Goal: Task Accomplishment & Management: Complete application form

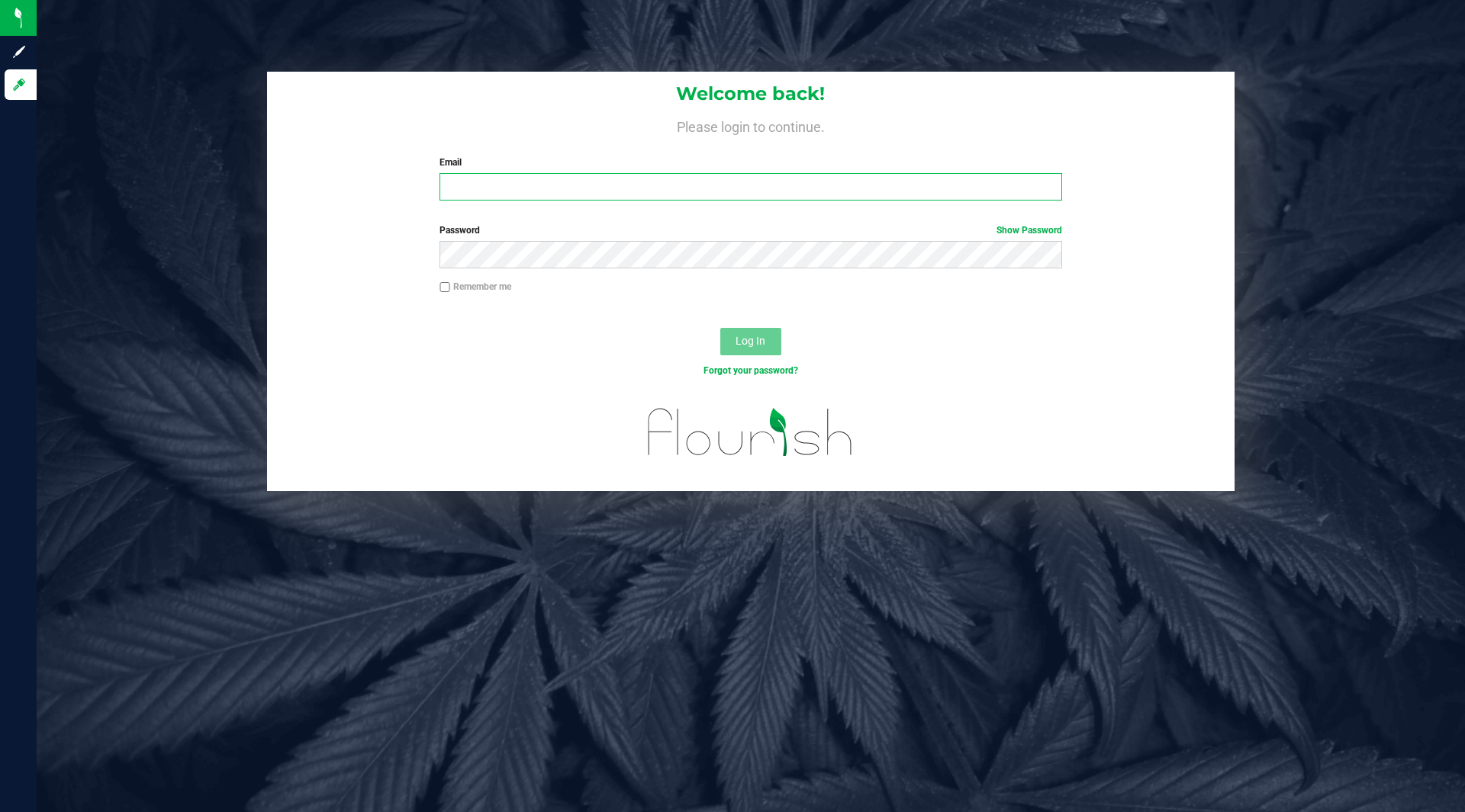
click at [559, 182] on input "Email" at bounding box center [750, 187] width 622 height 28
click at [552, 187] on input "Email" at bounding box center [750, 187] width 622 height 28
type input "[EMAIL_ADDRESS][DOMAIN_NAME]"
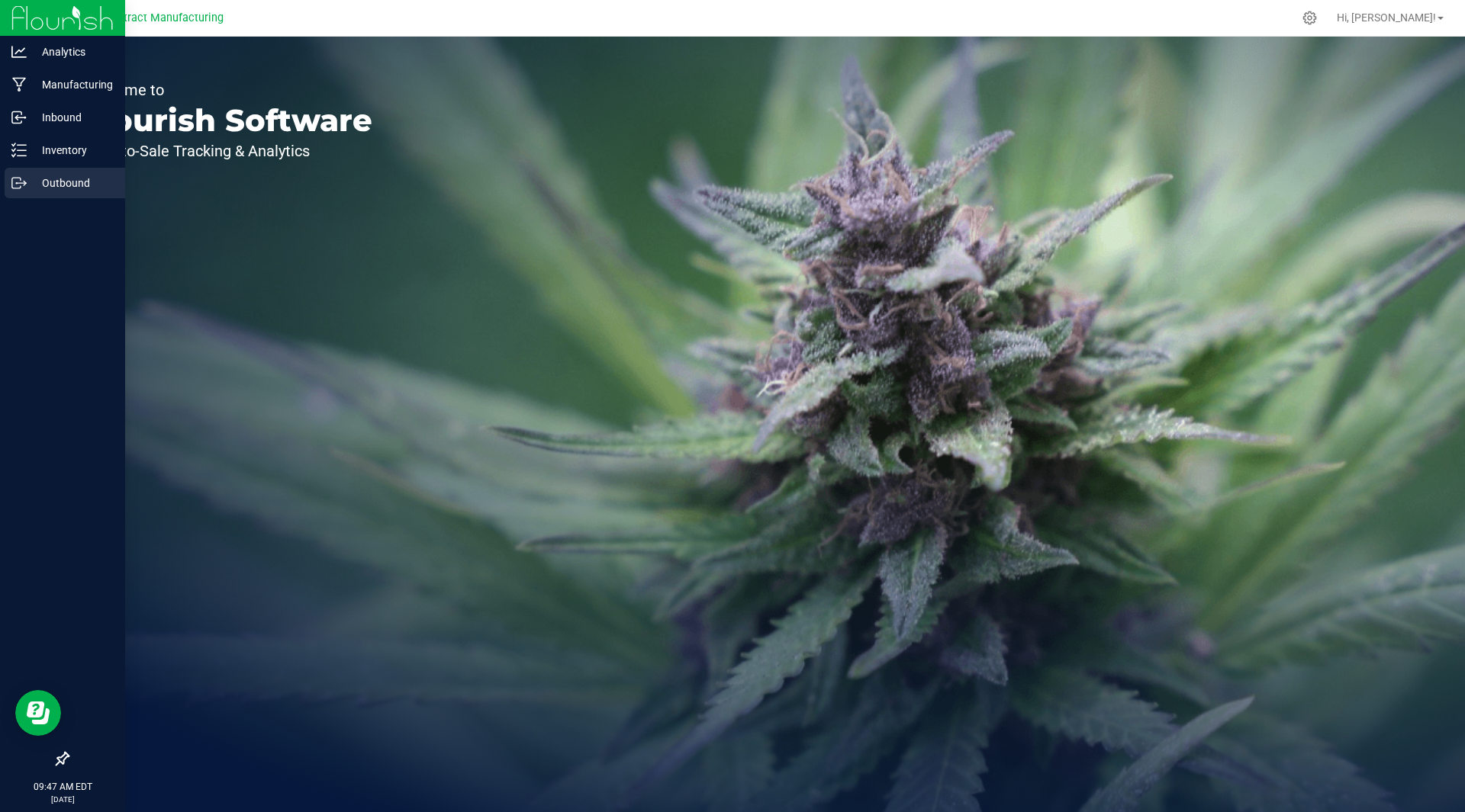
click at [54, 183] on p "Outbound" at bounding box center [72, 183] width 92 height 19
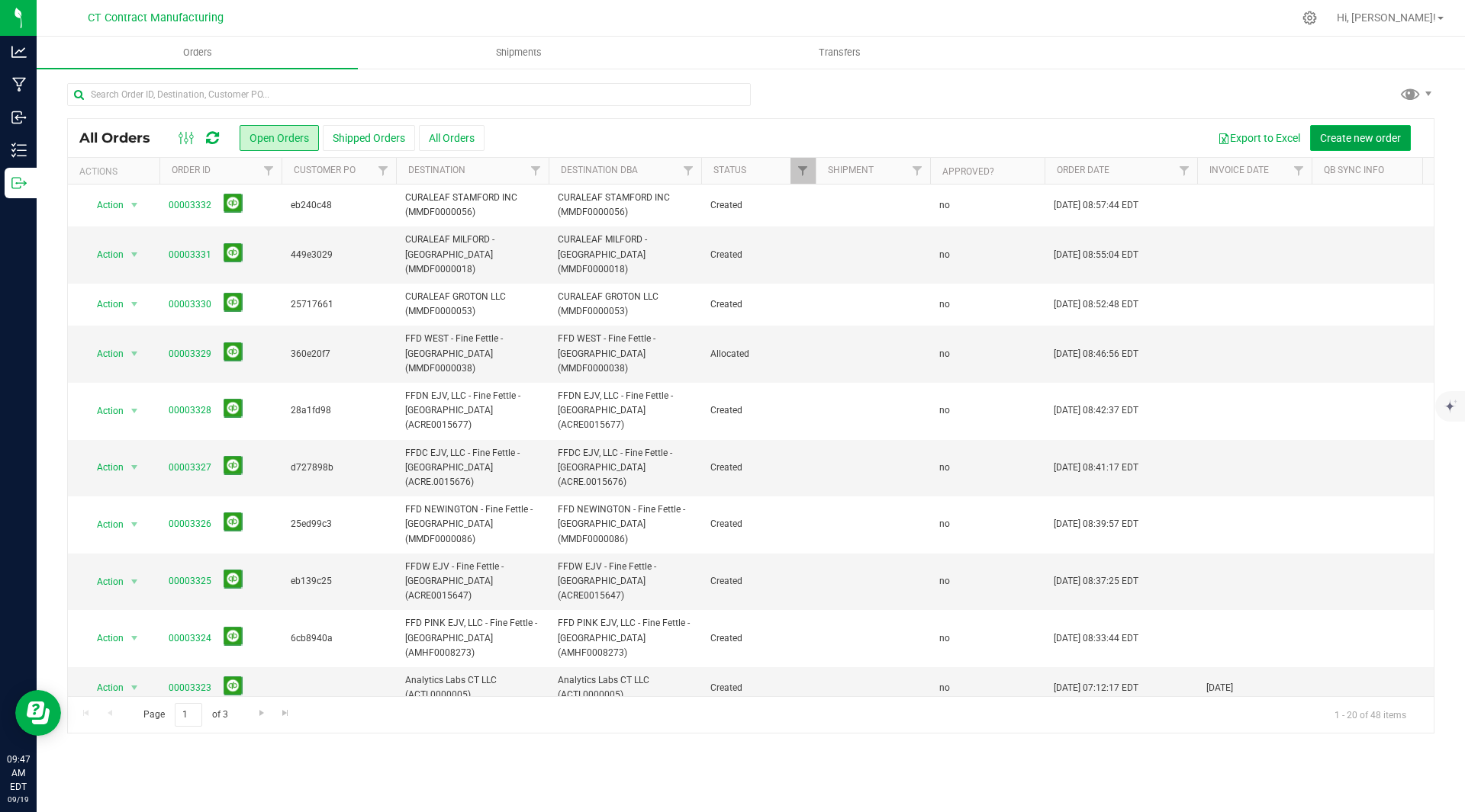
click at [1347, 132] on span "Create new order" at bounding box center [1360, 137] width 81 height 12
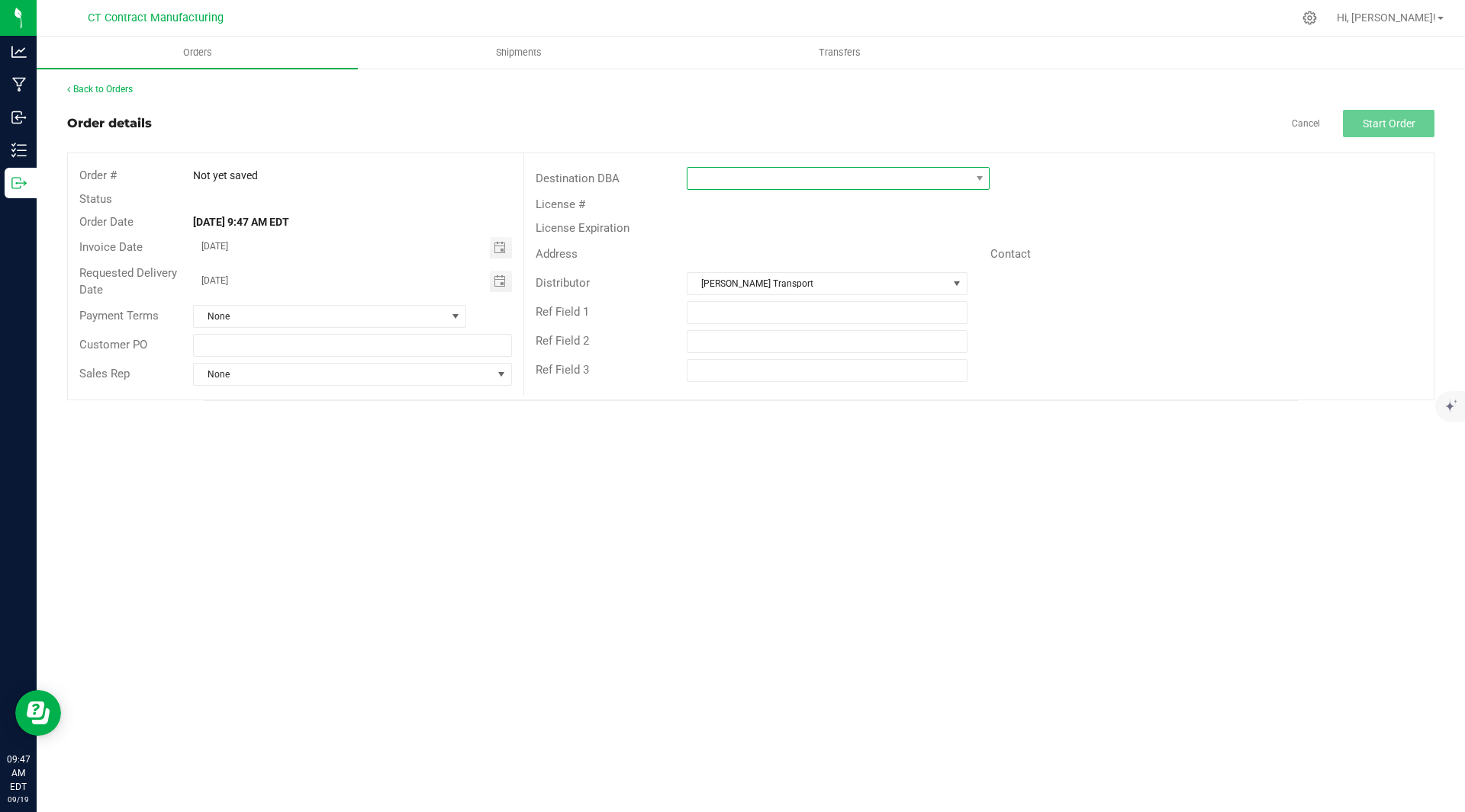
click at [742, 174] on span at bounding box center [829, 178] width 282 height 21
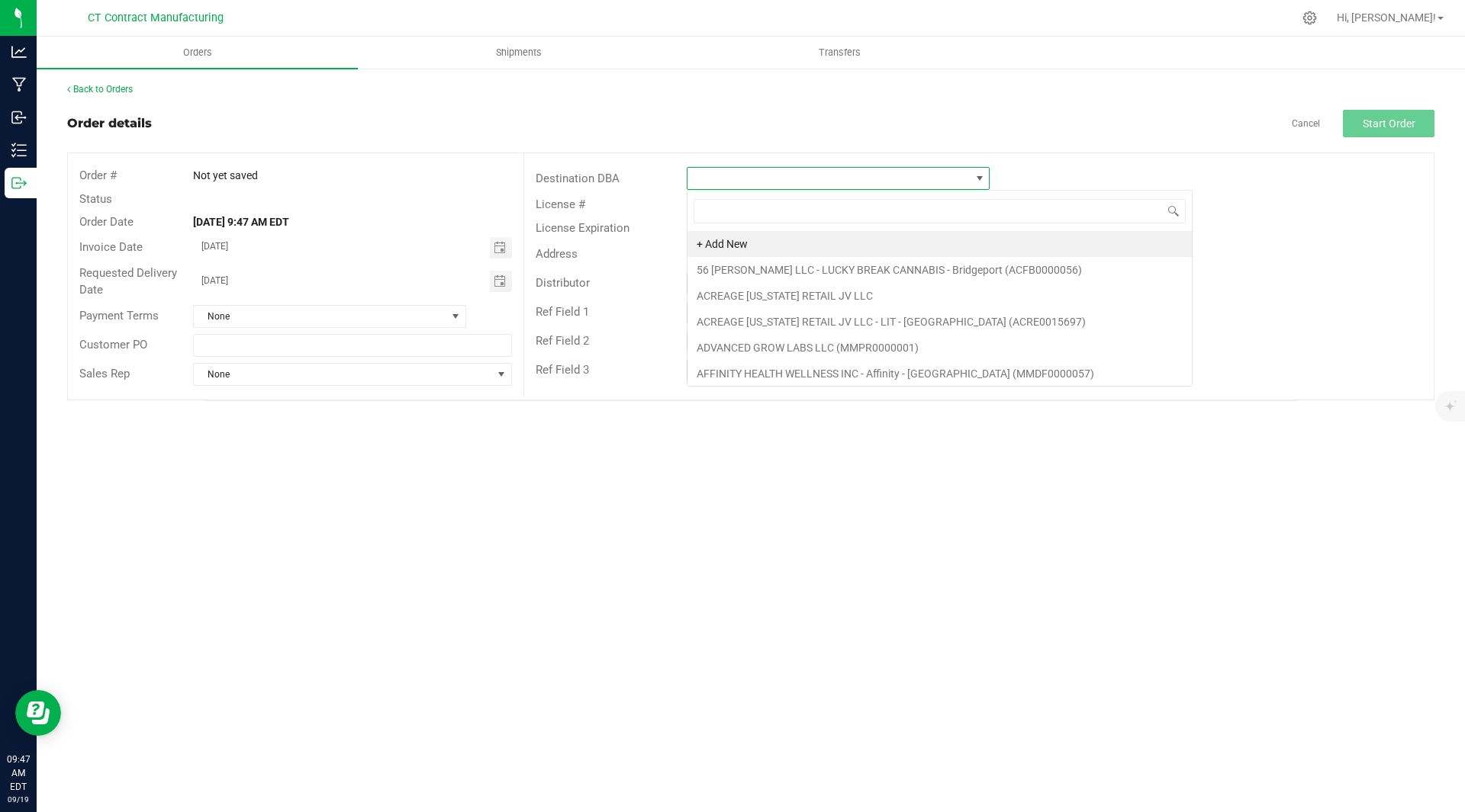
scroll to position [23, 303]
type input "ffd"
click at [918, 242] on li "FFD 149 LLC - Fine Fettle - Cultivator" at bounding box center [866, 244] width 357 height 26
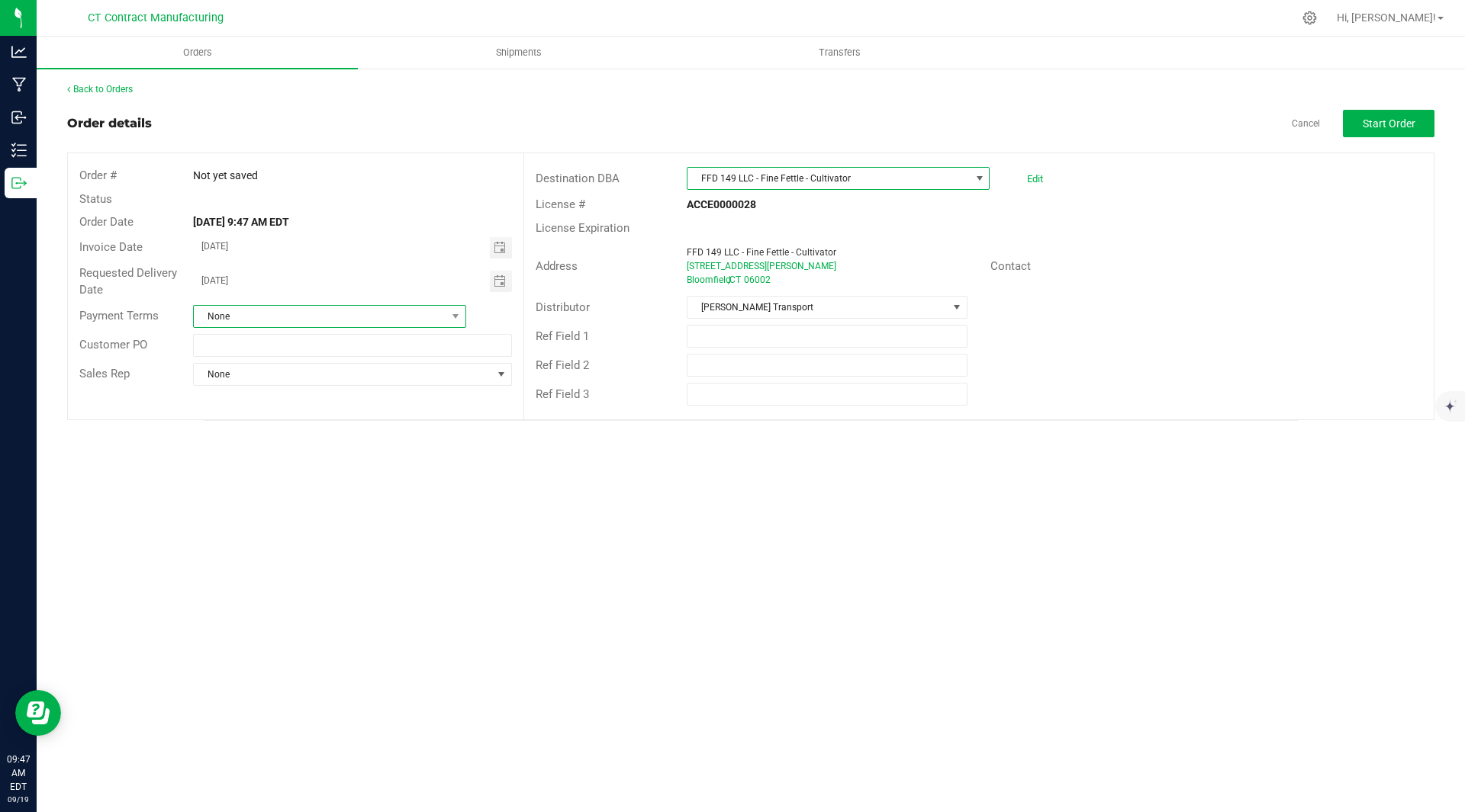
click at [308, 311] on span "None" at bounding box center [320, 316] width 253 height 21
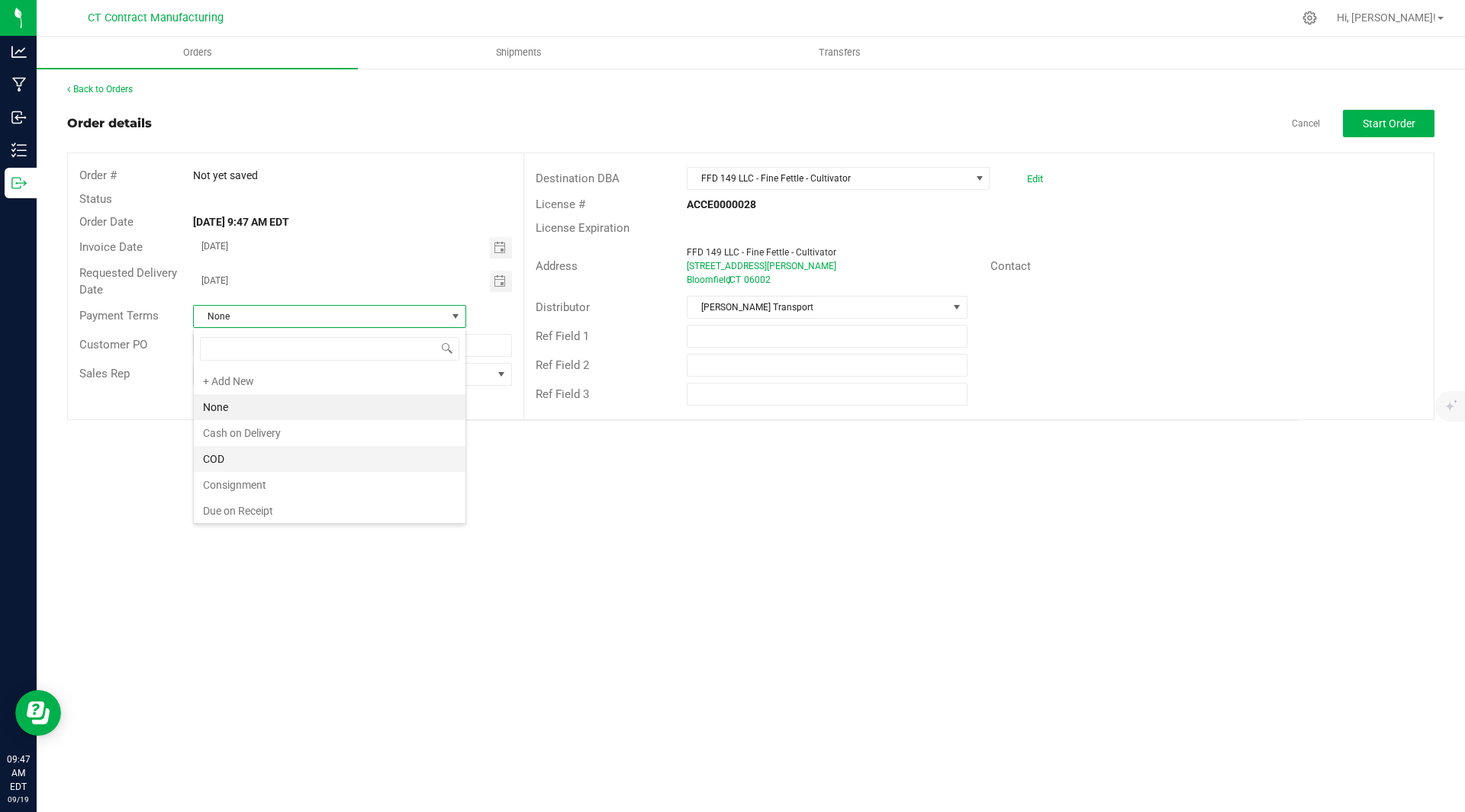
scroll to position [8, 0]
click at [254, 508] on li "Due on Receipt" at bounding box center [330, 503] width 272 height 26
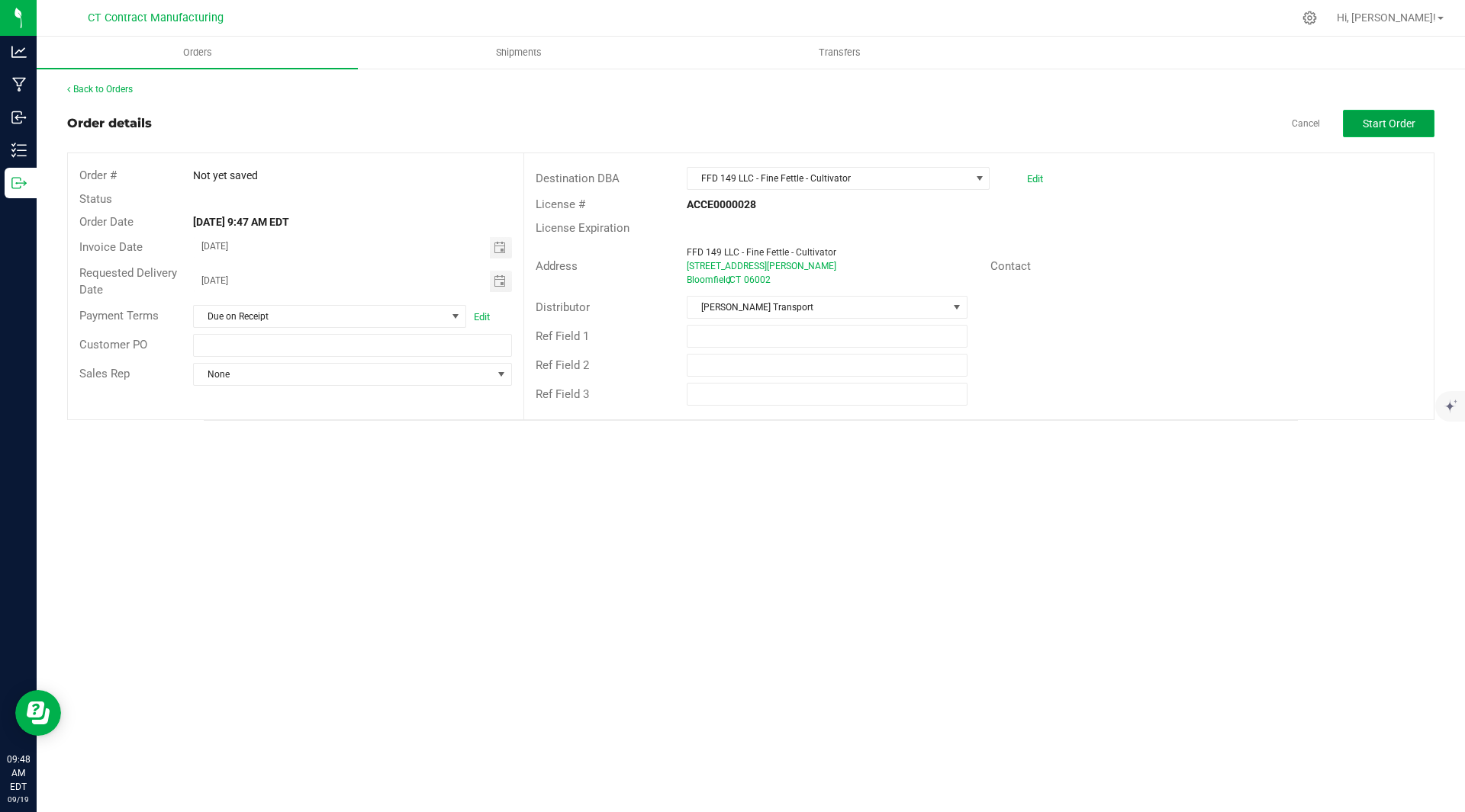
click at [1391, 120] on span "Start Order" at bounding box center [1389, 123] width 53 height 12
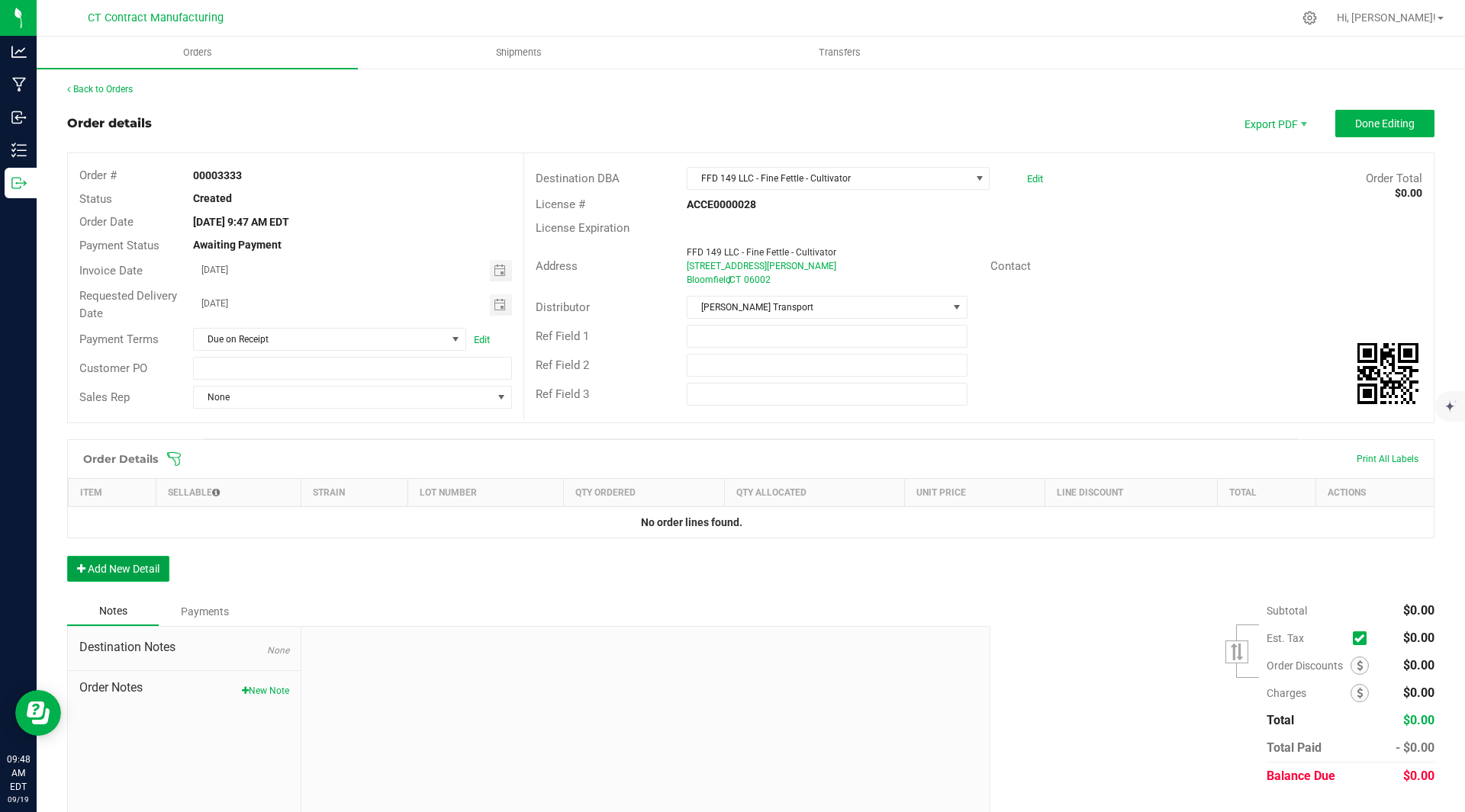
click at [126, 575] on button "Add New Detail" at bounding box center [118, 569] width 102 height 26
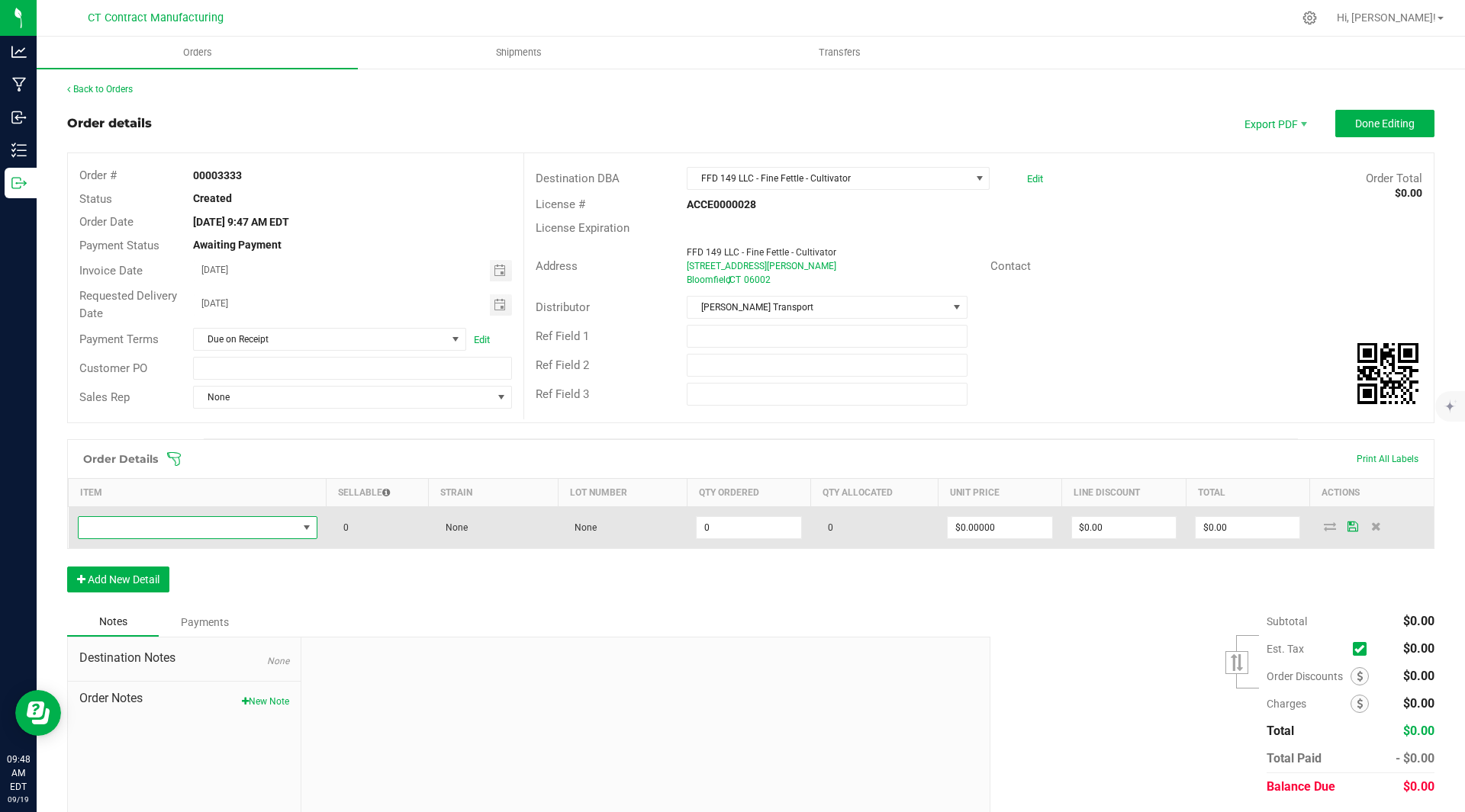
click at [239, 523] on span "NO DATA FOUND" at bounding box center [188, 527] width 219 height 21
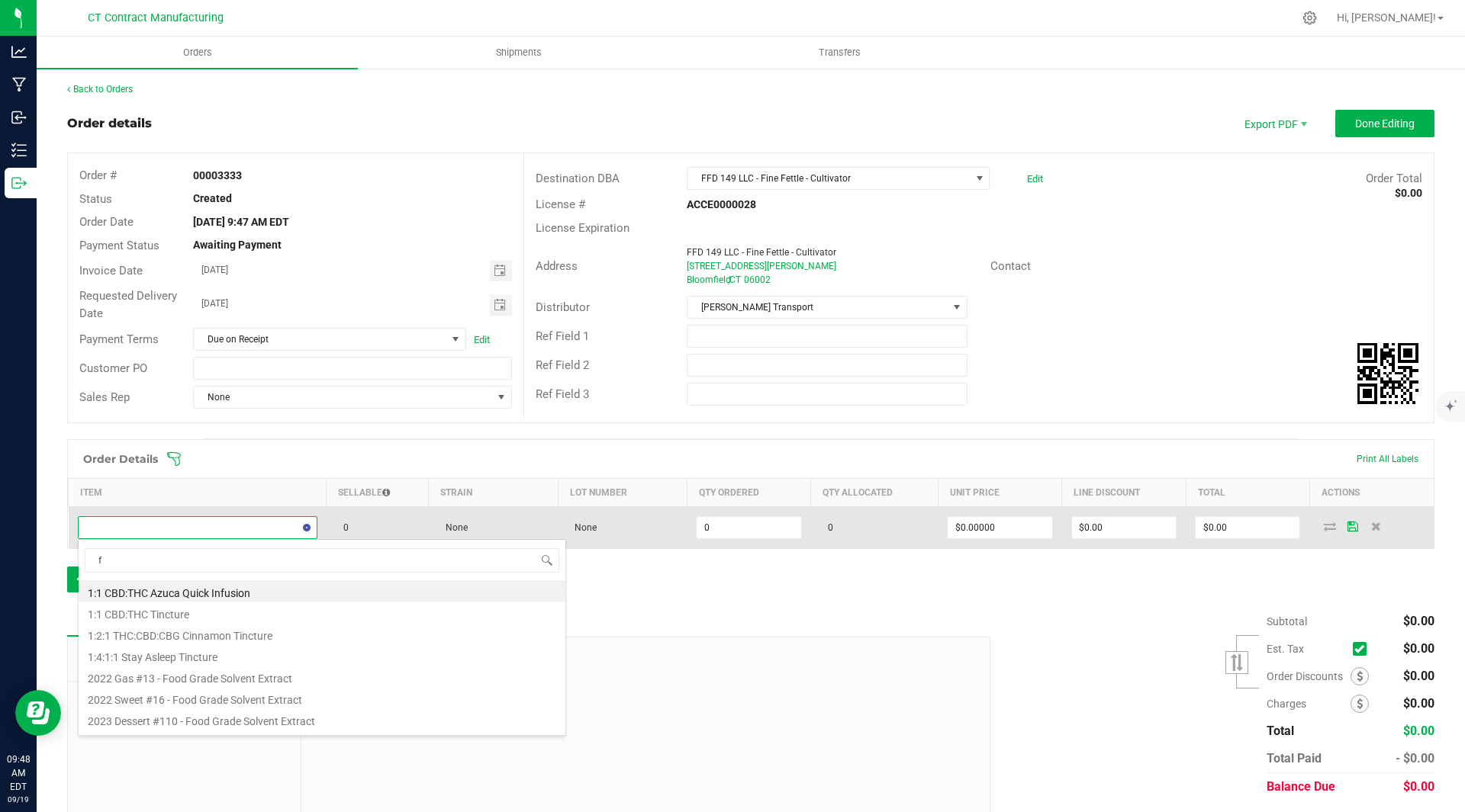
scroll to position [23, 236]
type input "ff"
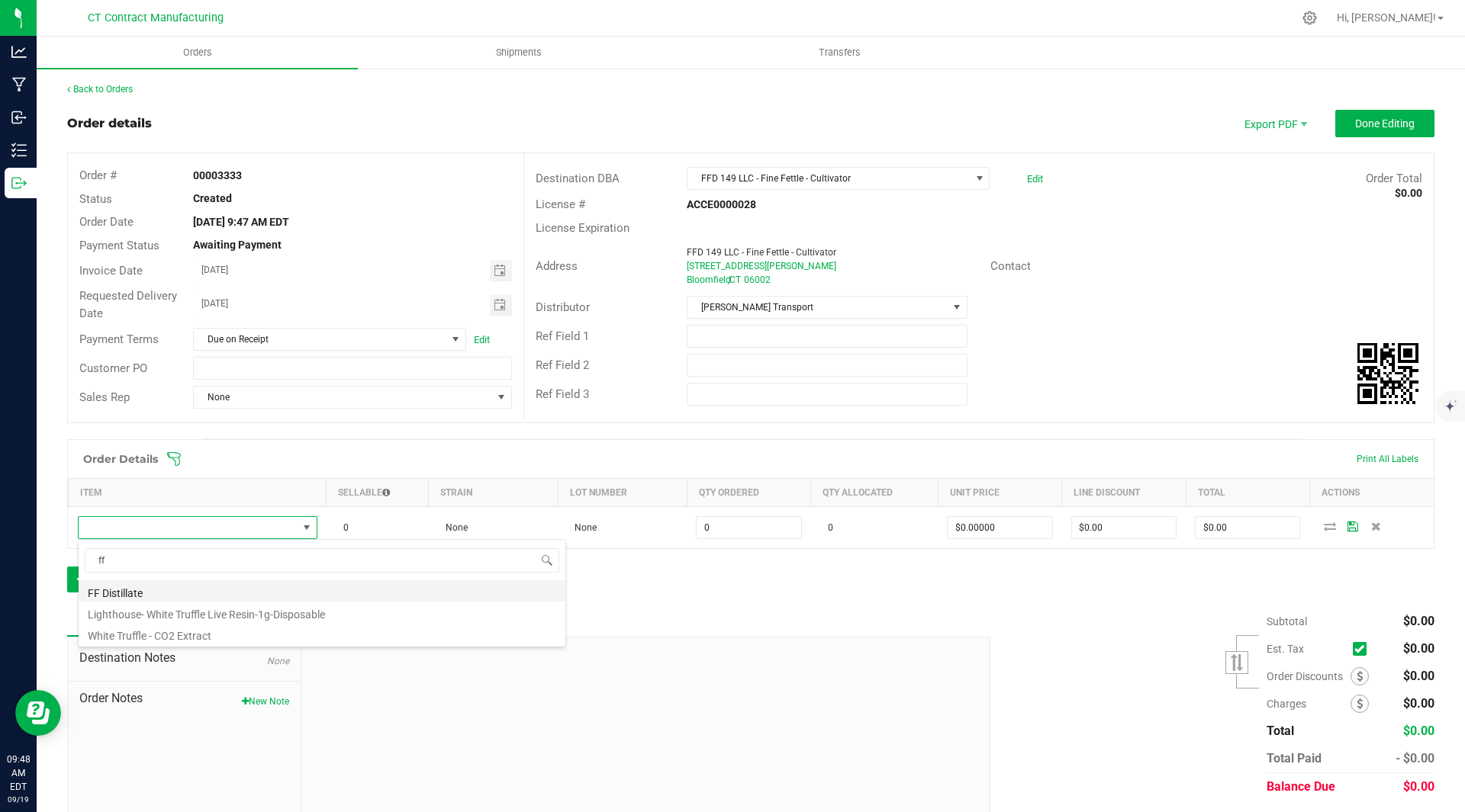
click at [155, 595] on li "FF Distillate" at bounding box center [322, 591] width 486 height 21
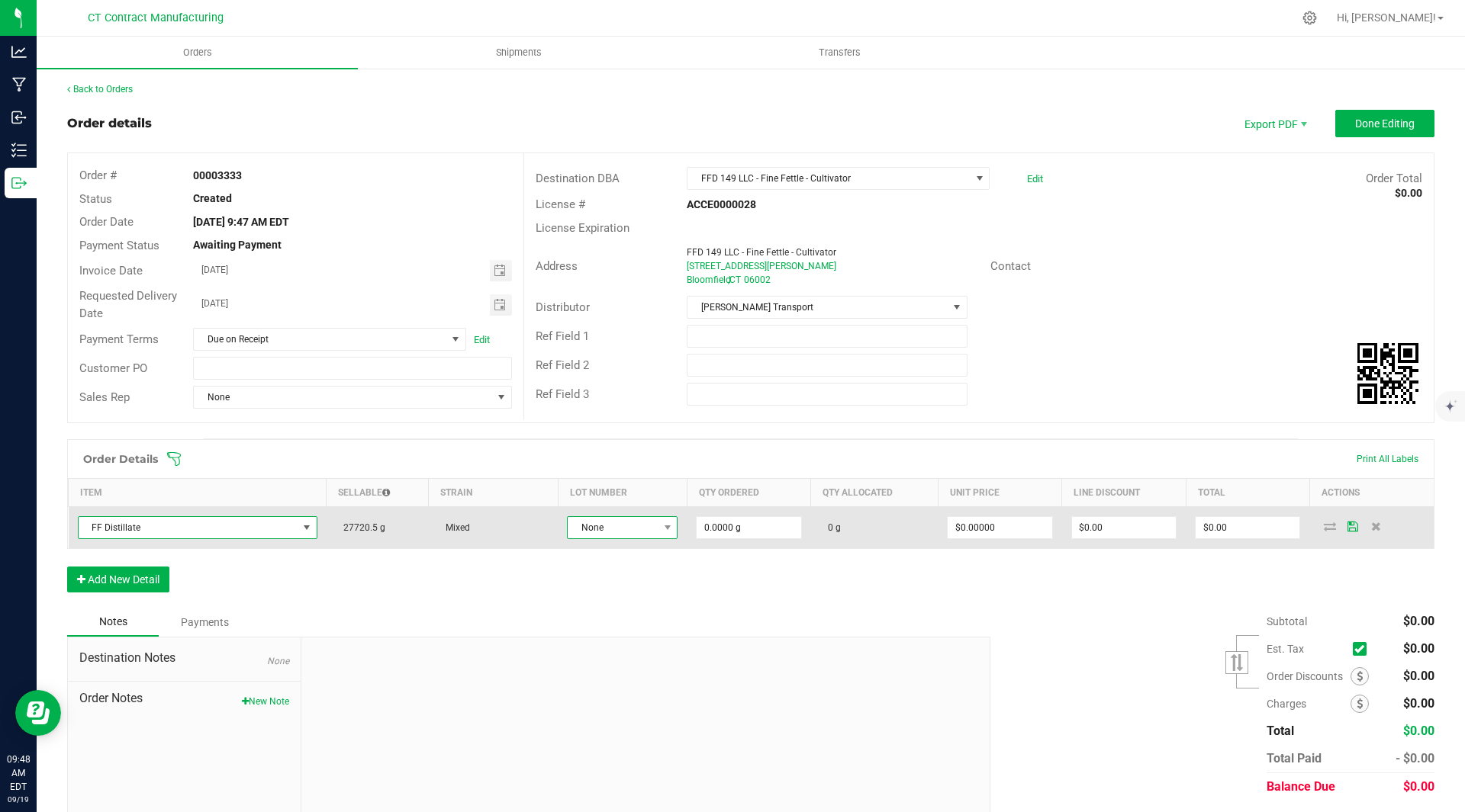
click at [632, 527] on span "None" at bounding box center [613, 527] width 90 height 21
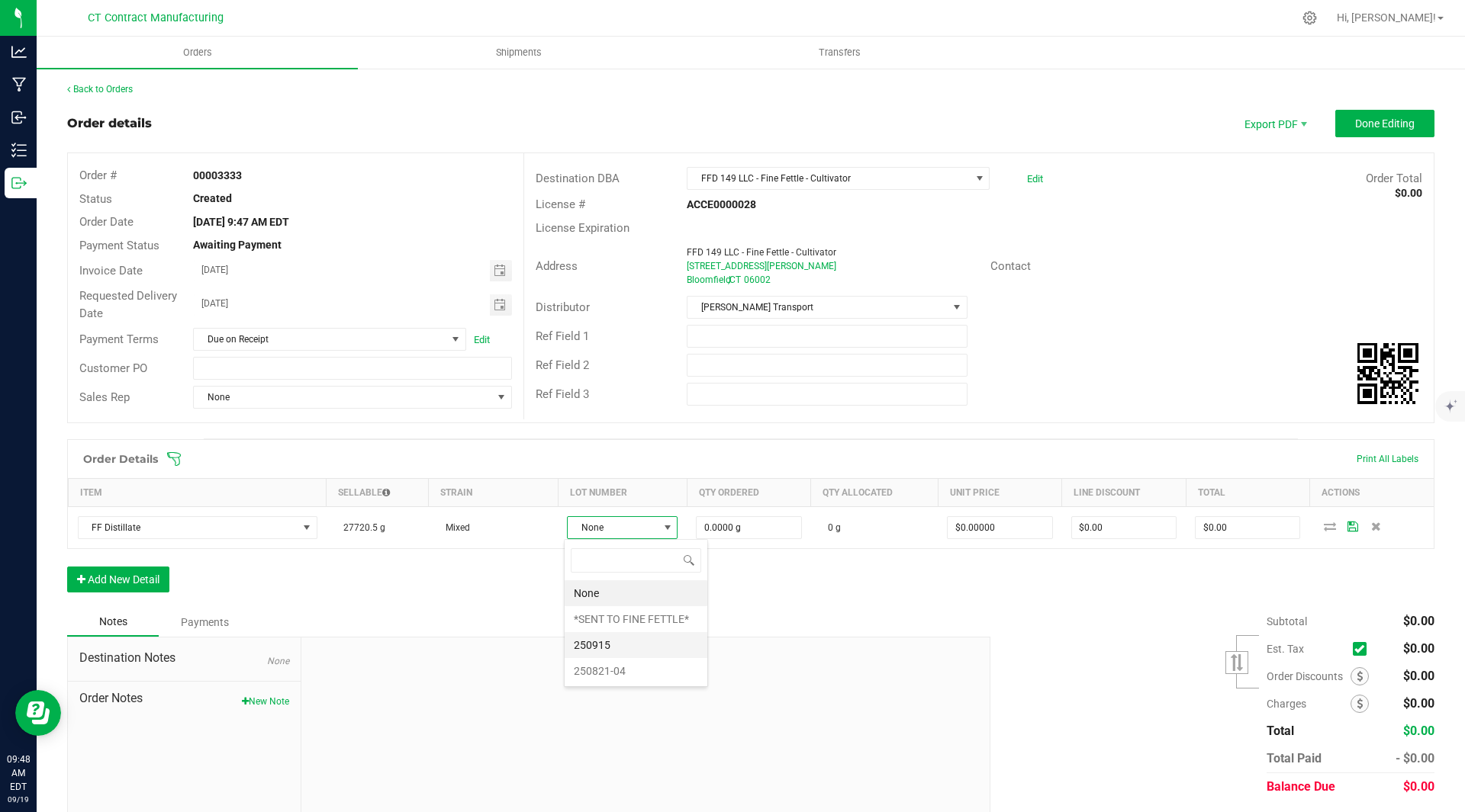
click at [609, 650] on li "250915" at bounding box center [636, 645] width 143 height 26
click at [698, 598] on div "Order Details Print All Labels Item Sellable Strain Lot Number Qty Ordered Qty …" at bounding box center [750, 524] width 1368 height 171
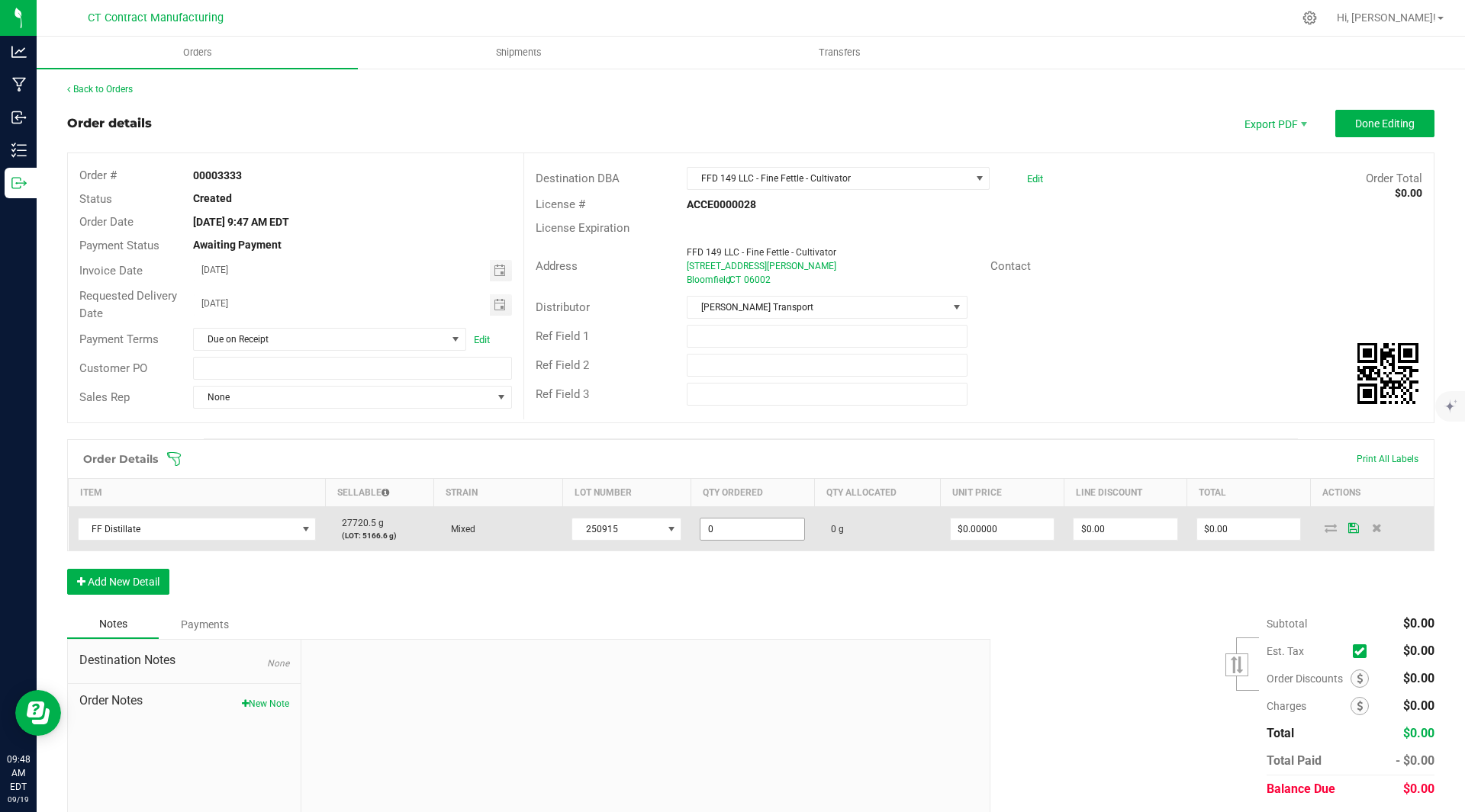
click at [757, 532] on input "0" at bounding box center [753, 529] width 104 height 21
type input "5"
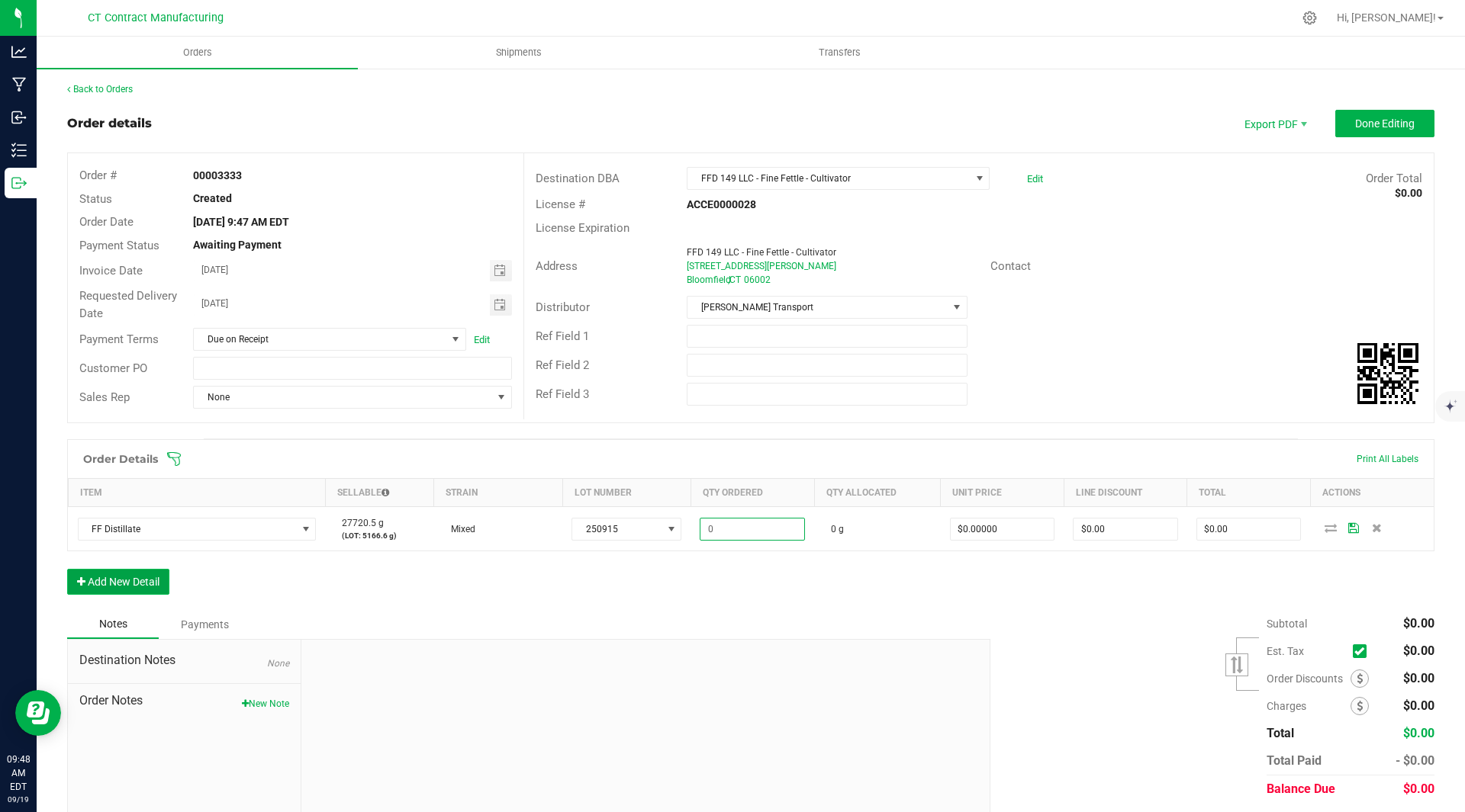
click at [145, 576] on button "Add New Detail" at bounding box center [118, 582] width 102 height 26
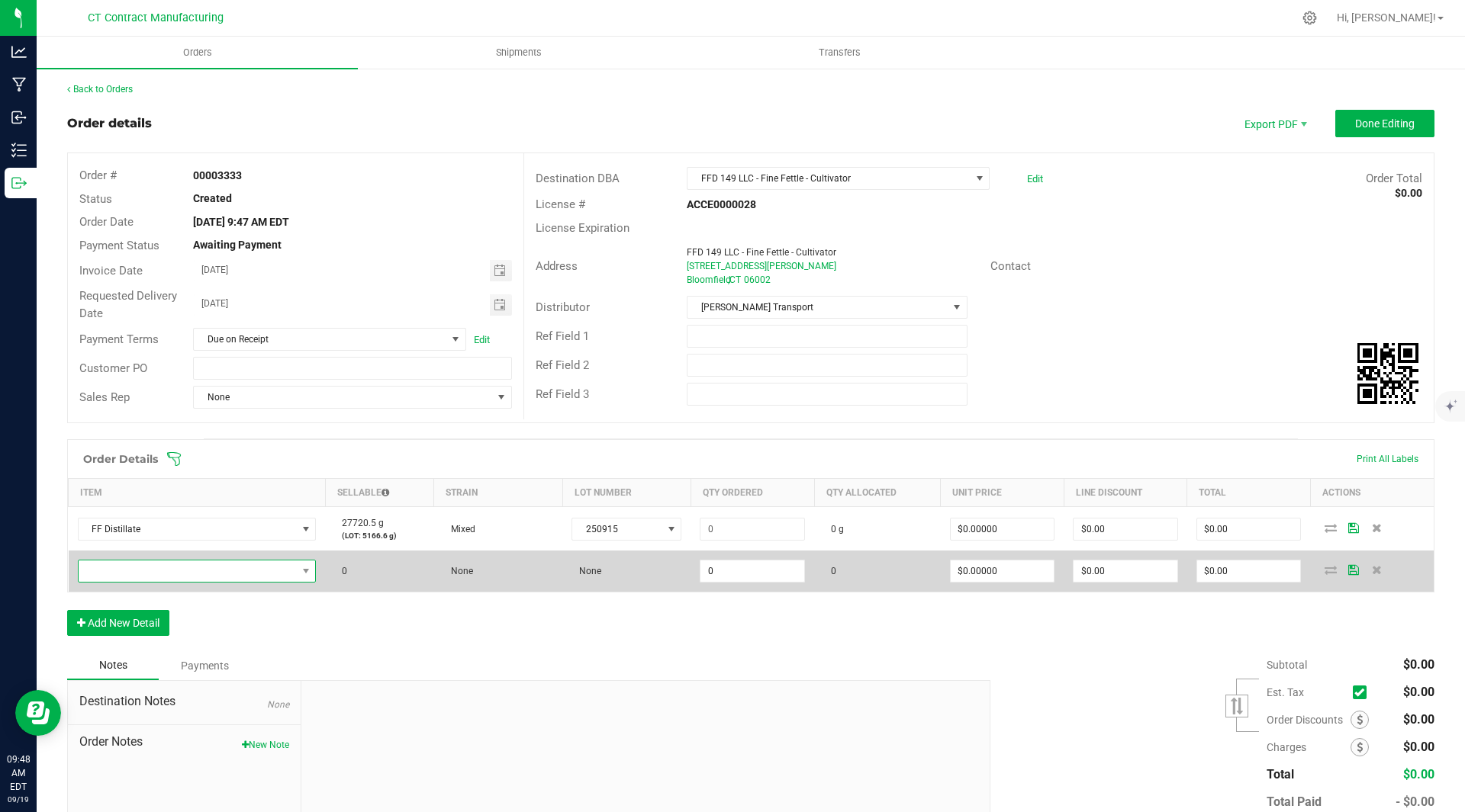
click at [241, 569] on span "NO DATA FOUND" at bounding box center [188, 571] width 218 height 21
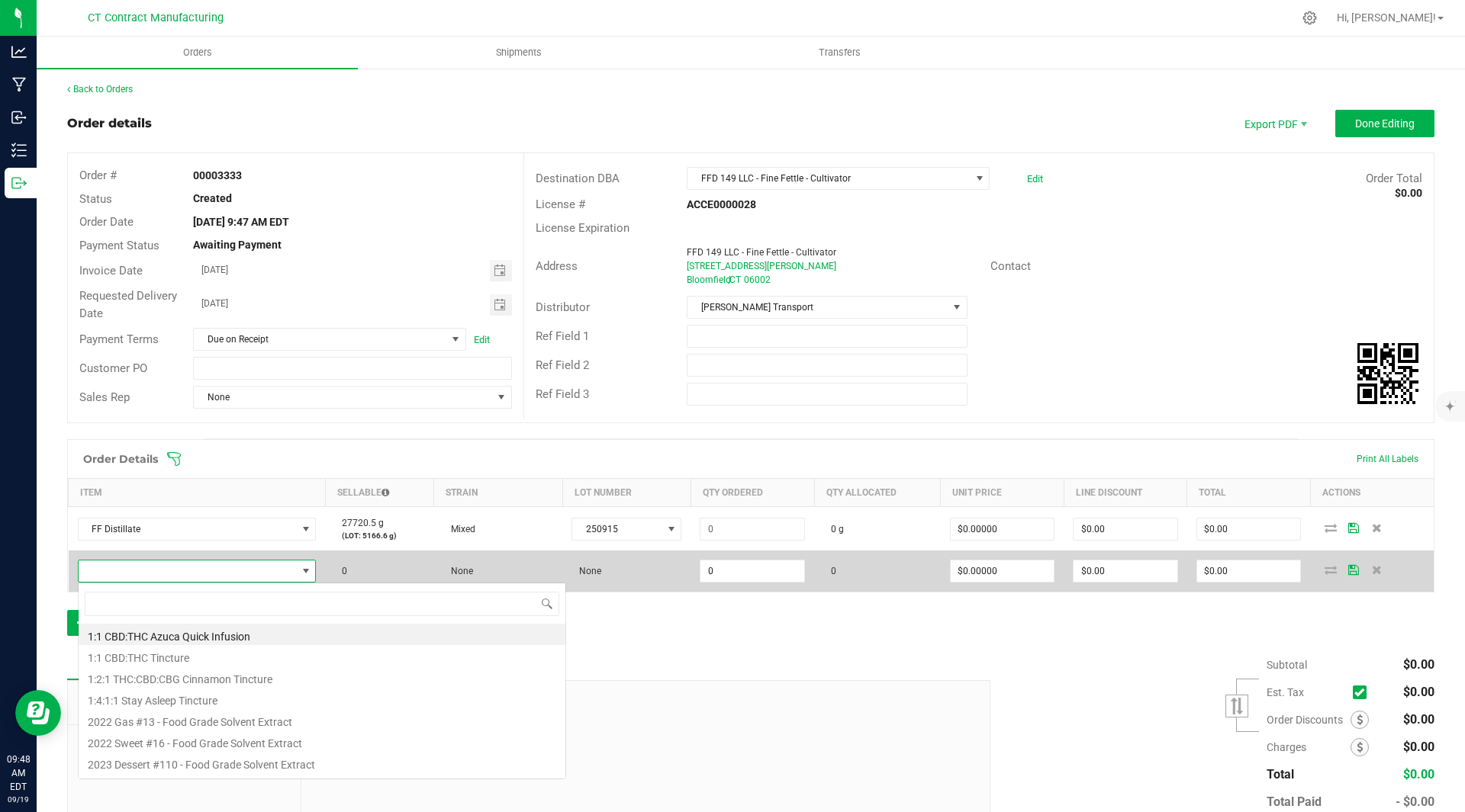
scroll to position [23, 235]
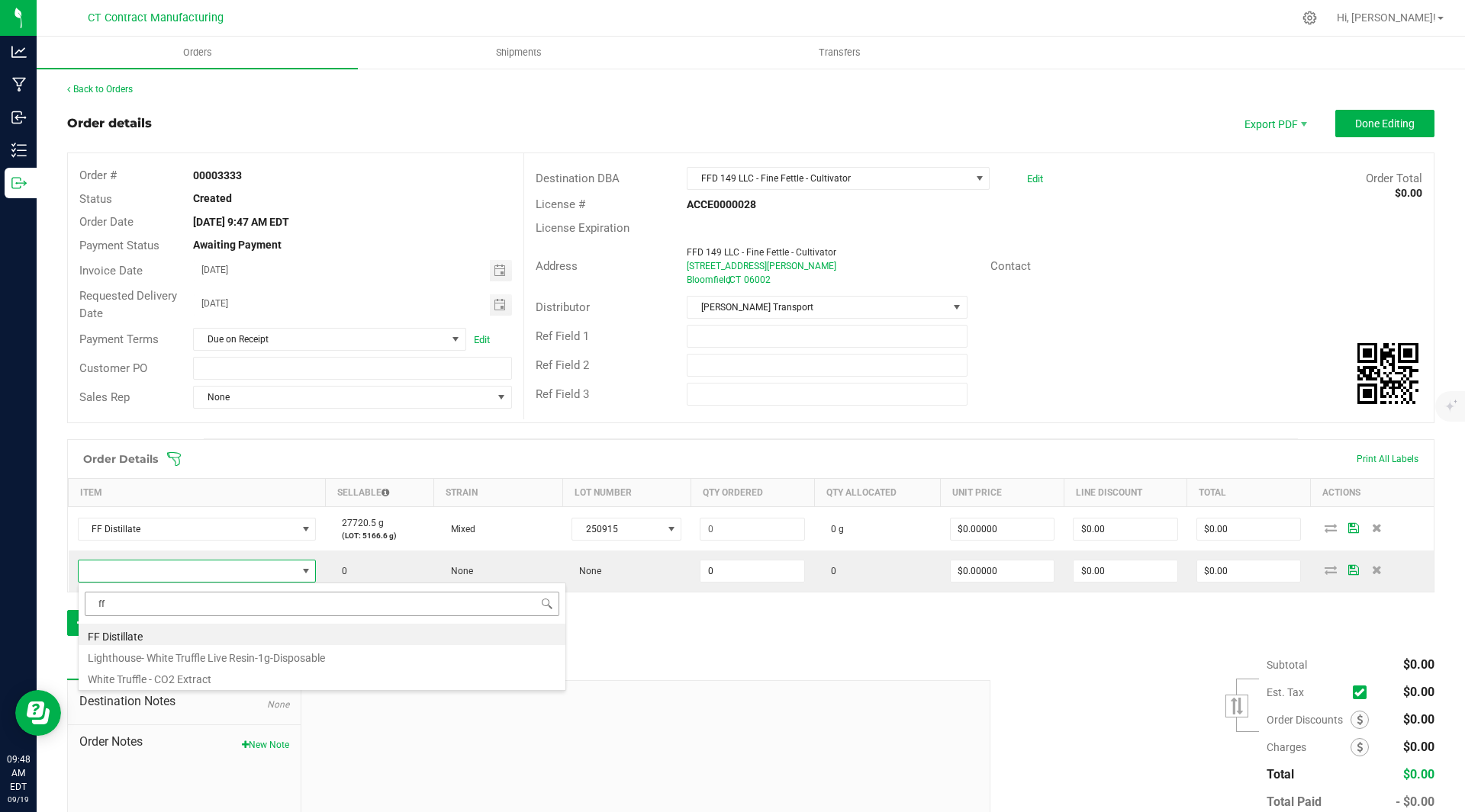
type input "ff"
click at [231, 643] on li "FF Distillate" at bounding box center [322, 634] width 486 height 21
type input "0.0000 g"
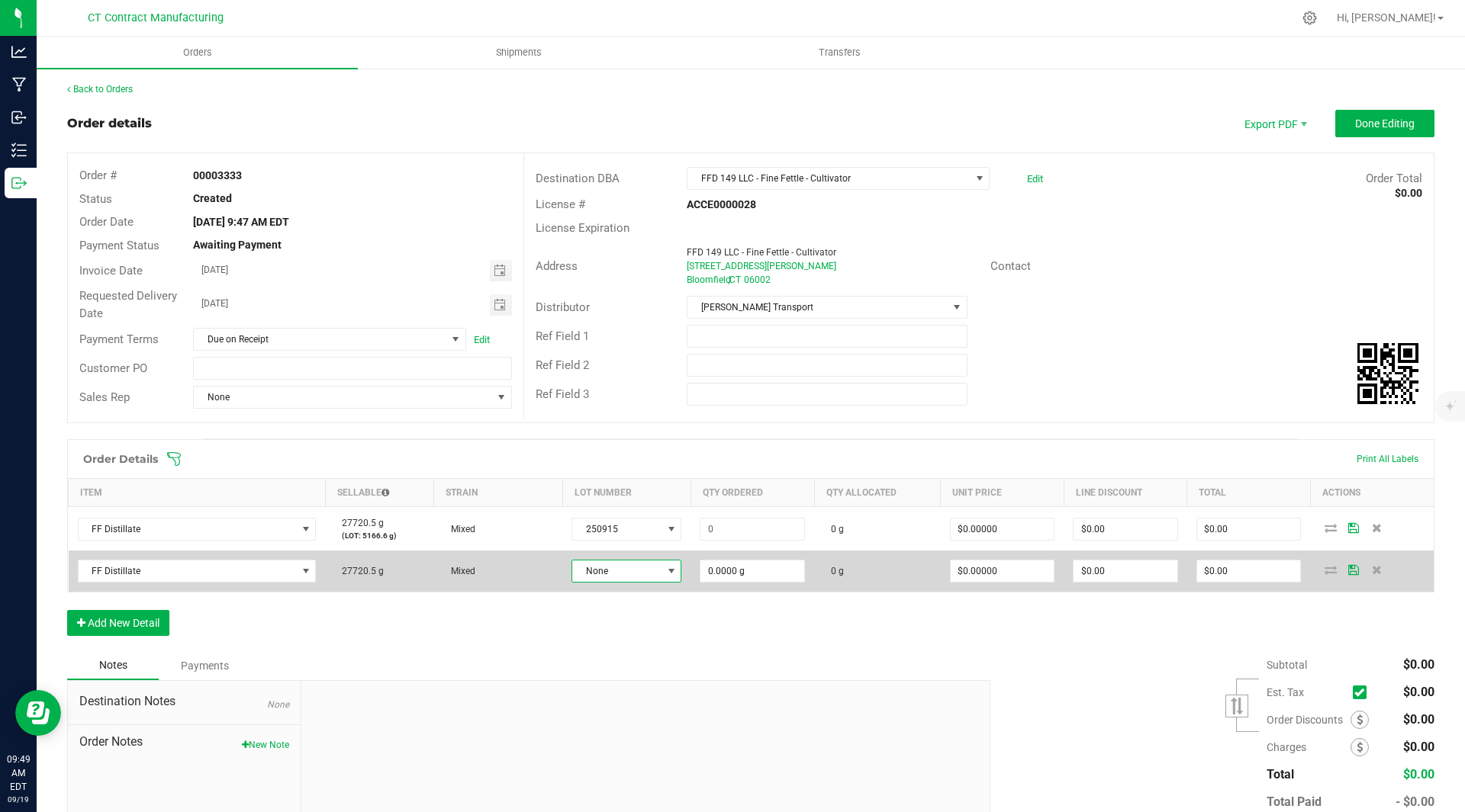
click at [632, 569] on span "None" at bounding box center [616, 571] width 89 height 21
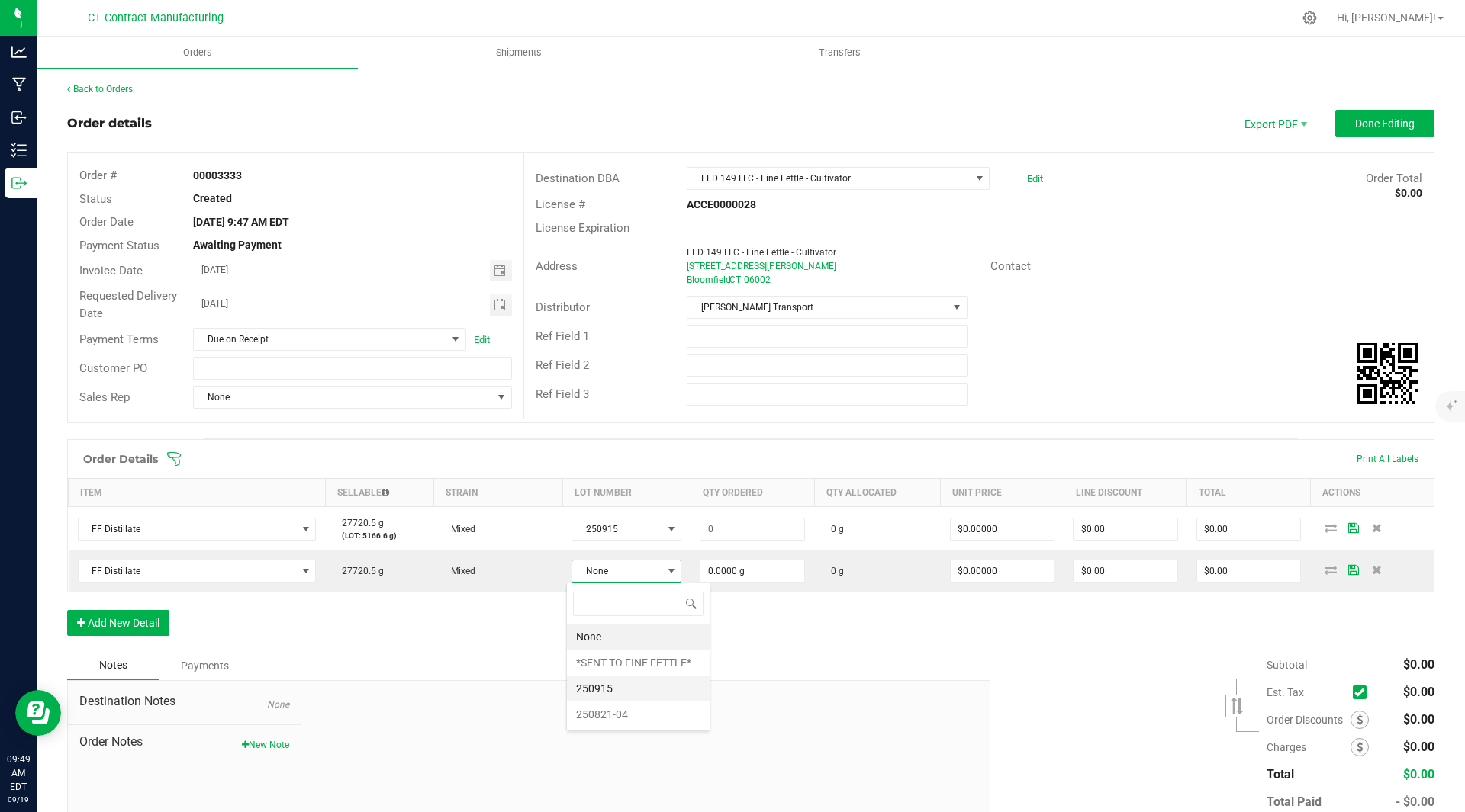
click at [624, 690] on li "250915" at bounding box center [639, 689] width 143 height 26
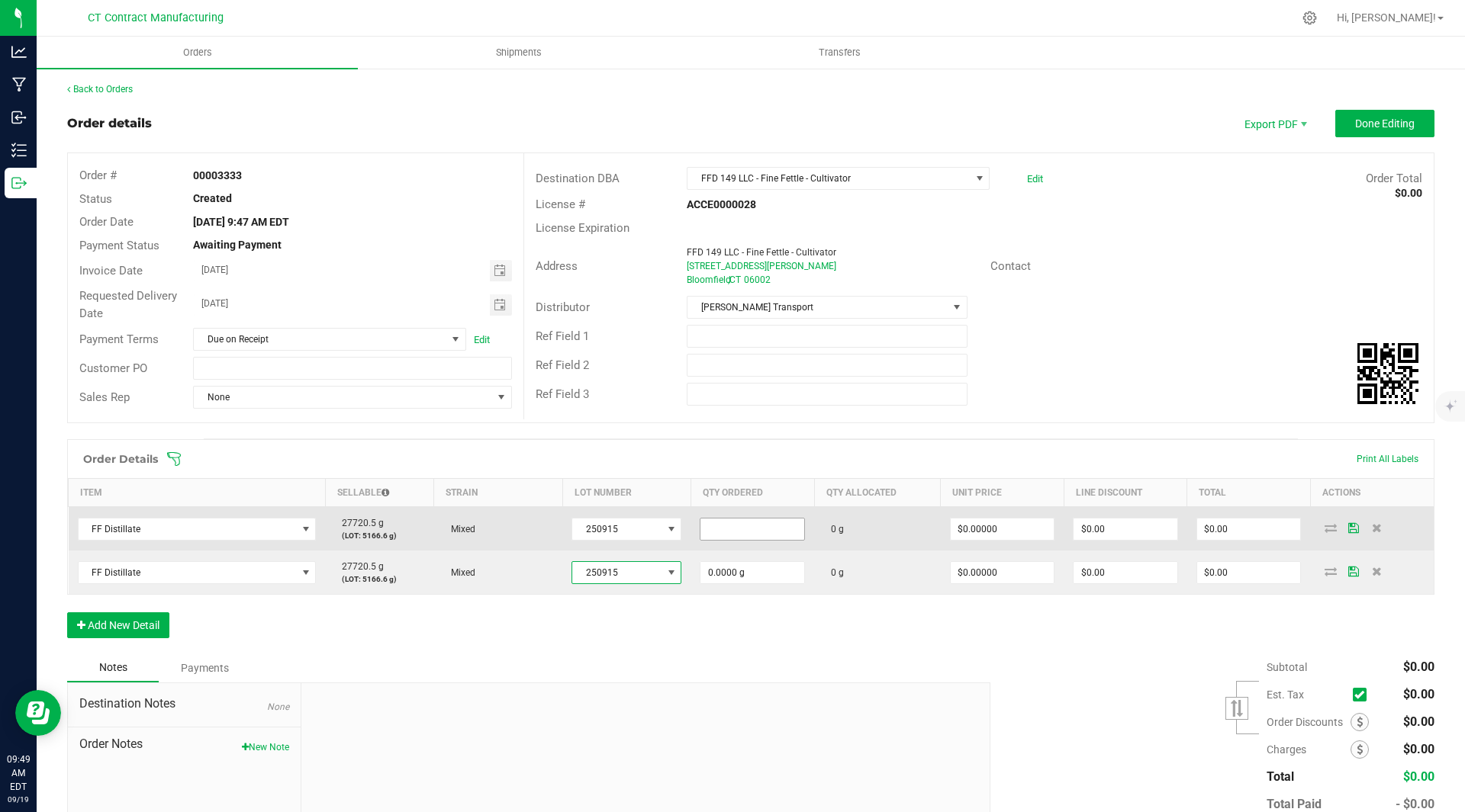
click at [750, 529] on input at bounding box center [753, 529] width 104 height 21
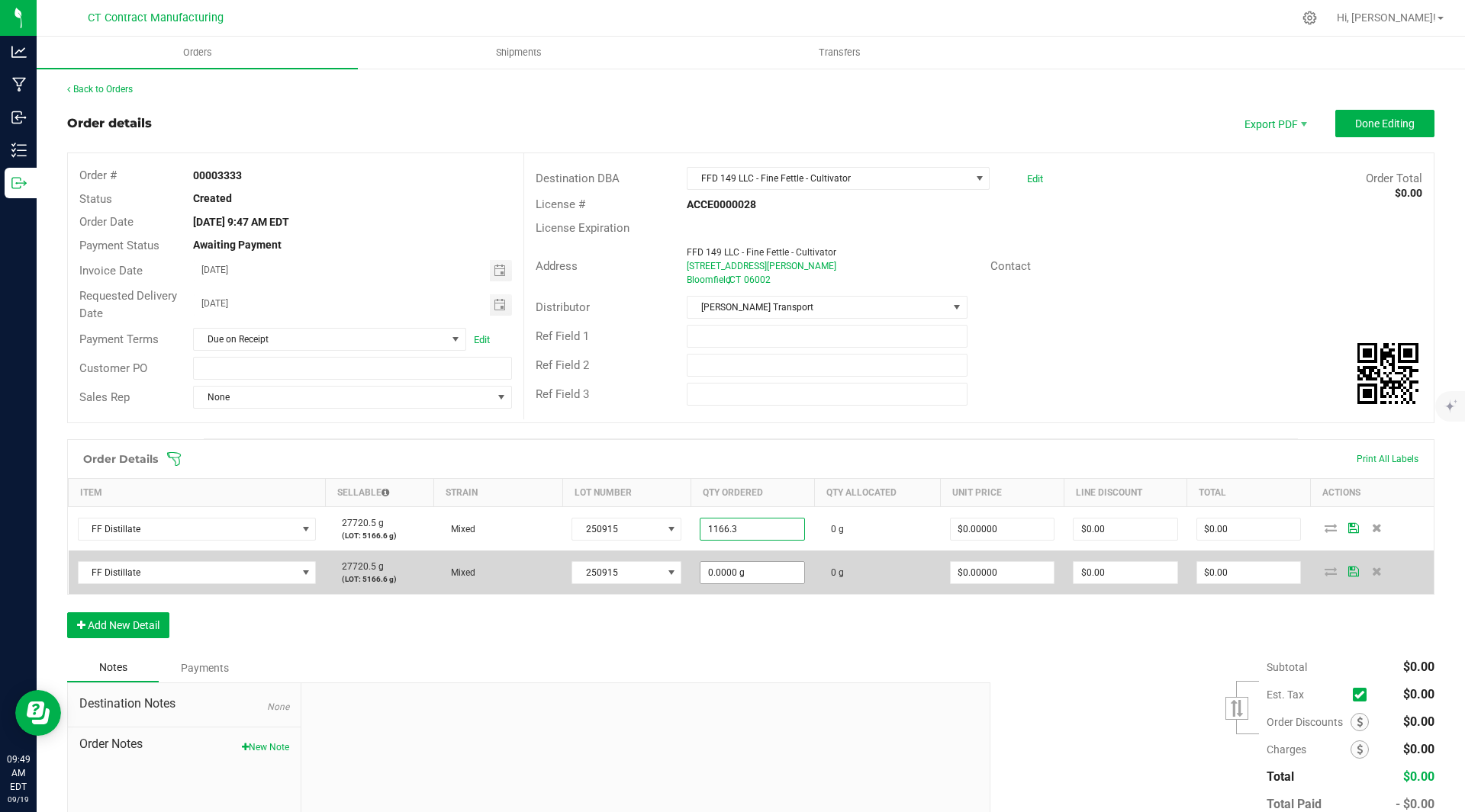
type input "1166.3000 g"
click at [747, 572] on input "0" at bounding box center [753, 573] width 104 height 21
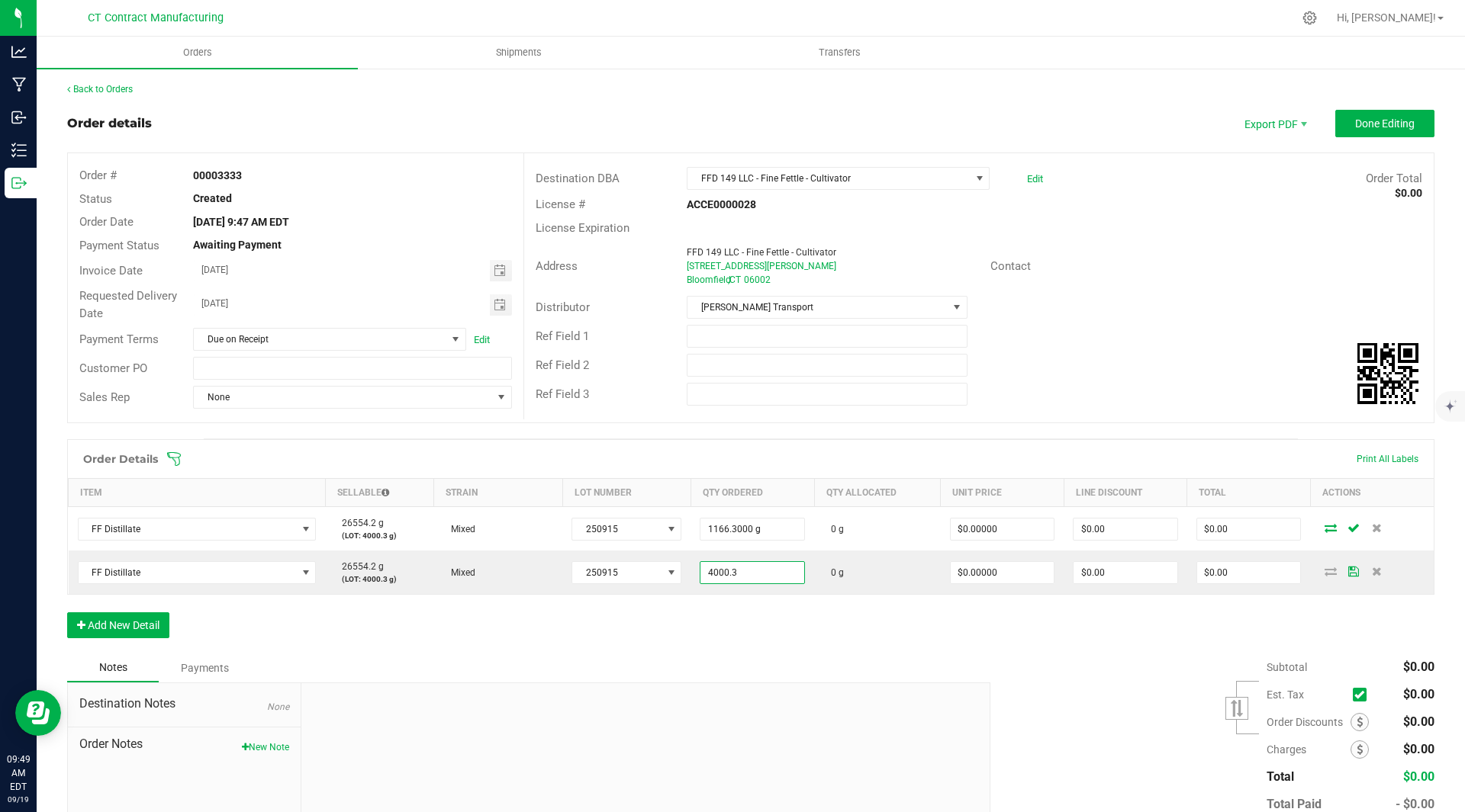
type input "4000.3000 g"
click at [684, 627] on div "Order Details Print All Labels Item Sellable Strain Lot Number Qty Ordered Qty …" at bounding box center [750, 546] width 1368 height 214
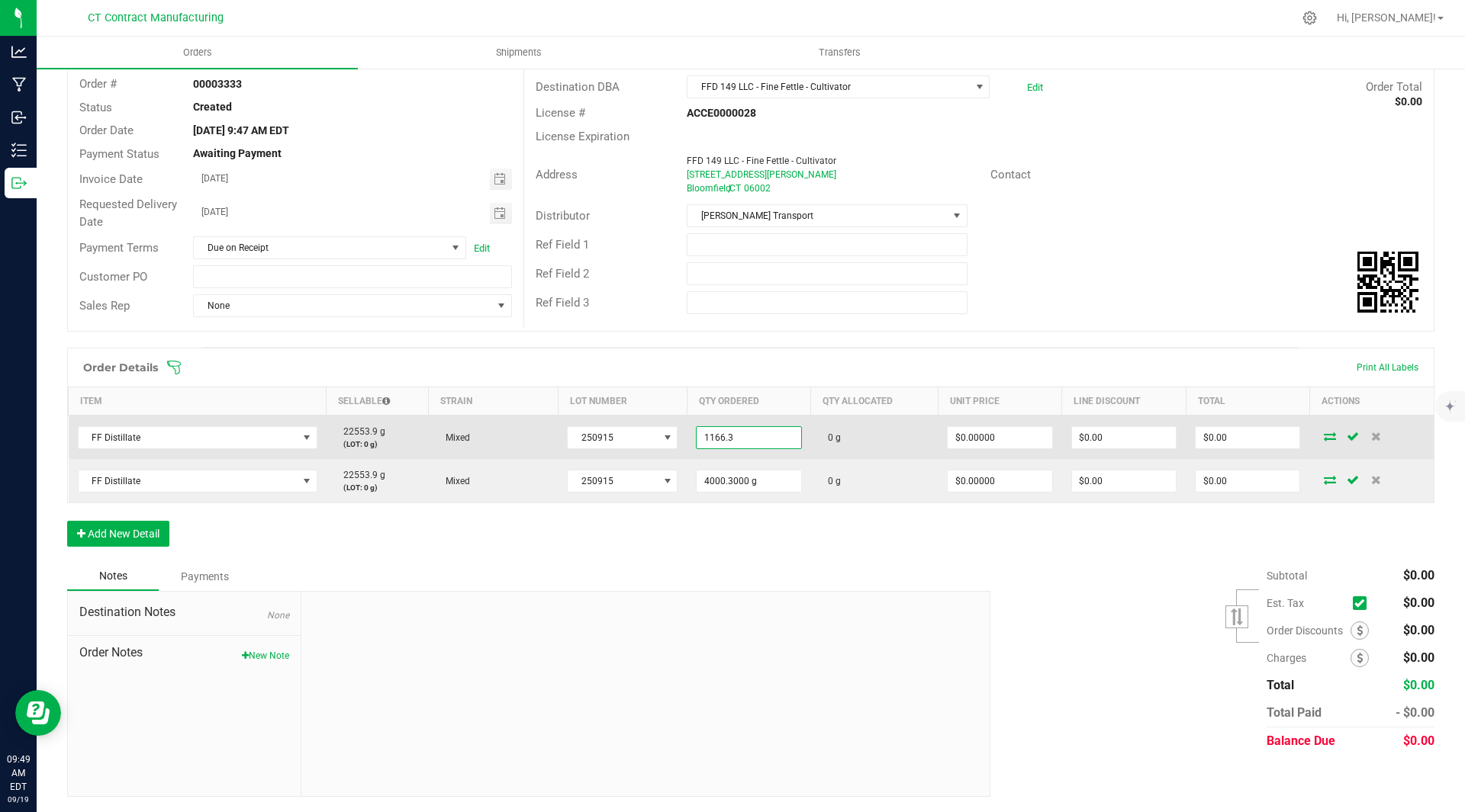
click at [732, 441] on input "1166.3" at bounding box center [748, 437] width 104 height 21
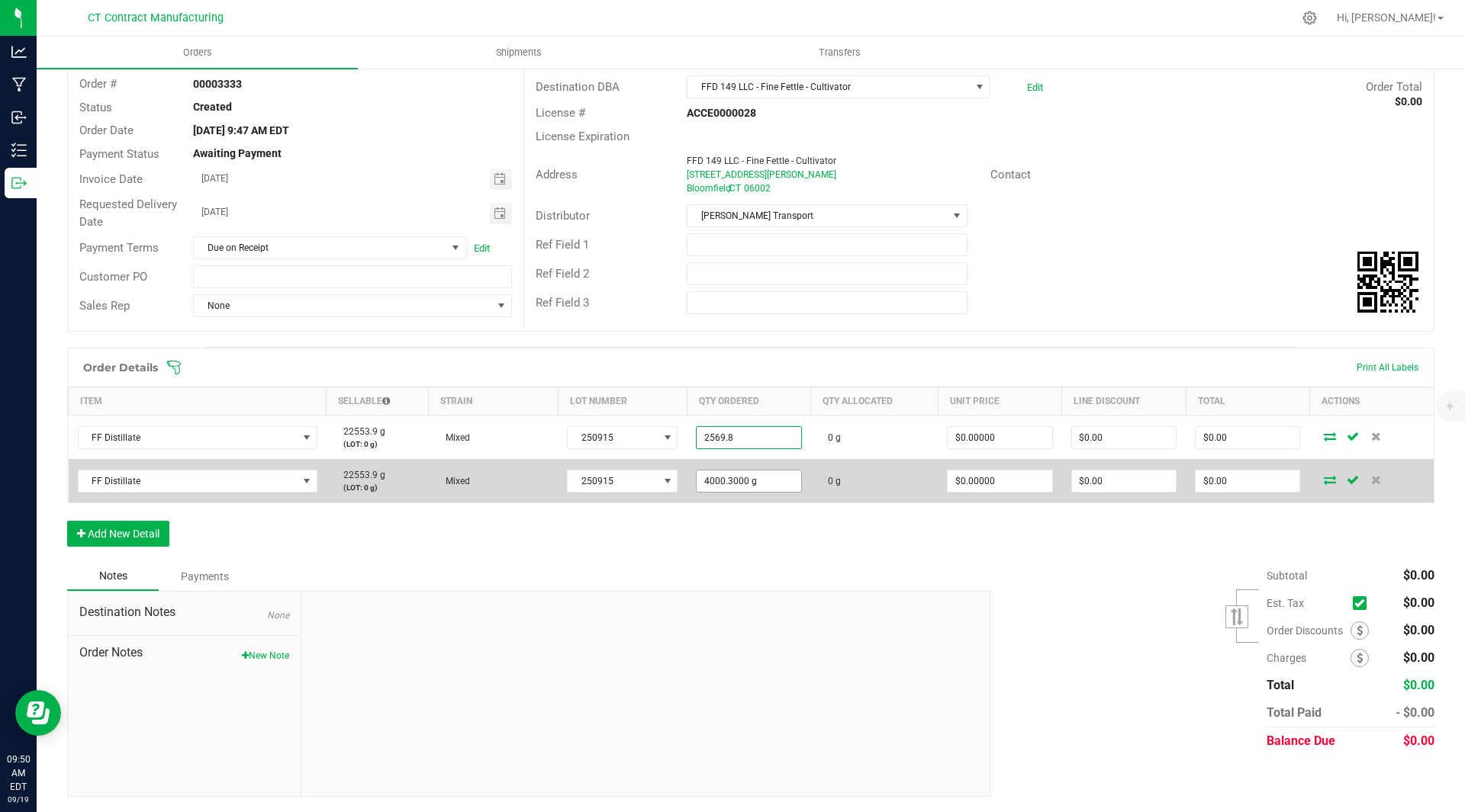
type input "2569.8000 g"
click at [728, 488] on input "4000.3" at bounding box center [748, 481] width 104 height 21
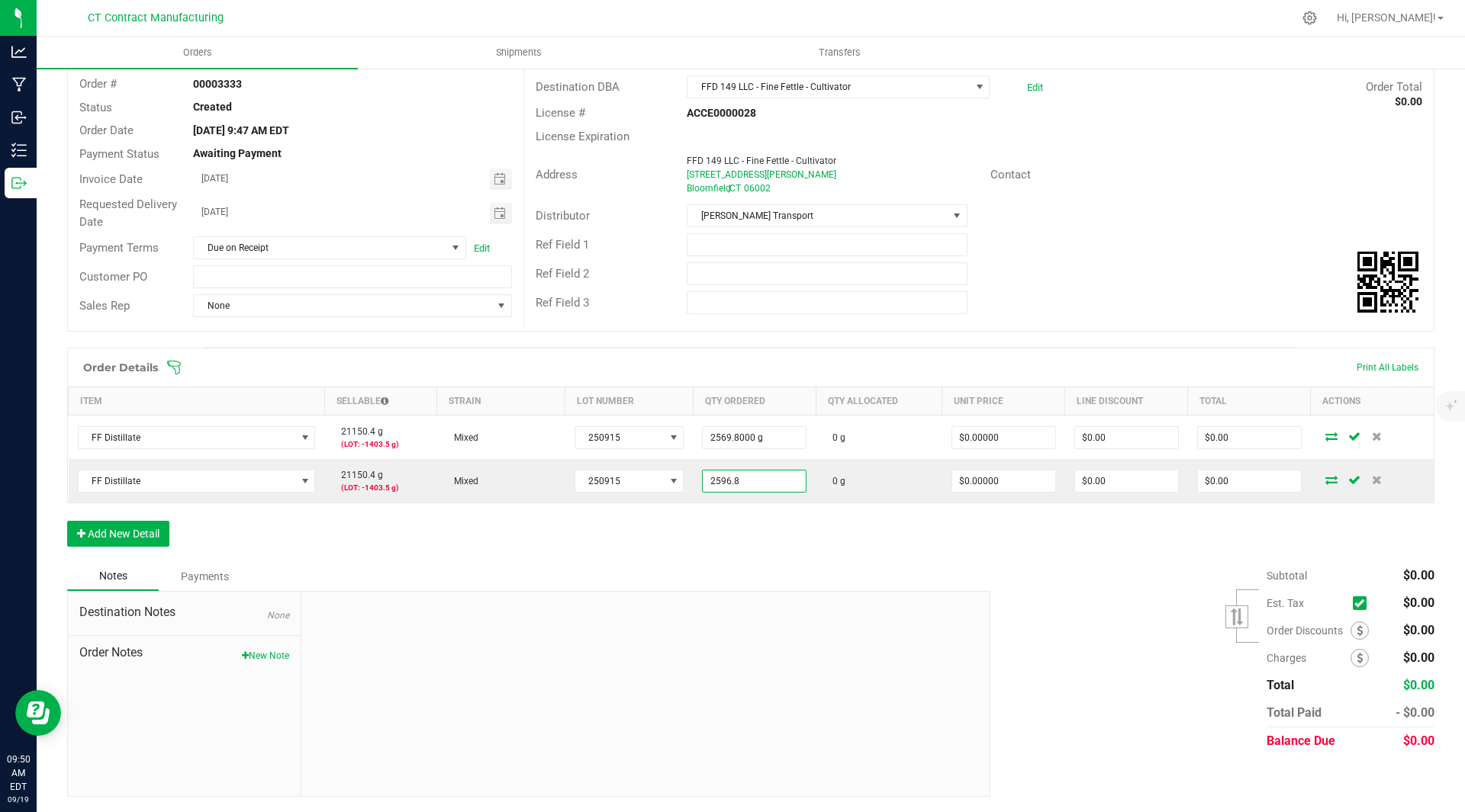
type input "2596.8000 g"
click at [739, 548] on div "Order Details Print All Labels Item Sellable Strain Lot Number Qty Ordered Qty …" at bounding box center [750, 455] width 1368 height 214
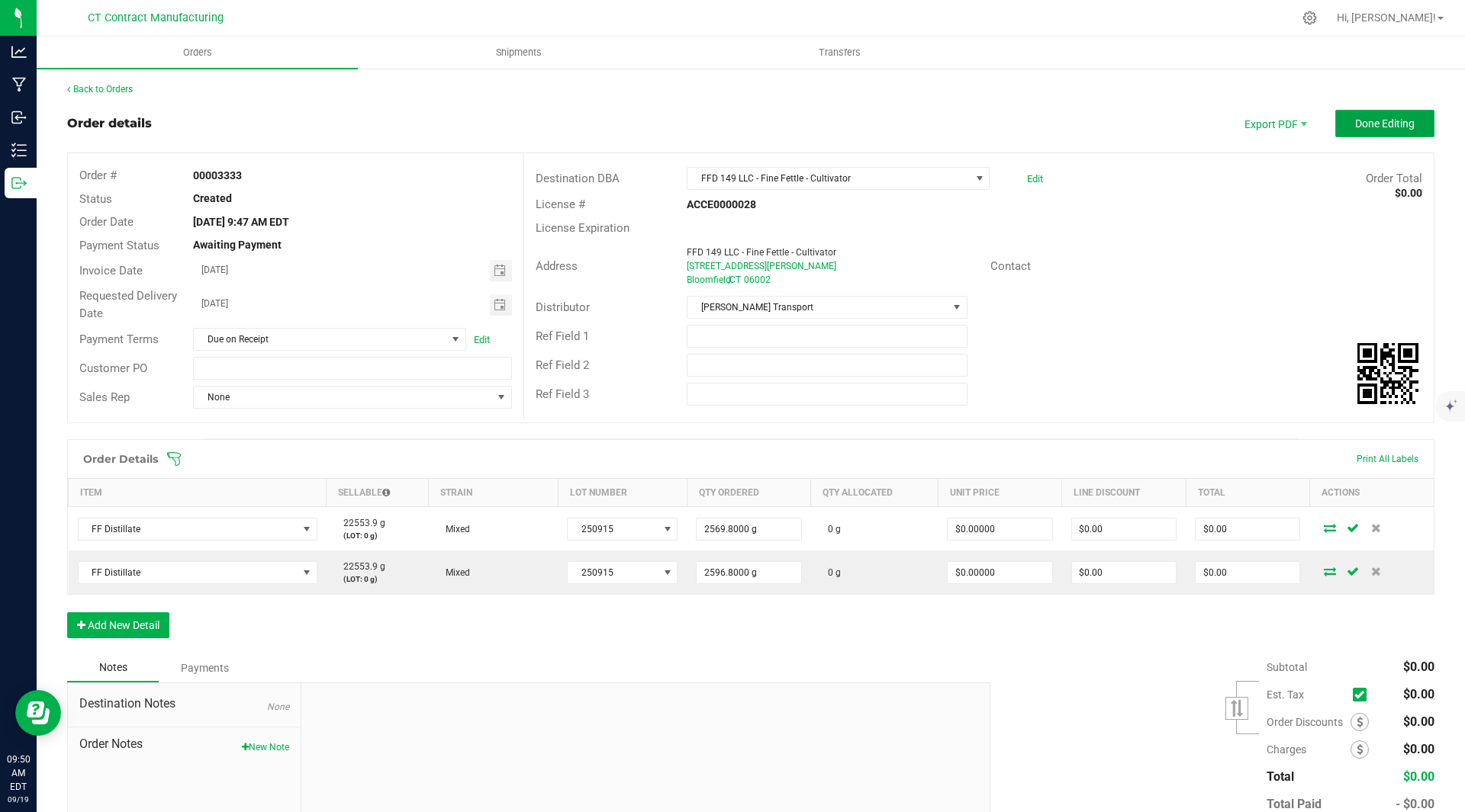
click at [1383, 120] on span "Done Editing" at bounding box center [1385, 123] width 59 height 12
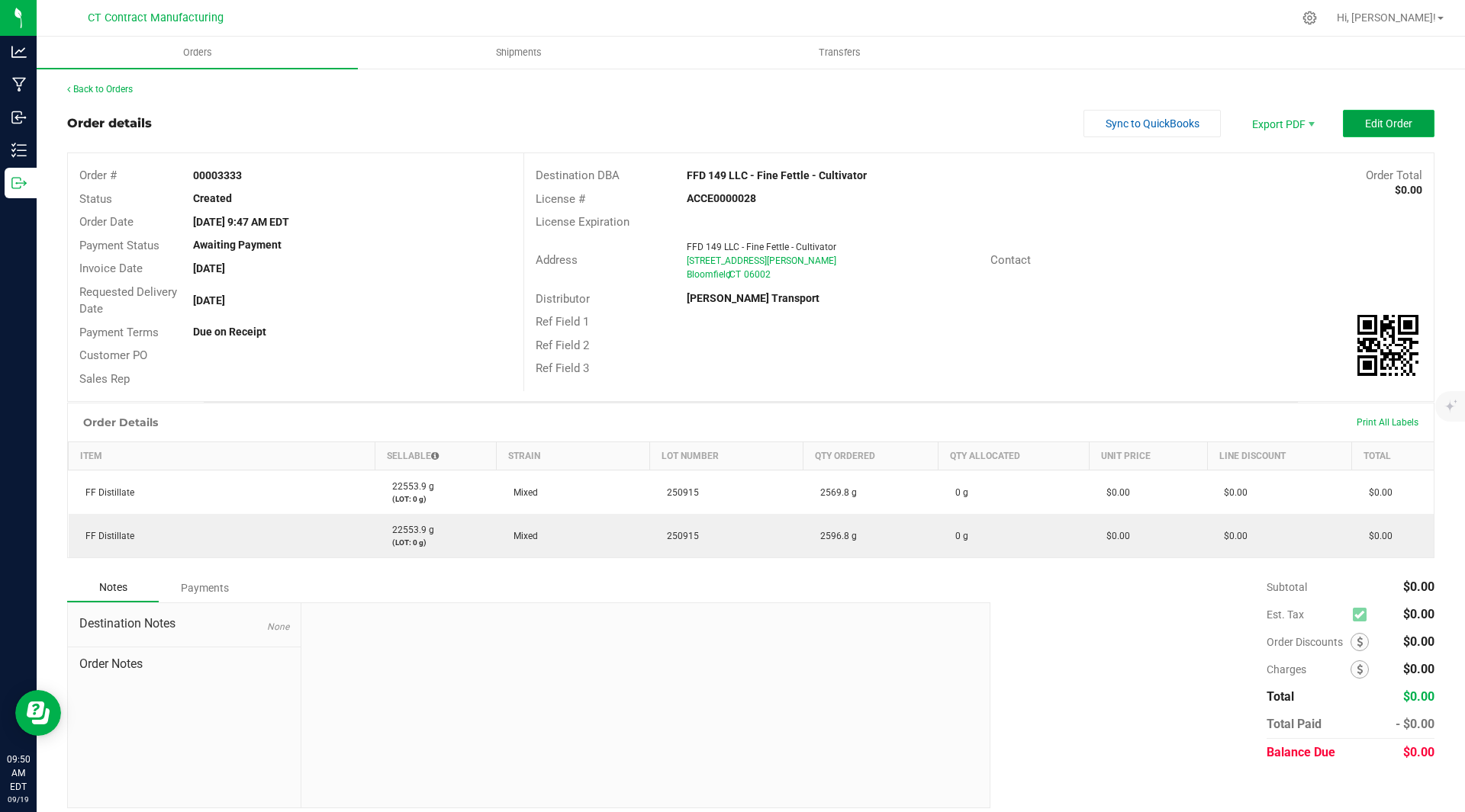
click at [1374, 128] on span "Edit Order" at bounding box center [1388, 123] width 47 height 12
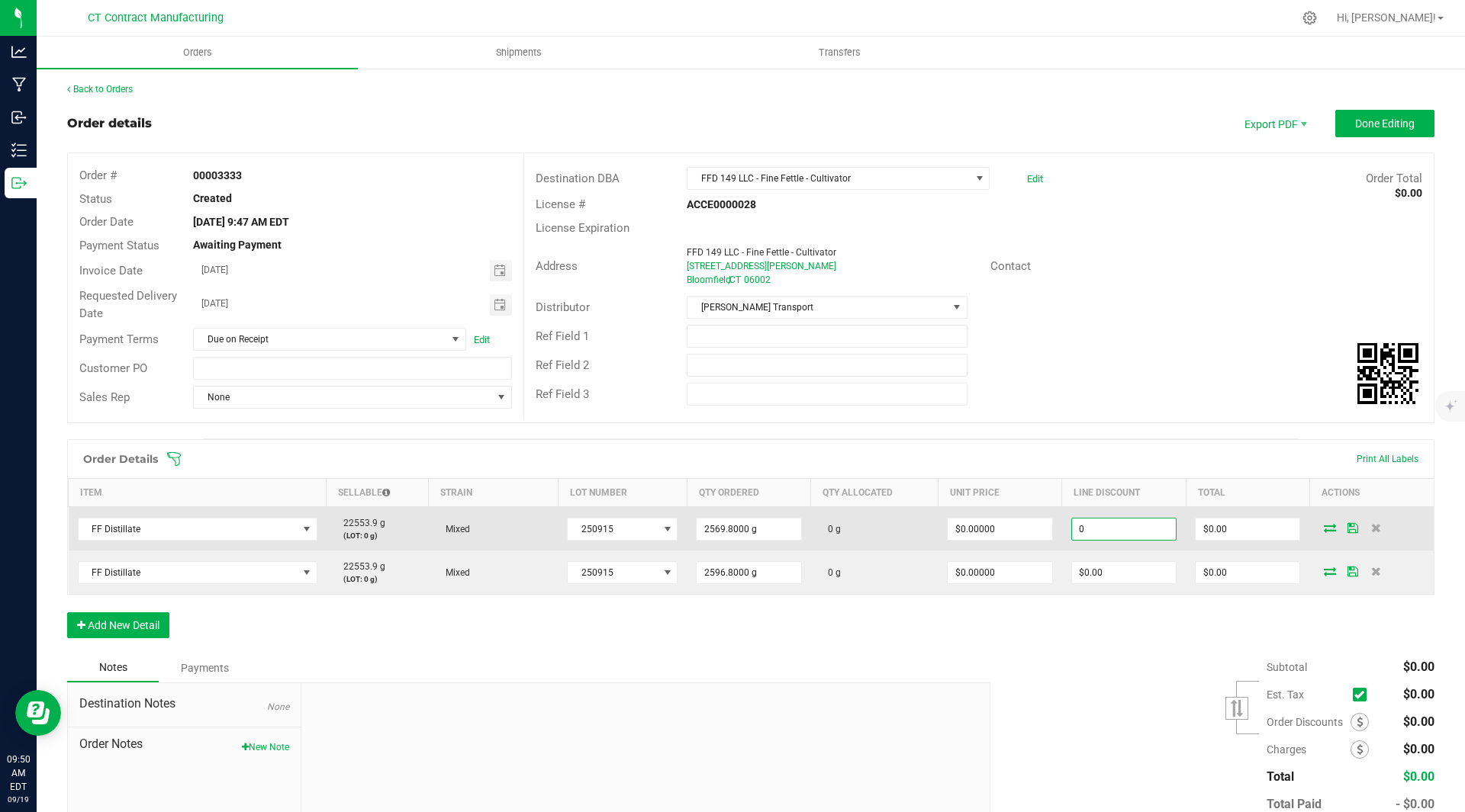
click at [1096, 530] on input "0" at bounding box center [1124, 529] width 104 height 21
type input "$0.00"
click at [1229, 515] on td "$0.00" at bounding box center [1247, 530] width 123 height 45
type input "0"
click at [1224, 529] on input "0" at bounding box center [1248, 529] width 104 height 21
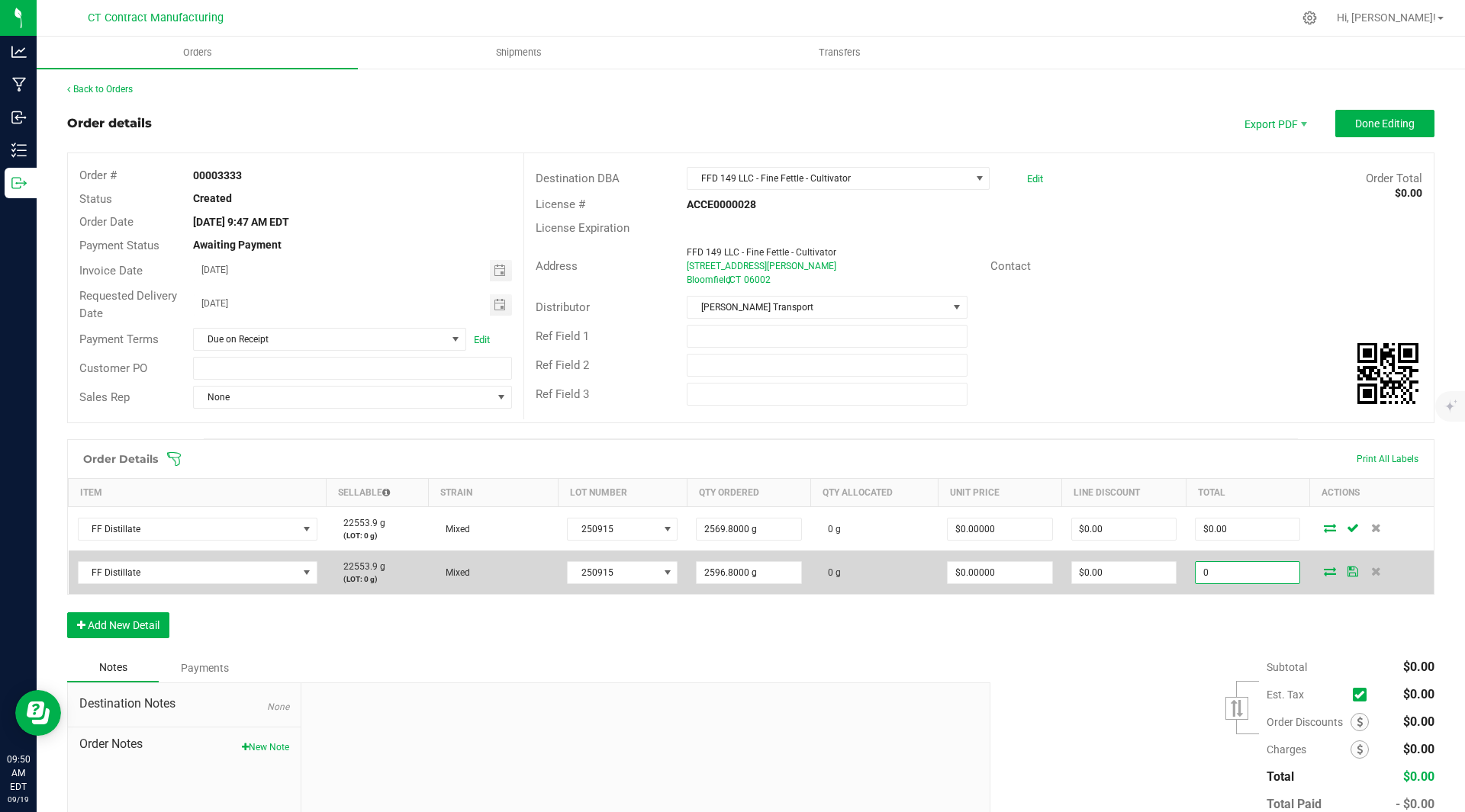
click at [1219, 578] on input "0" at bounding box center [1248, 573] width 104 height 21
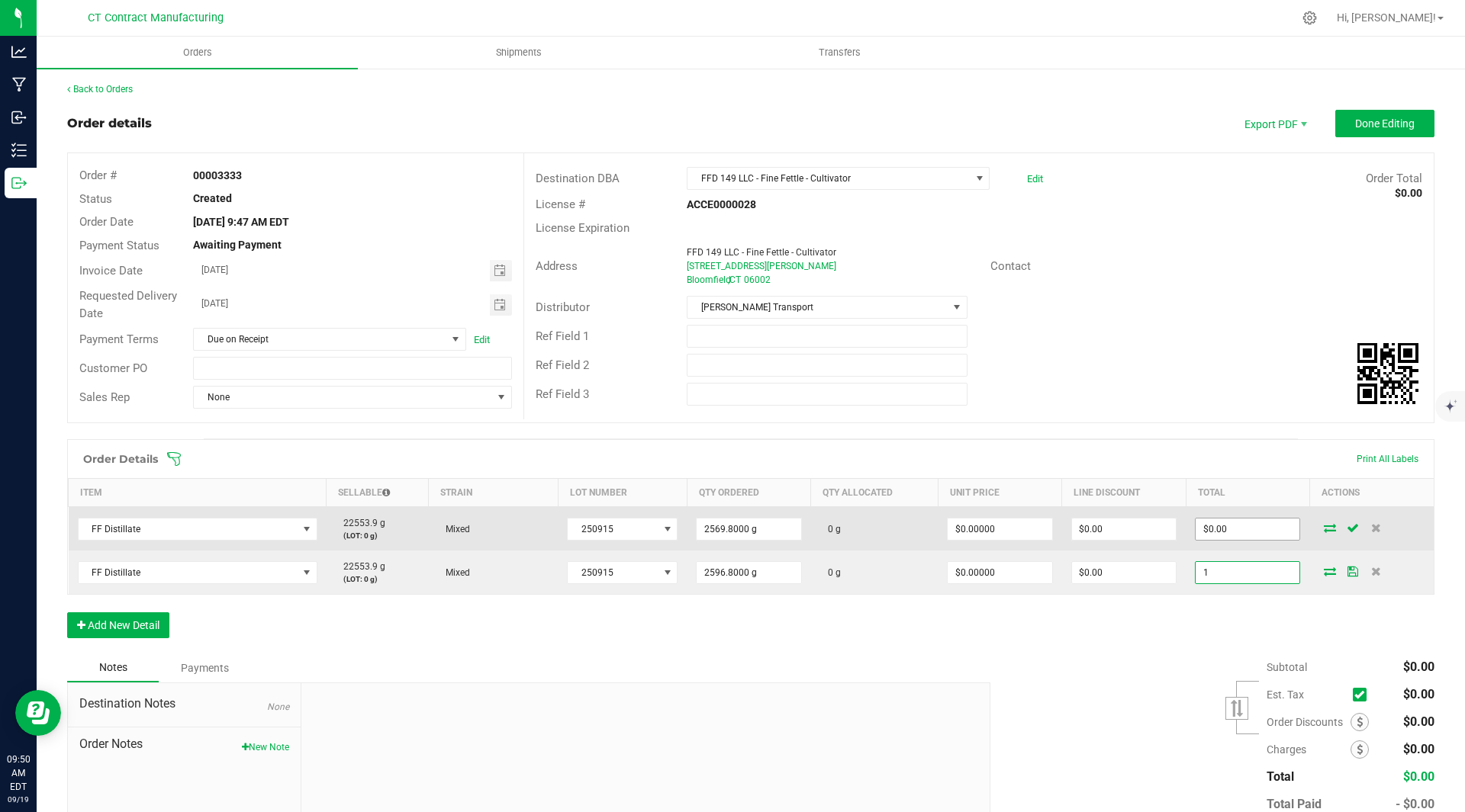
type input "1"
type input "$0.00039"
type input "$1.00"
type input "0"
click at [1224, 529] on input "0" at bounding box center [1248, 529] width 104 height 21
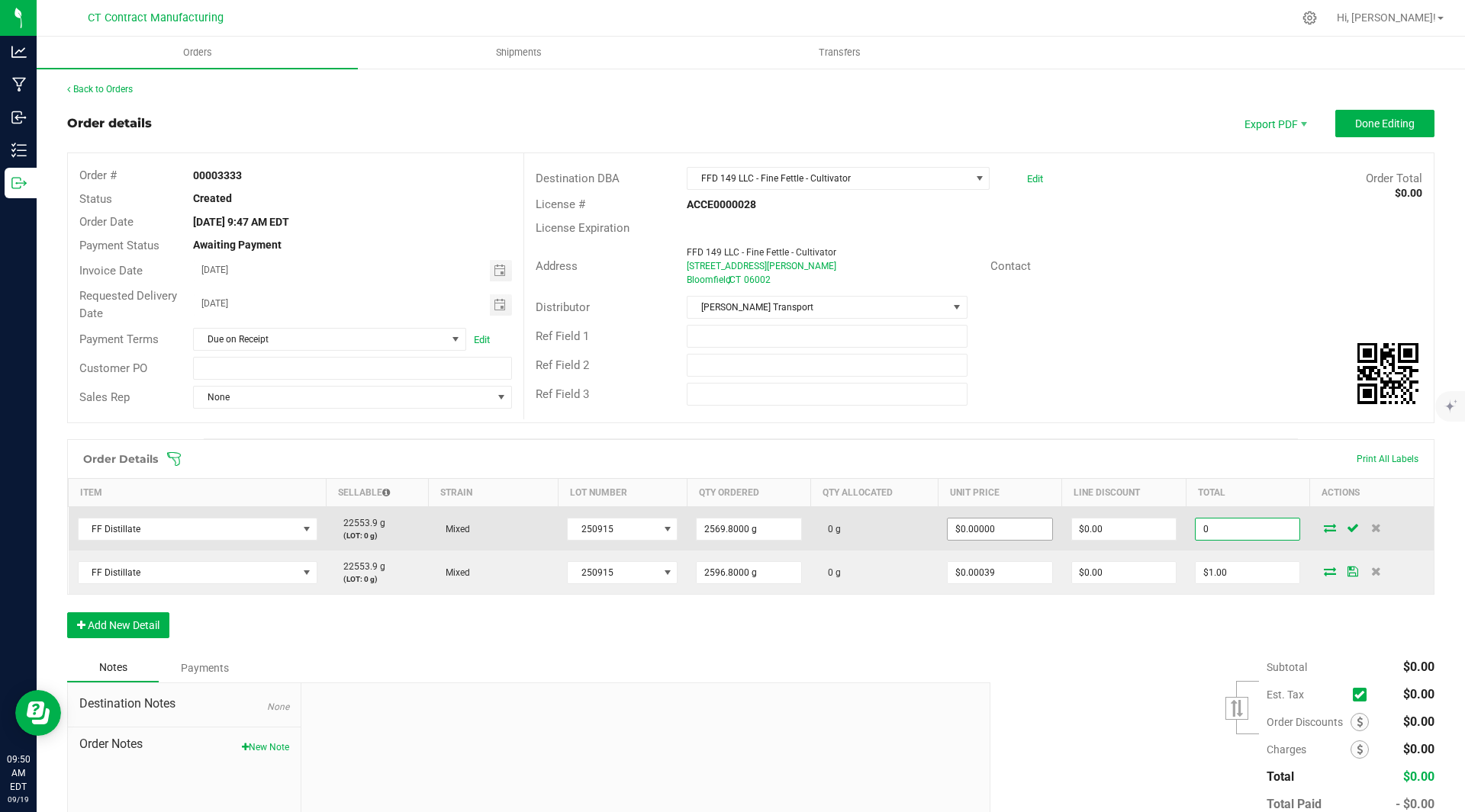
type input "0"
type input "$0.00"
click at [1005, 528] on input "0" at bounding box center [1000, 529] width 104 height 21
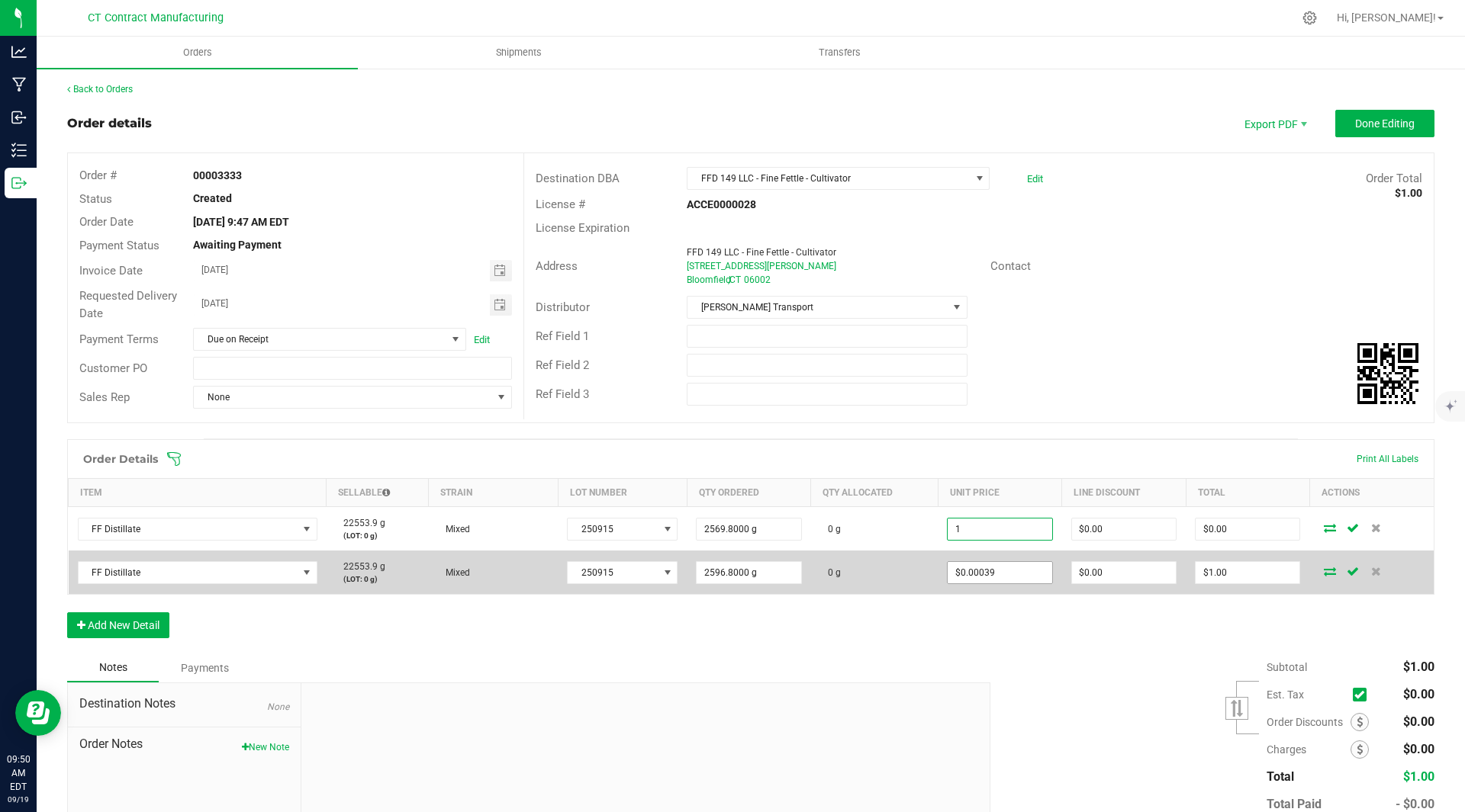
type input "$1.00000"
type input "$2,569.80"
click at [1011, 572] on input "0.00038508934072704865" at bounding box center [1000, 573] width 104 height 21
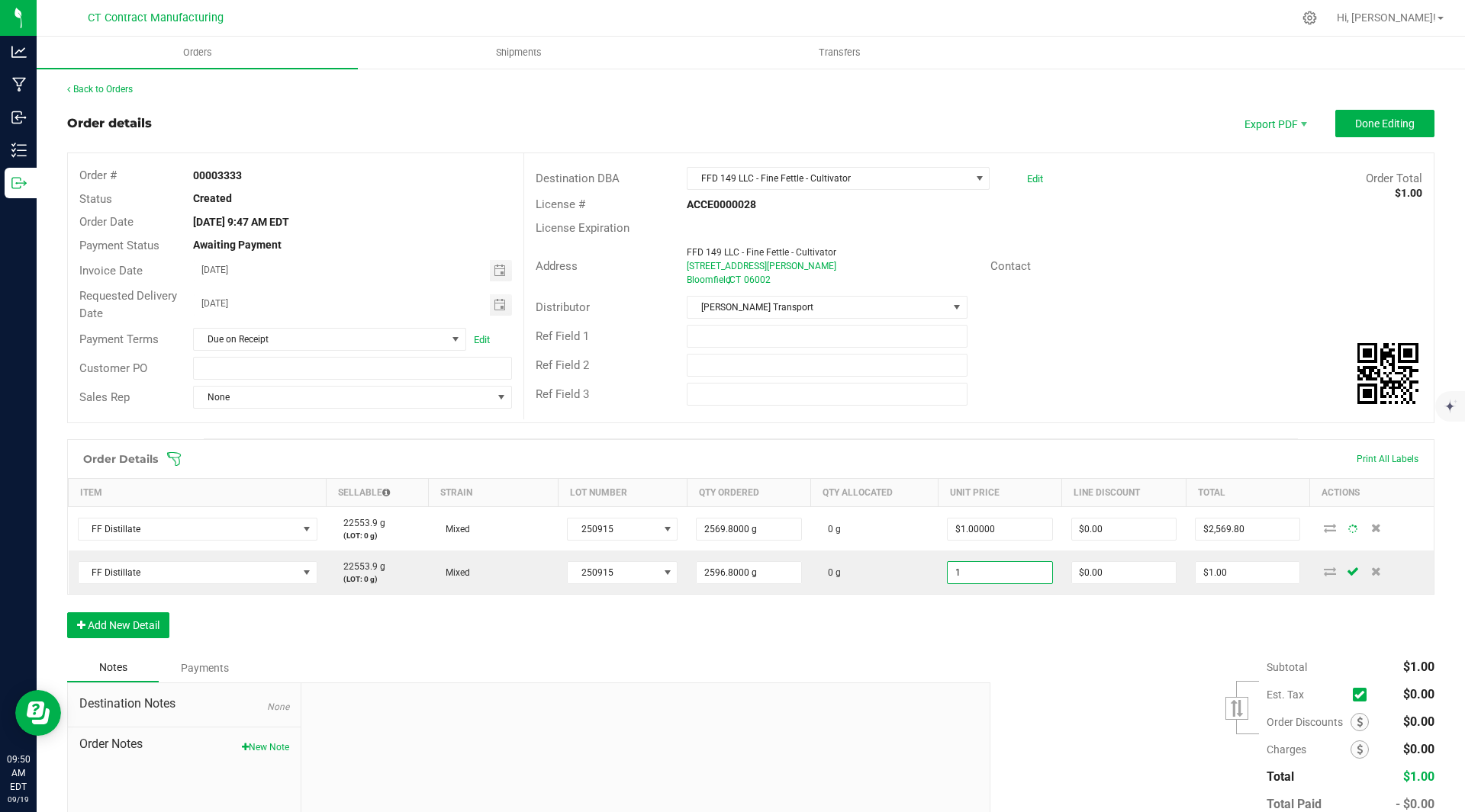
type input "$1.00000"
type input "$2,596.80"
click at [1020, 690] on div "Subtotal $2,570.80 Est. Tax" at bounding box center [1207, 750] width 456 height 193
type input "$0.00100"
type input "$2.57"
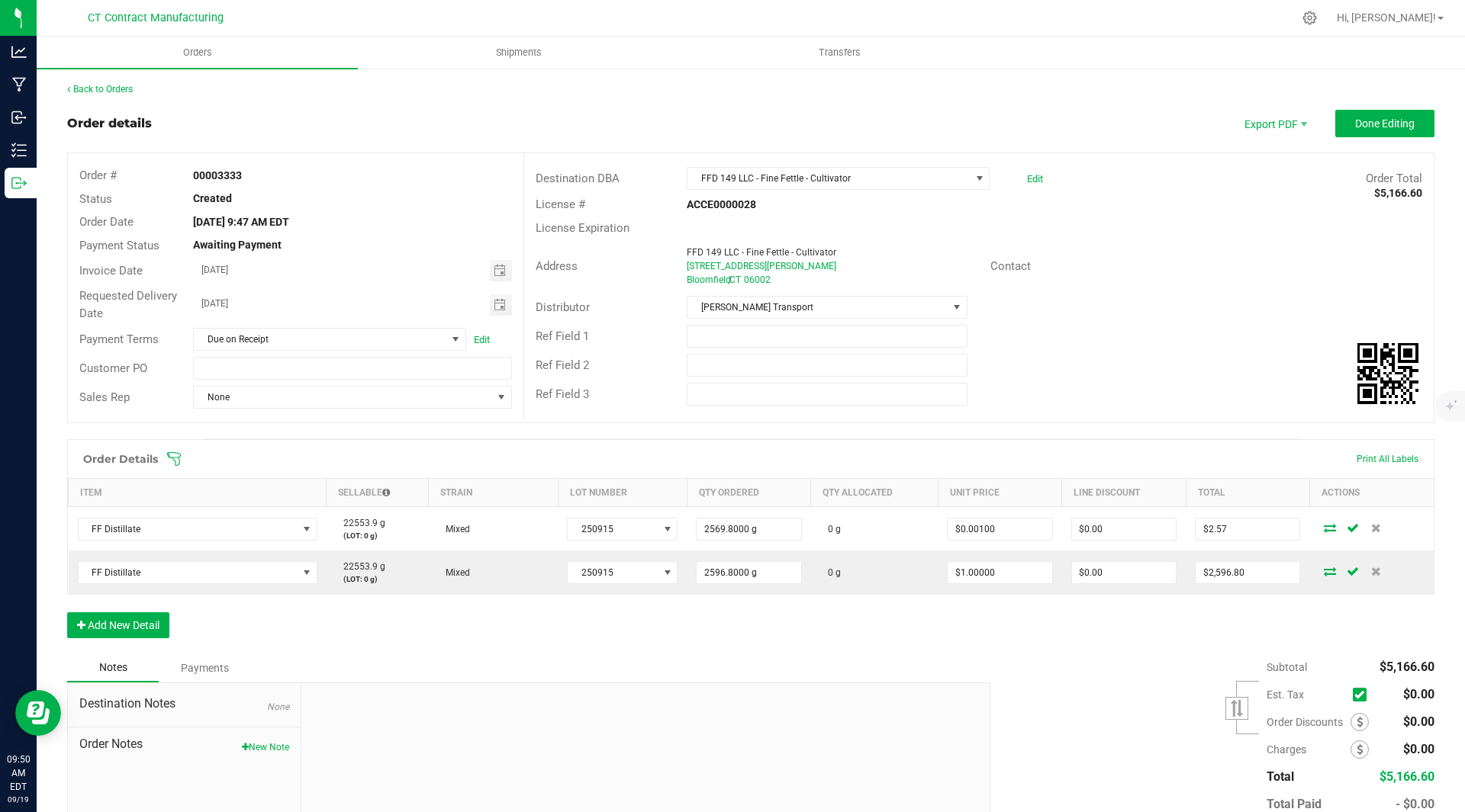
click at [1044, 688] on div "Subtotal $5,166.60 Est. Tax" at bounding box center [1207, 750] width 456 height 193
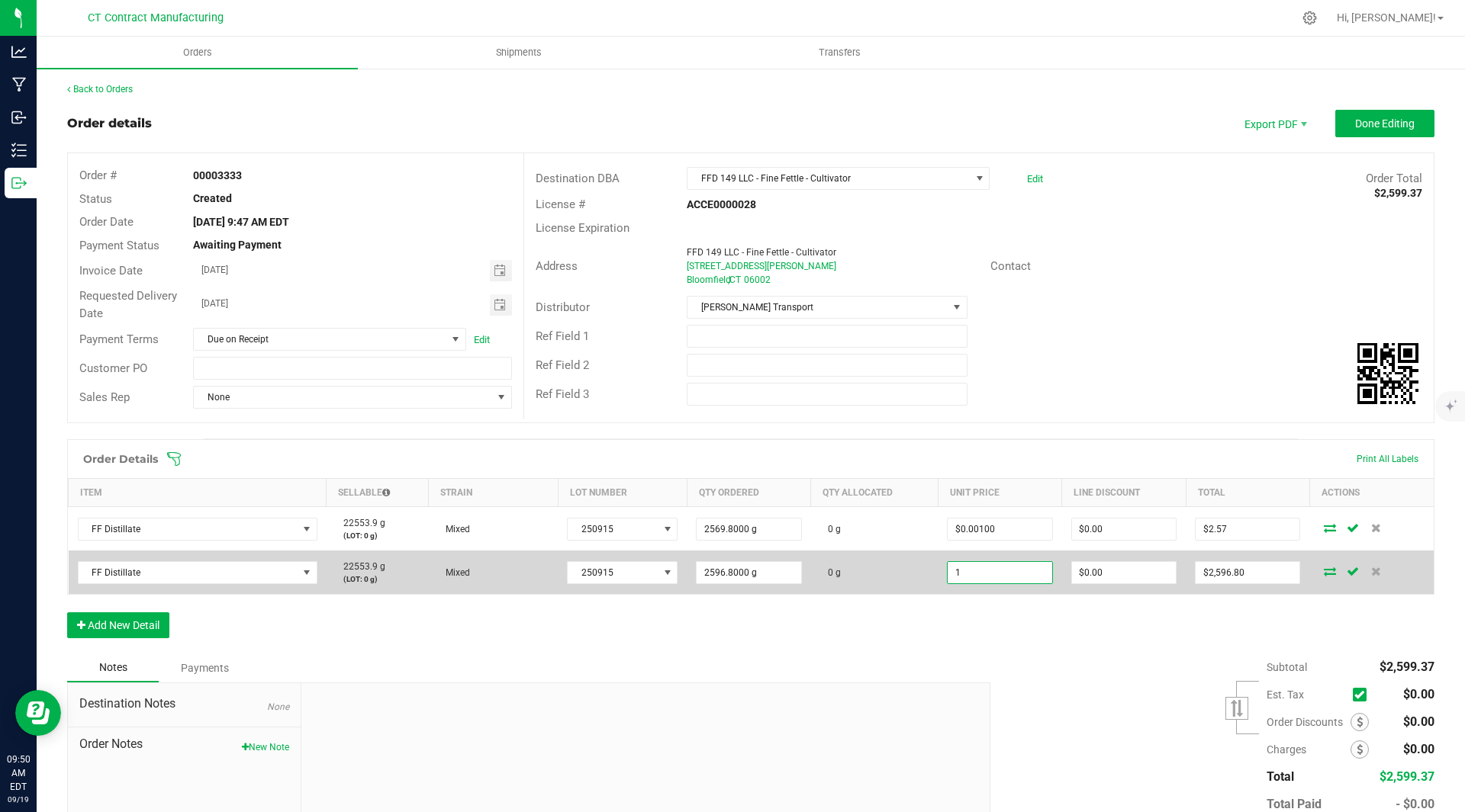
click at [1014, 576] on input "1" at bounding box center [1000, 573] width 104 height 21
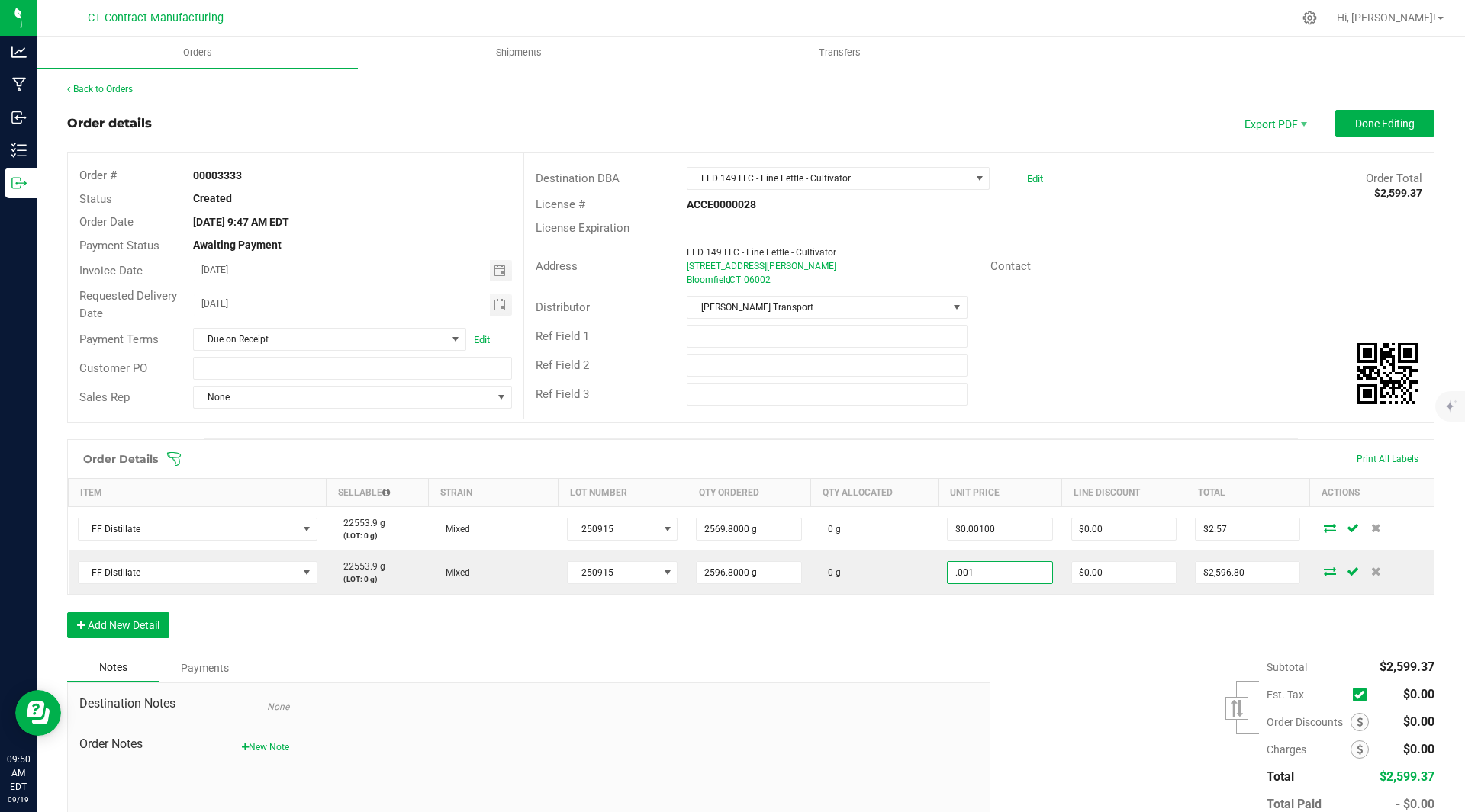
type input "$0.00100"
type input "$2.60"
click at [1019, 645] on div "Order Details Print All Labels Item Sellable Strain Lot Number Qty Ordered Qty …" at bounding box center [750, 546] width 1368 height 214
click at [1369, 128] on span "Done Editing" at bounding box center [1385, 123] width 59 height 12
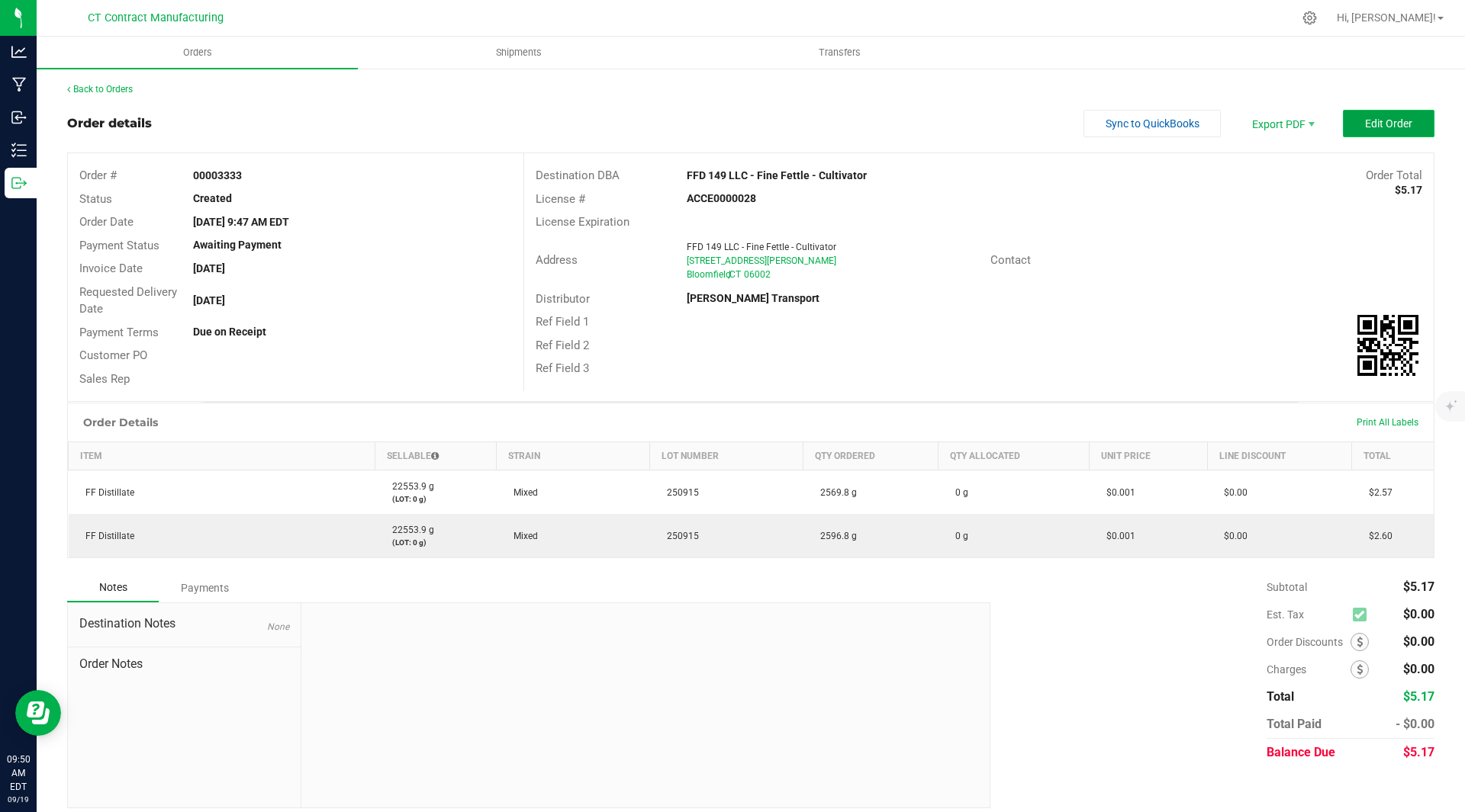
click at [1389, 129] on span "Edit Order" at bounding box center [1388, 123] width 47 height 12
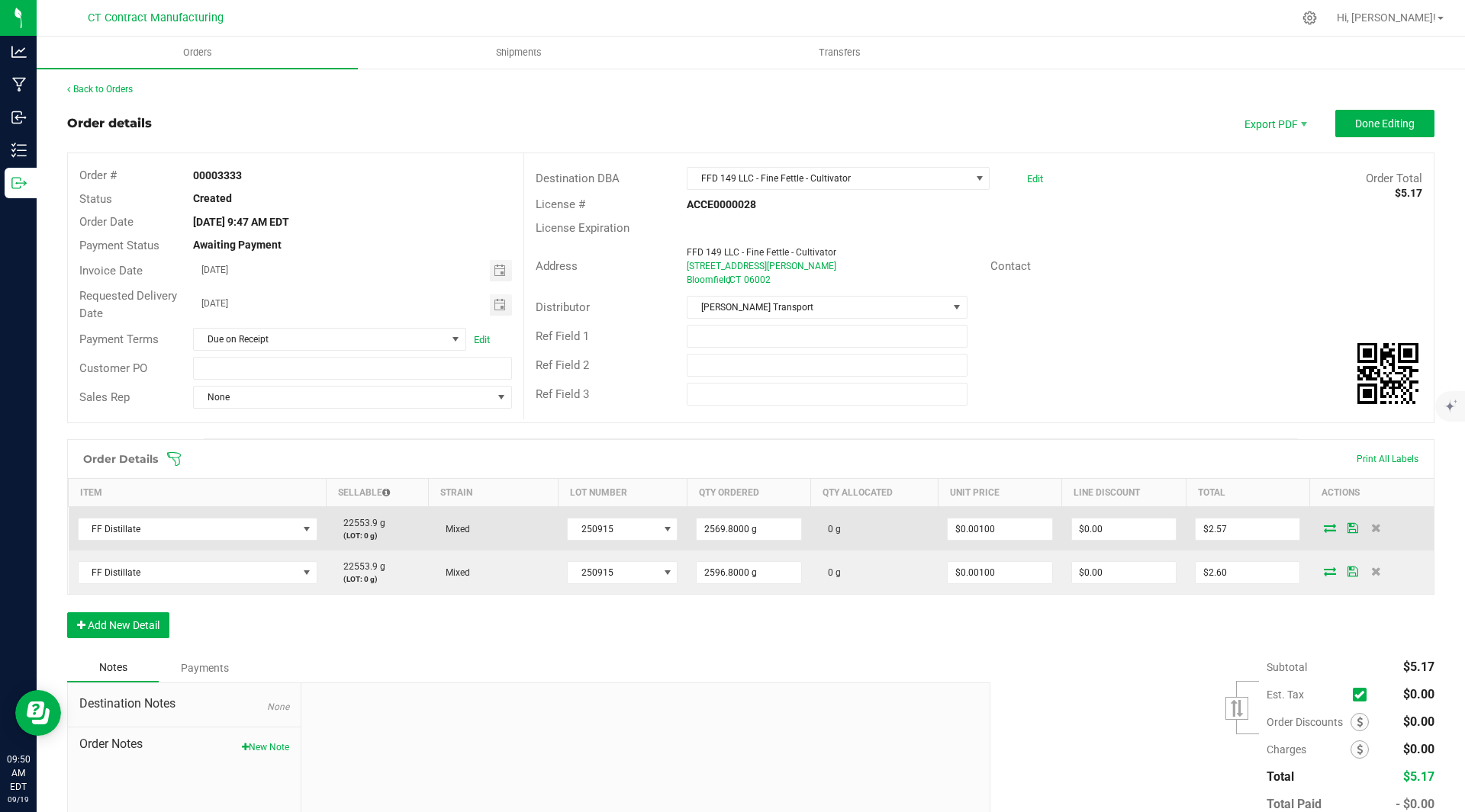
click at [1324, 533] on icon at bounding box center [1329, 528] width 12 height 9
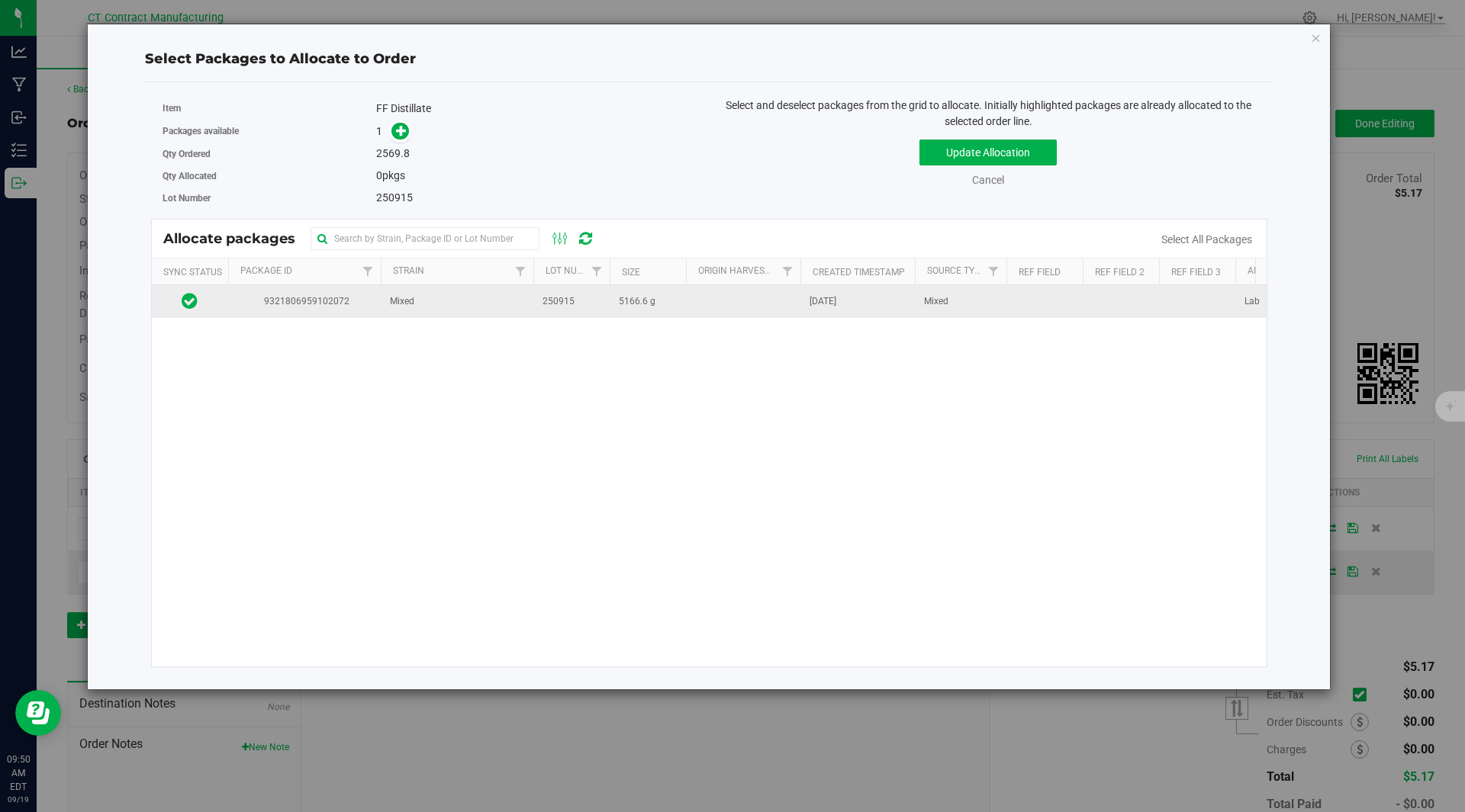
click at [225, 312] on td at bounding box center [190, 301] width 76 height 32
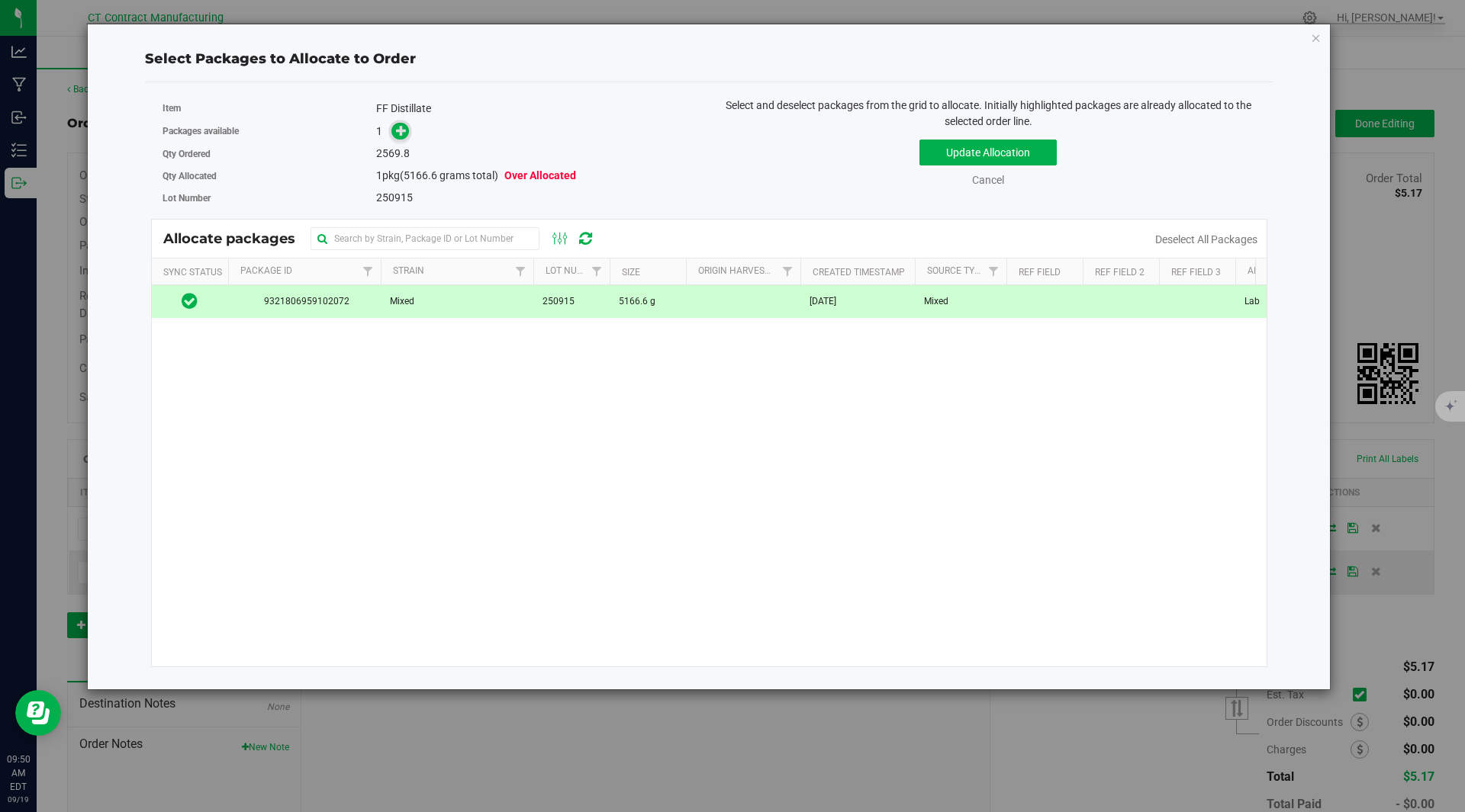
click at [403, 130] on icon at bounding box center [402, 131] width 11 height 11
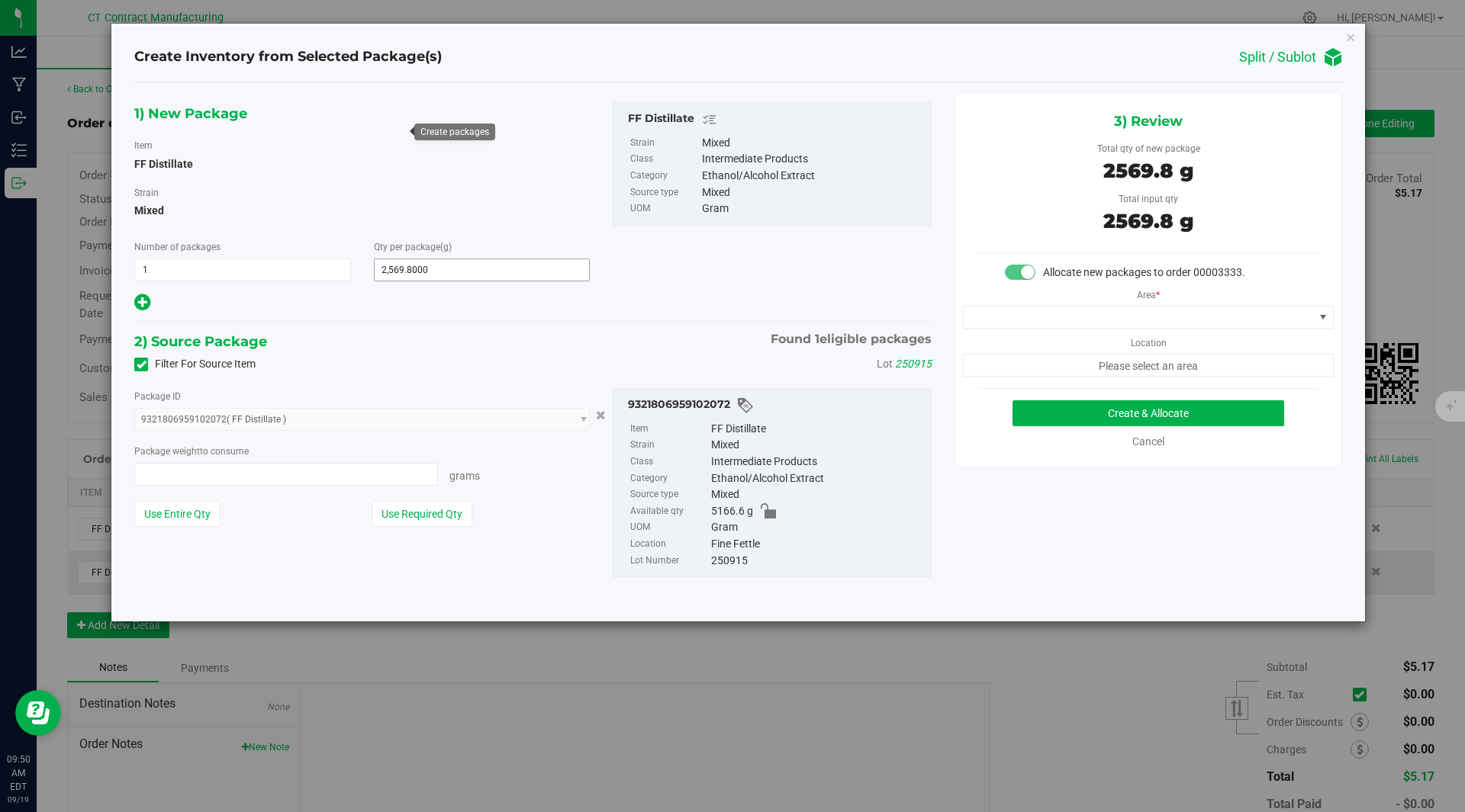
type input "2569.8000 g"
click at [1176, 315] on span at bounding box center [1138, 316] width 350 height 21
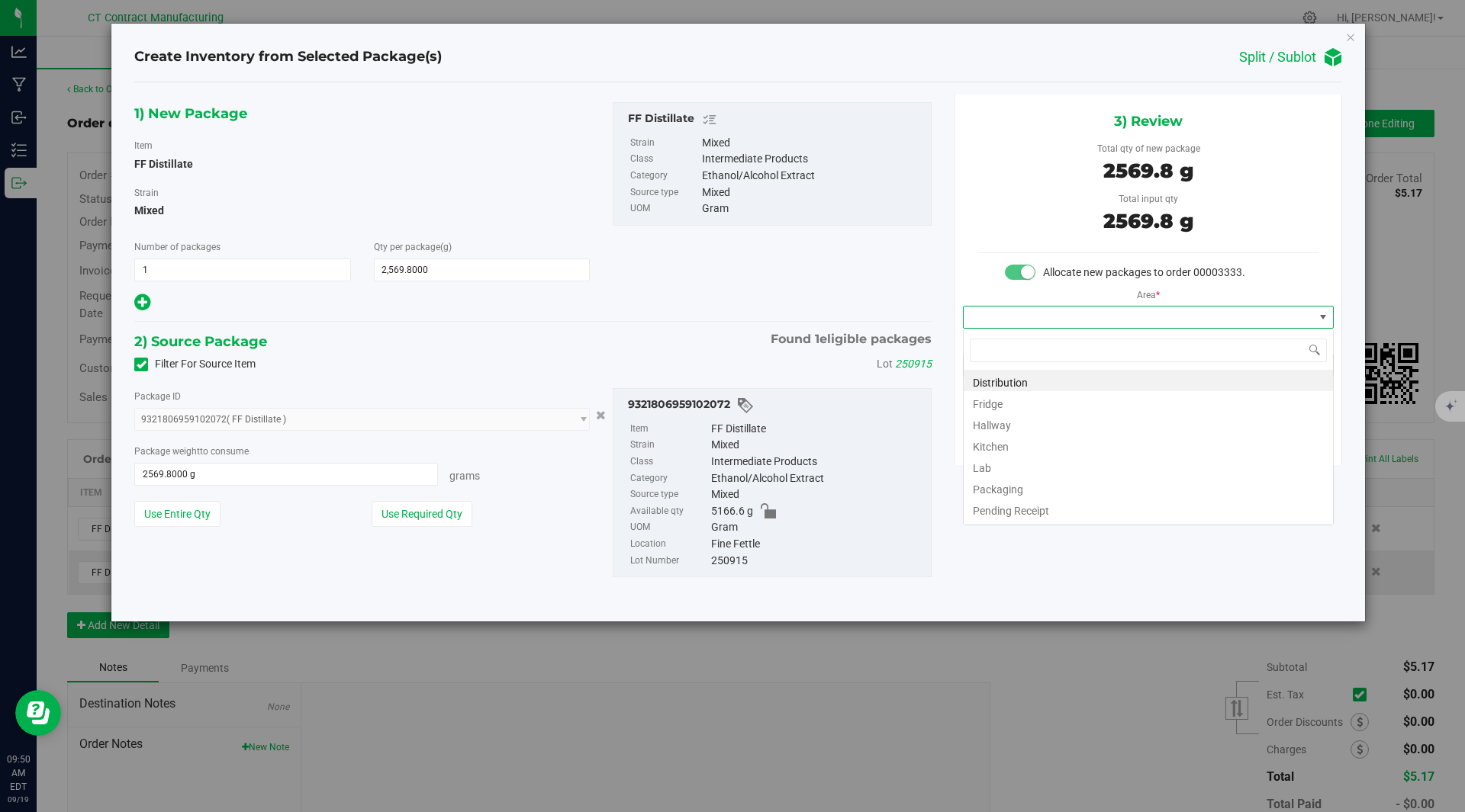
scroll to position [23, 370]
click at [1022, 379] on li "Distribution" at bounding box center [1148, 380] width 369 height 21
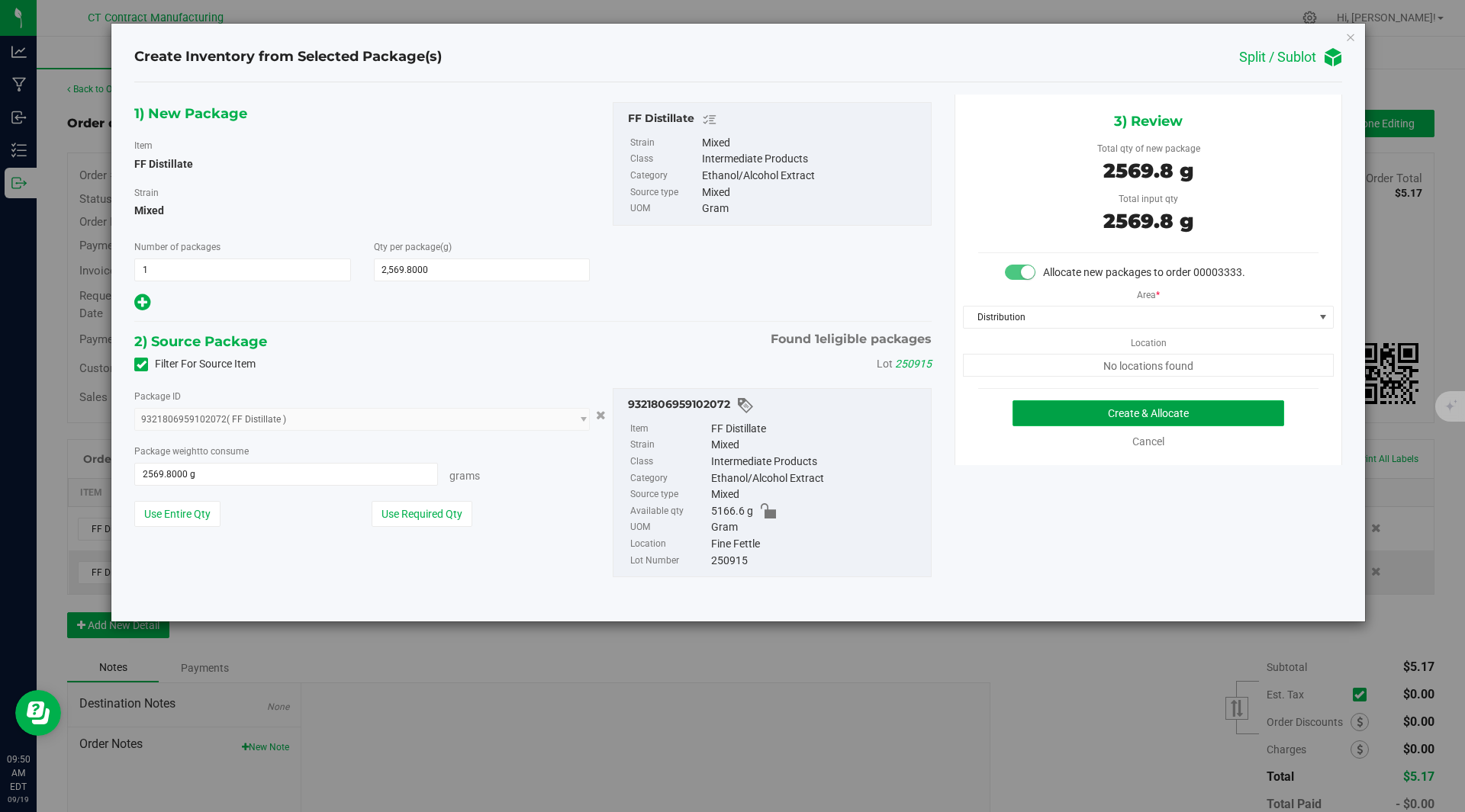
click at [1202, 413] on button "Create & Allocate" at bounding box center [1148, 414] width 272 height 26
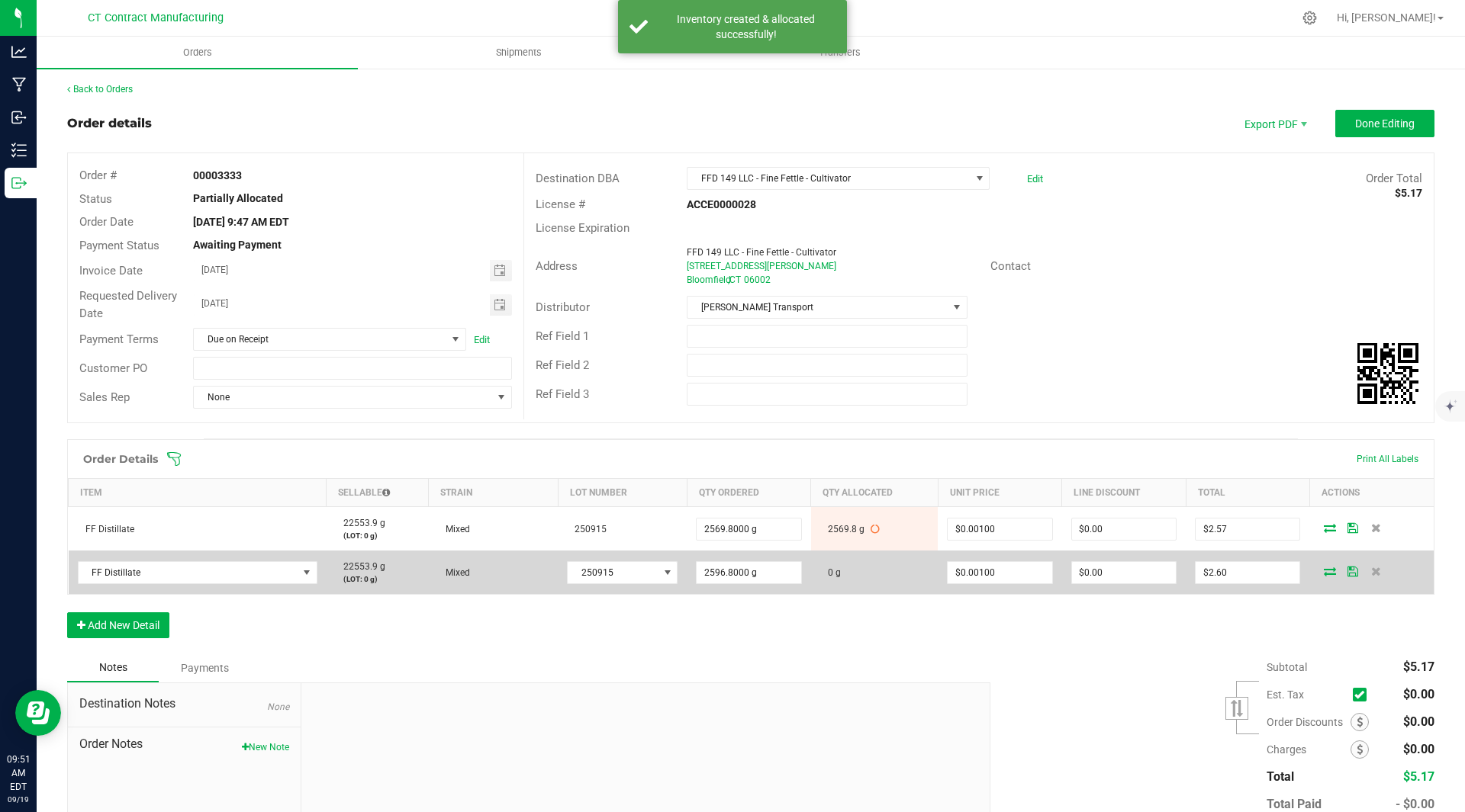
click at [1324, 569] on icon at bounding box center [1329, 572] width 12 height 9
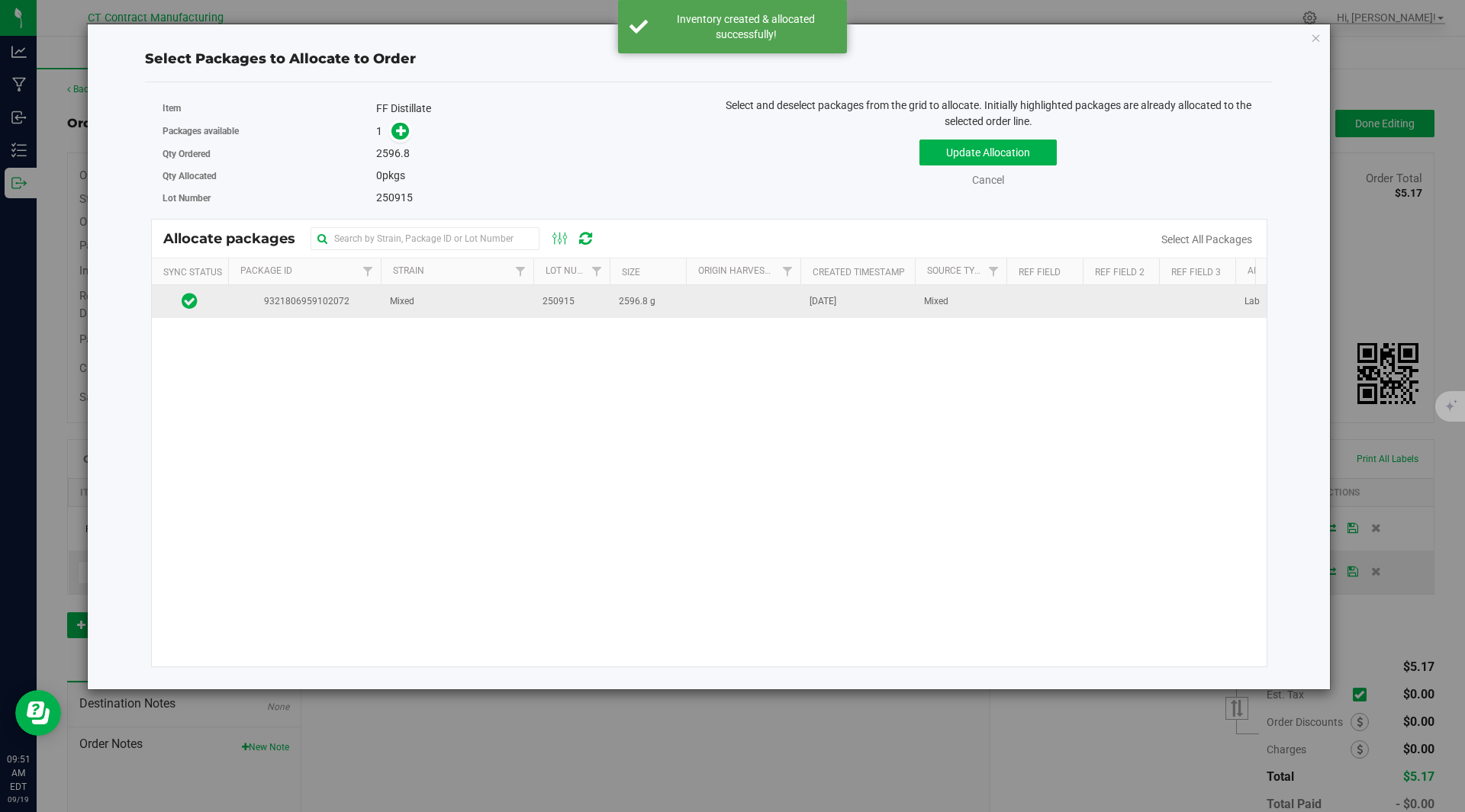
click at [252, 310] on td "9321806959102072" at bounding box center [305, 301] width 152 height 32
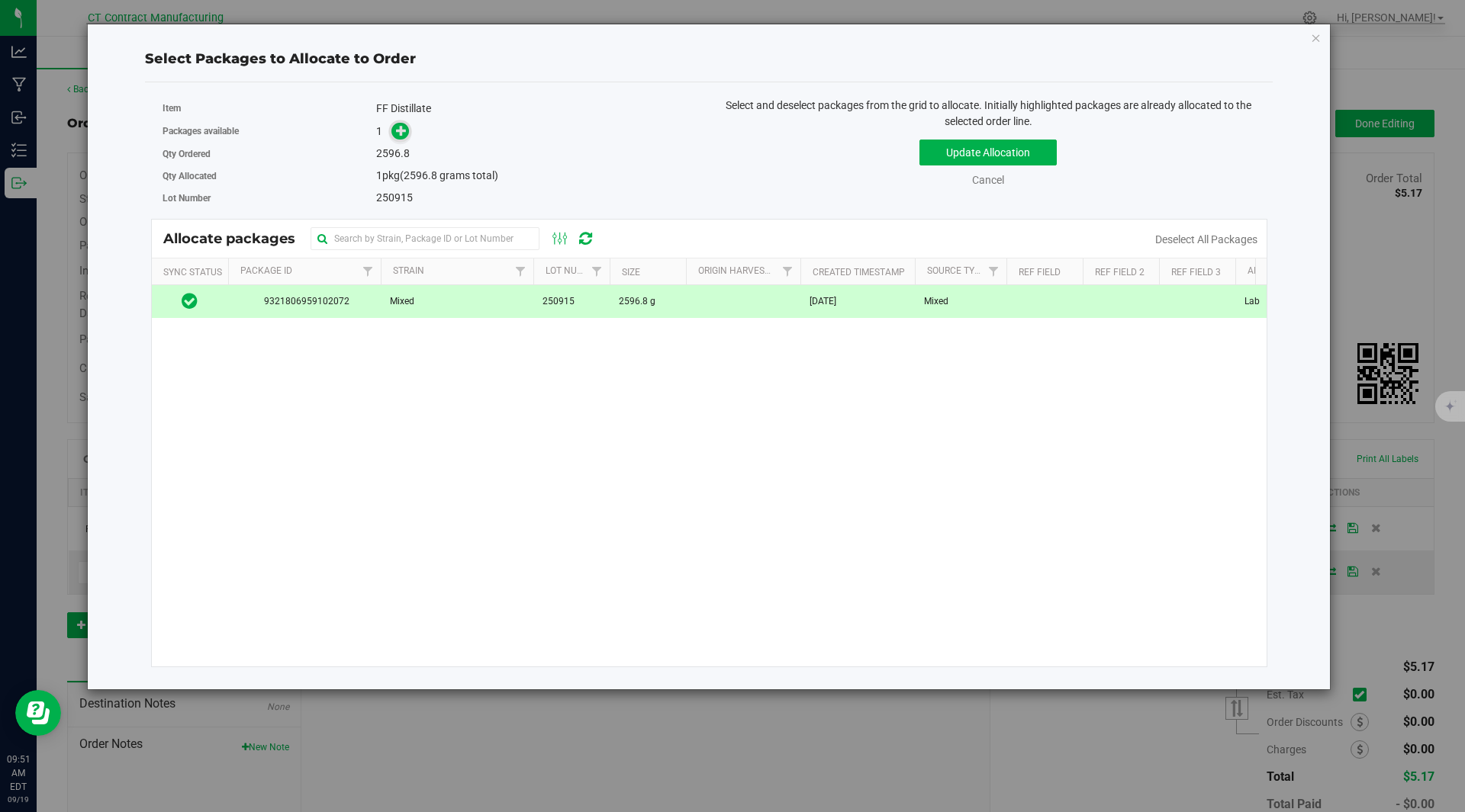
click at [399, 131] on icon at bounding box center [402, 131] width 11 height 11
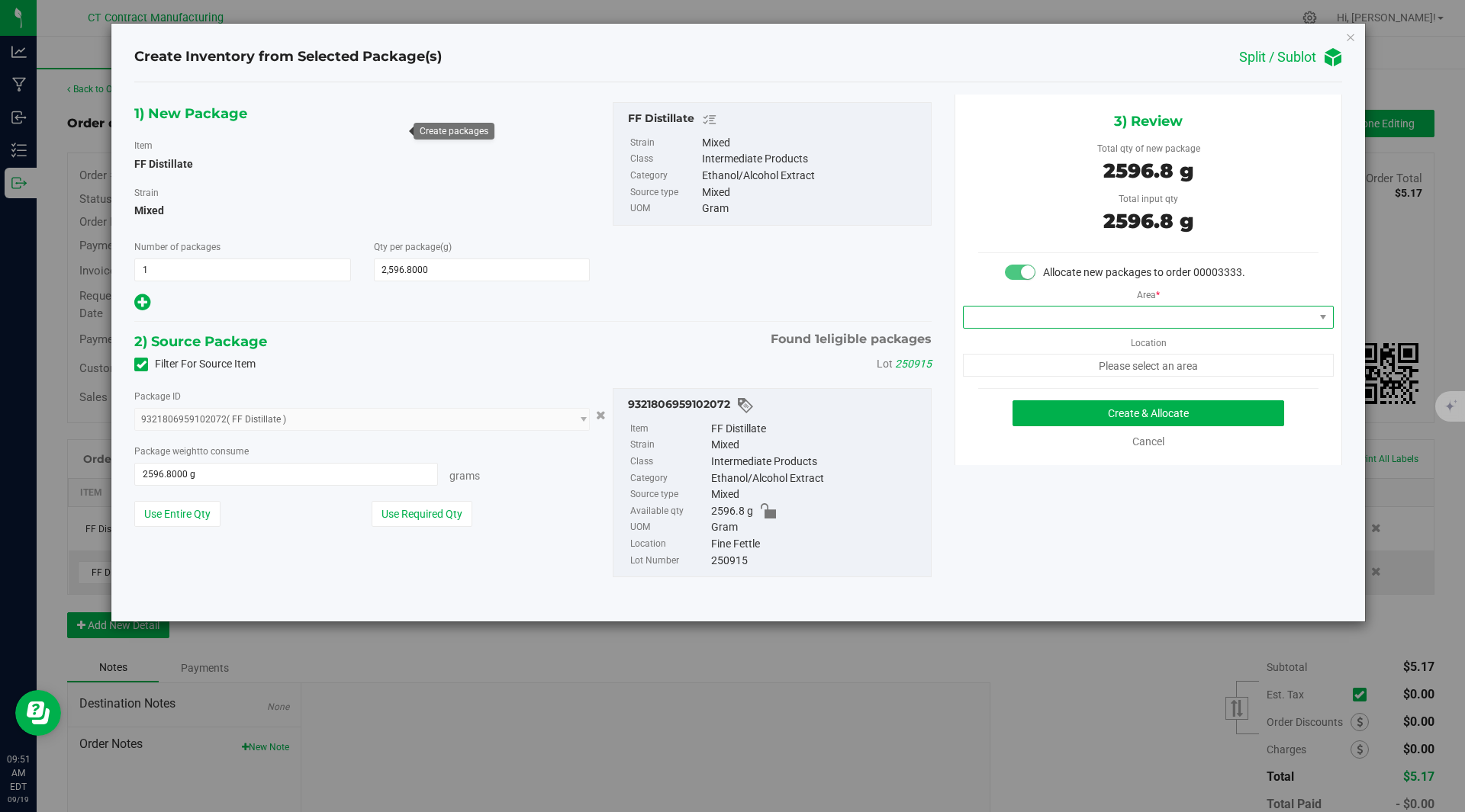
click at [1053, 321] on span at bounding box center [1138, 316] width 350 height 21
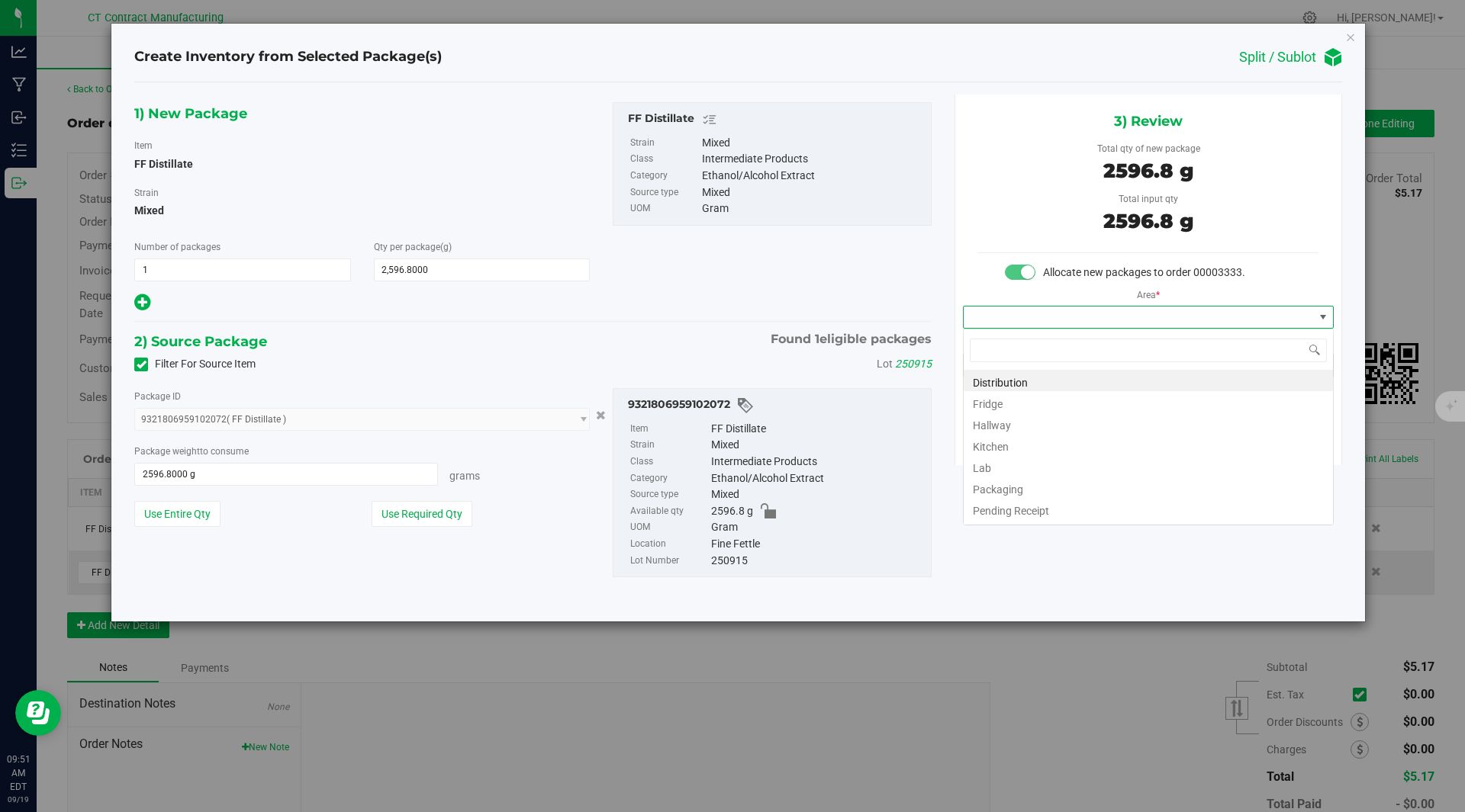
scroll to position [23, 370]
click at [1027, 377] on li "Distribution" at bounding box center [1148, 380] width 369 height 21
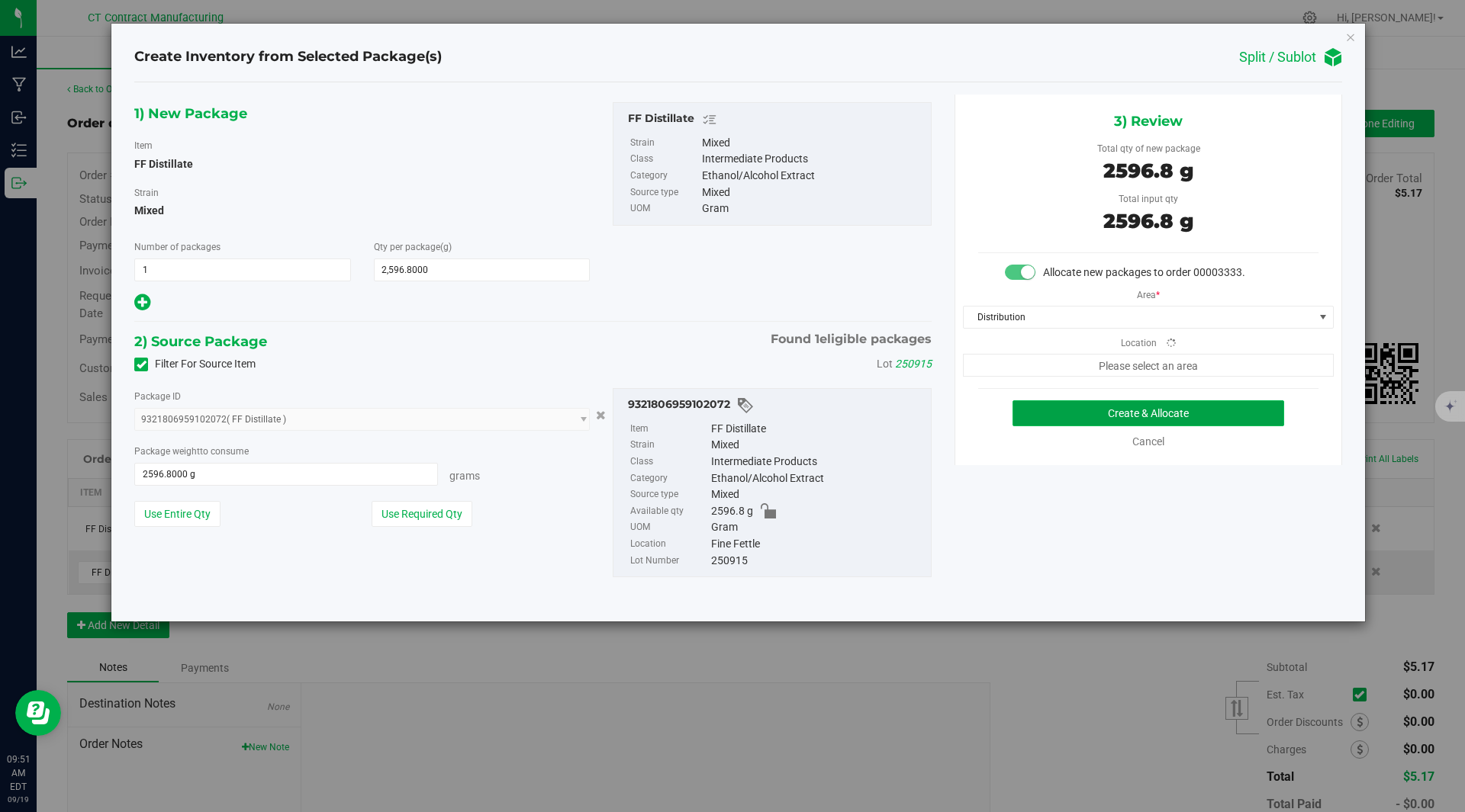
click at [1086, 407] on button "Create & Allocate" at bounding box center [1148, 414] width 272 height 26
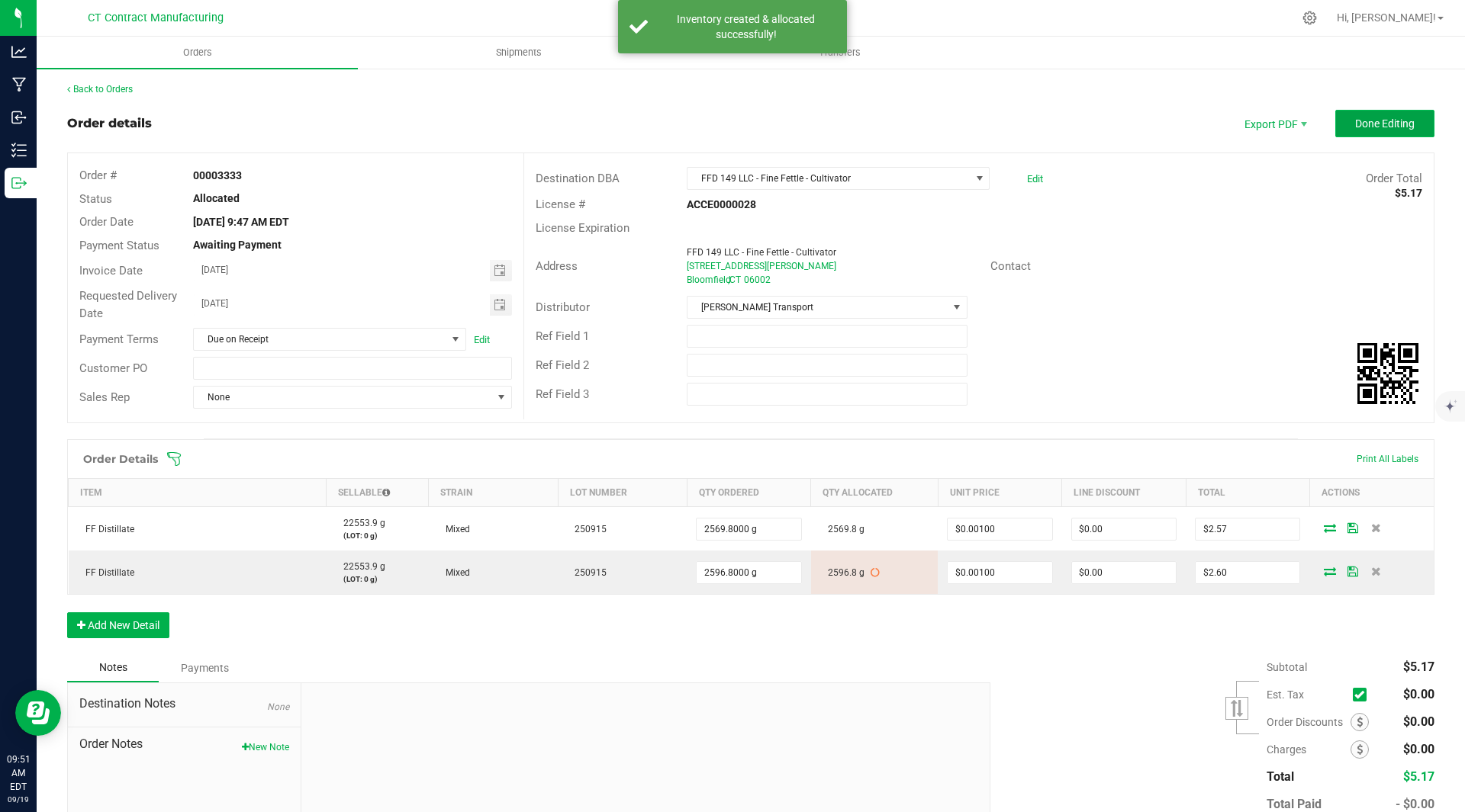
click at [1366, 120] on span "Done Editing" at bounding box center [1385, 123] width 59 height 12
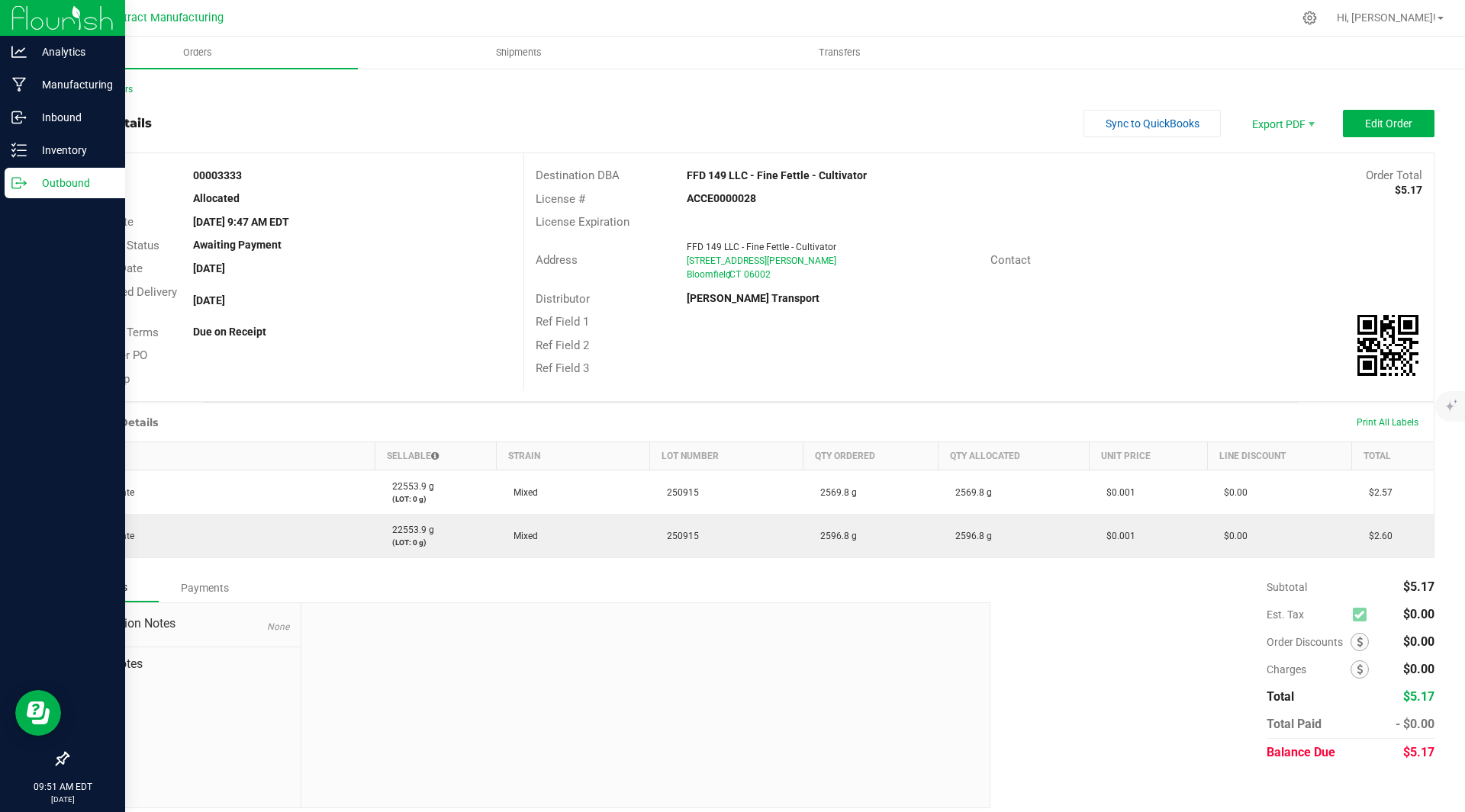
scroll to position [1, 0]
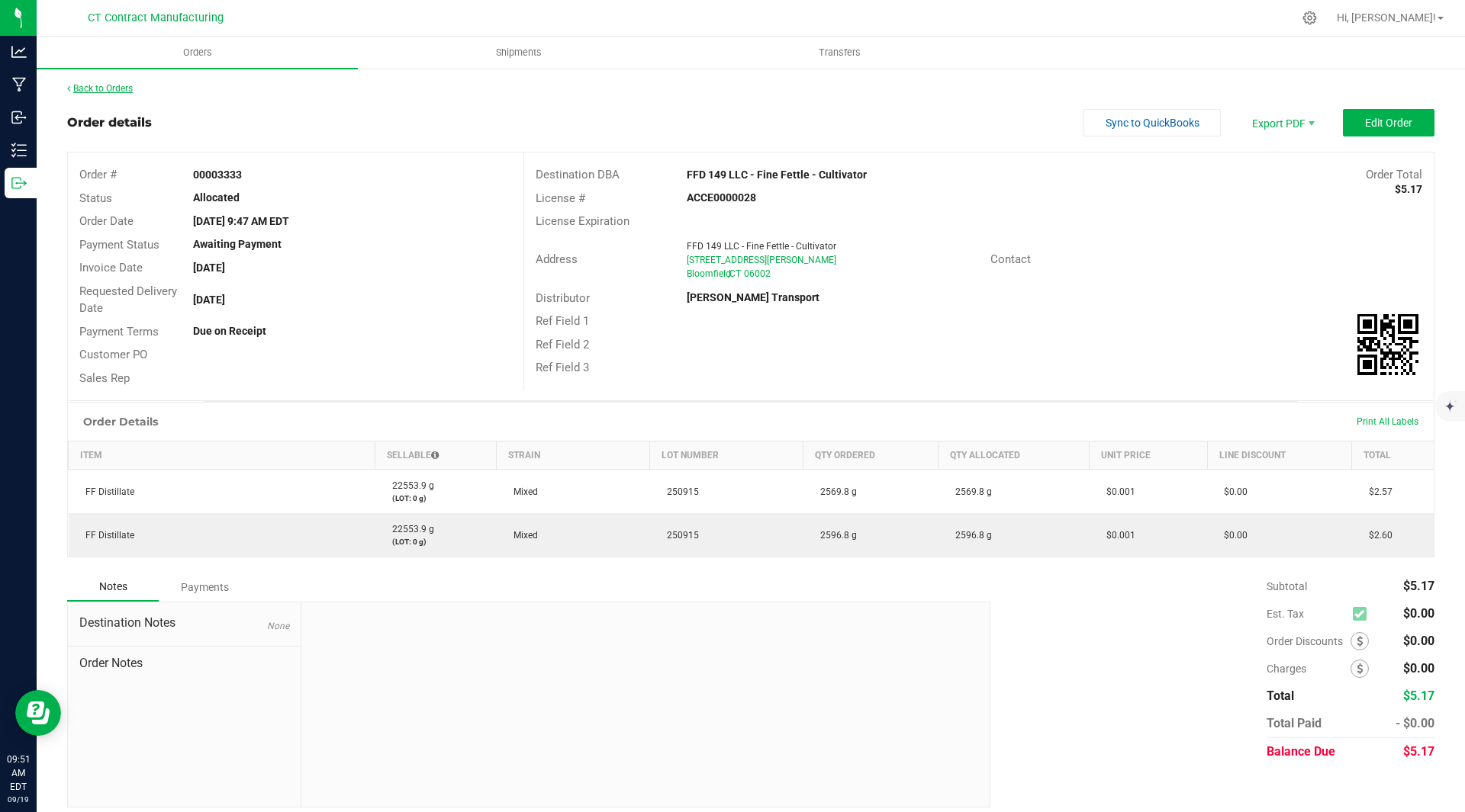
click at [97, 88] on link "Back to Orders" at bounding box center [99, 89] width 66 height 11
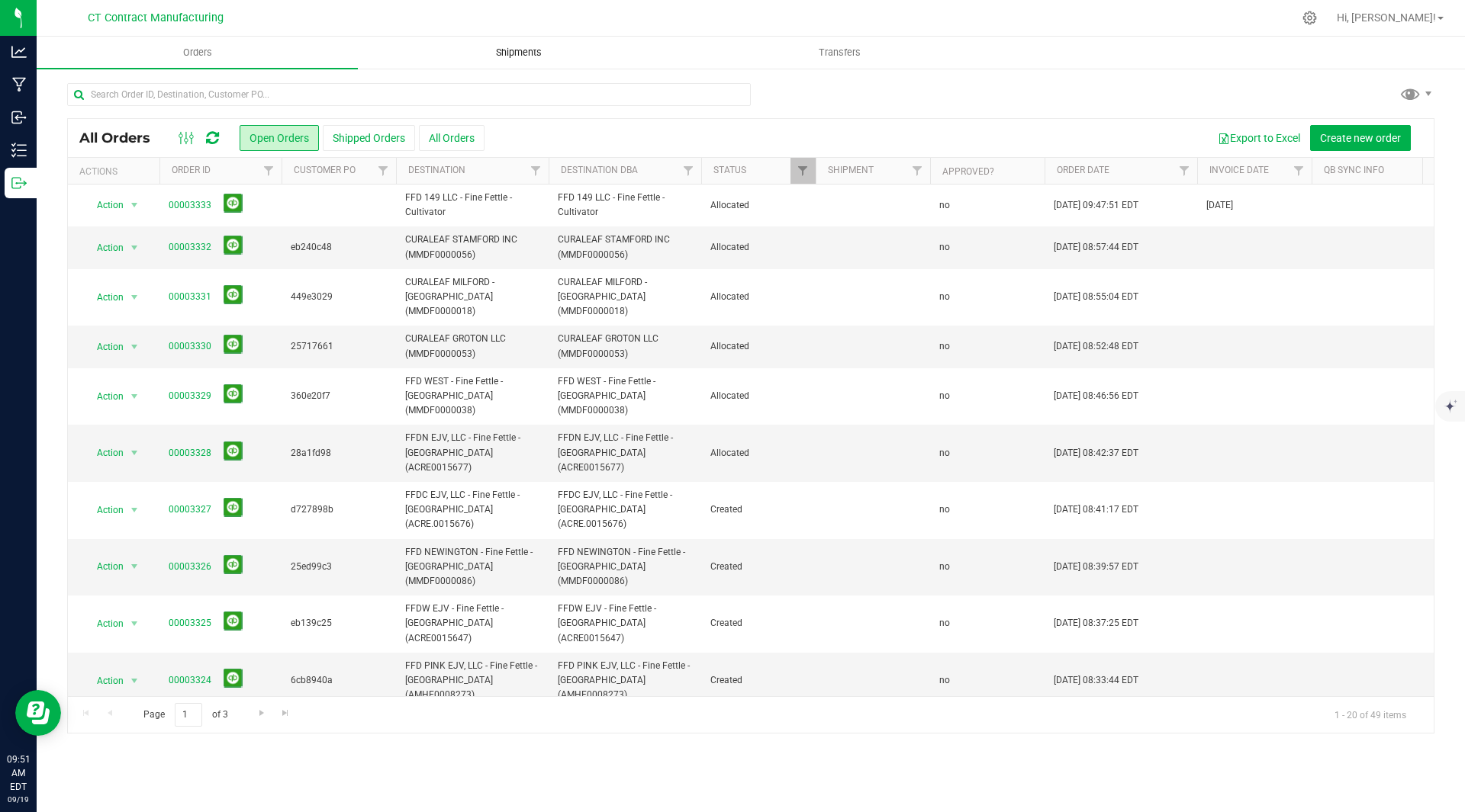
click at [513, 54] on span "Shipments" at bounding box center [519, 52] width 87 height 14
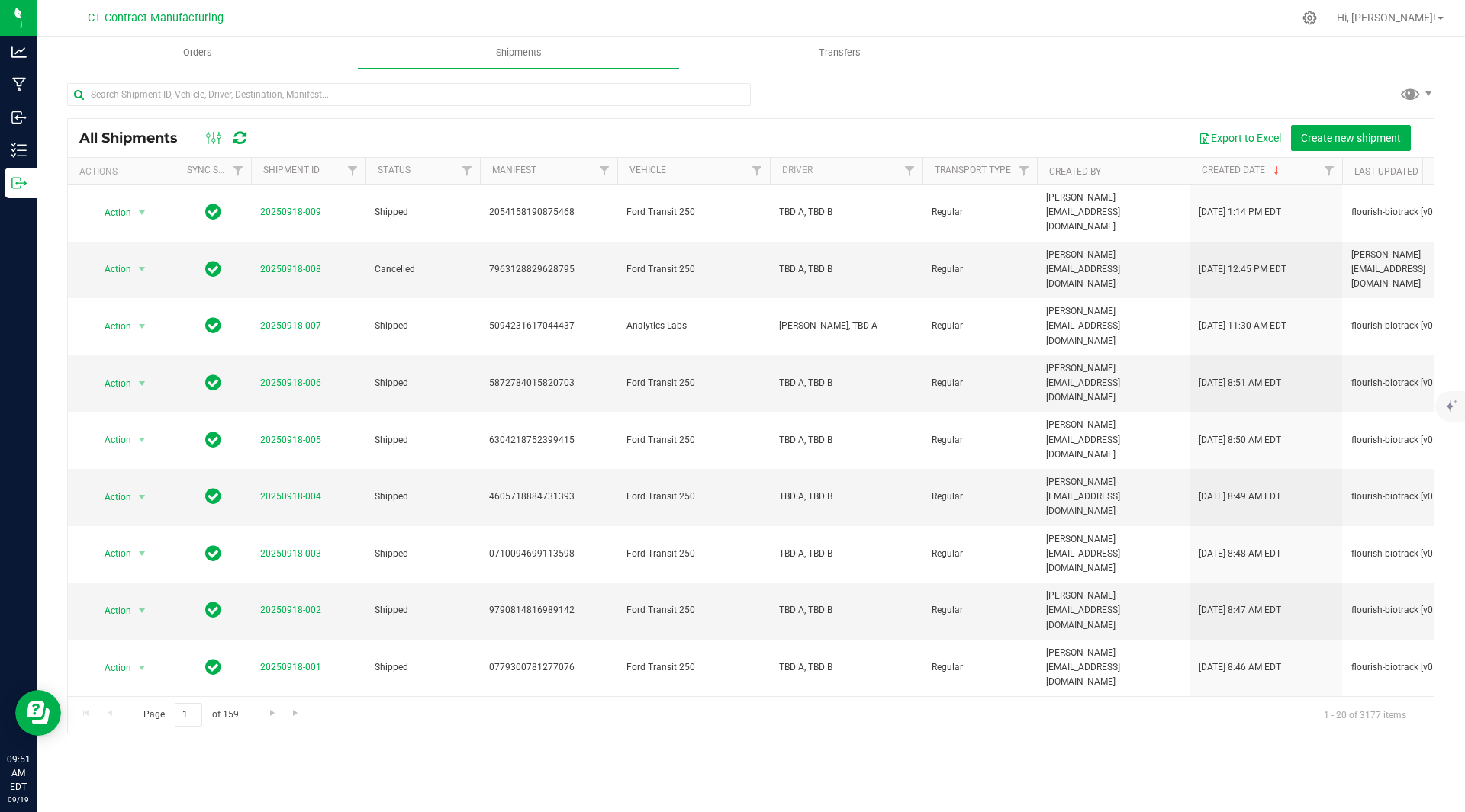
click at [1346, 151] on div "All Shipments Export to Excel Create new shipment" at bounding box center [750, 137] width 1366 height 38
click at [1339, 134] on span "Create new shipment" at bounding box center [1351, 137] width 100 height 12
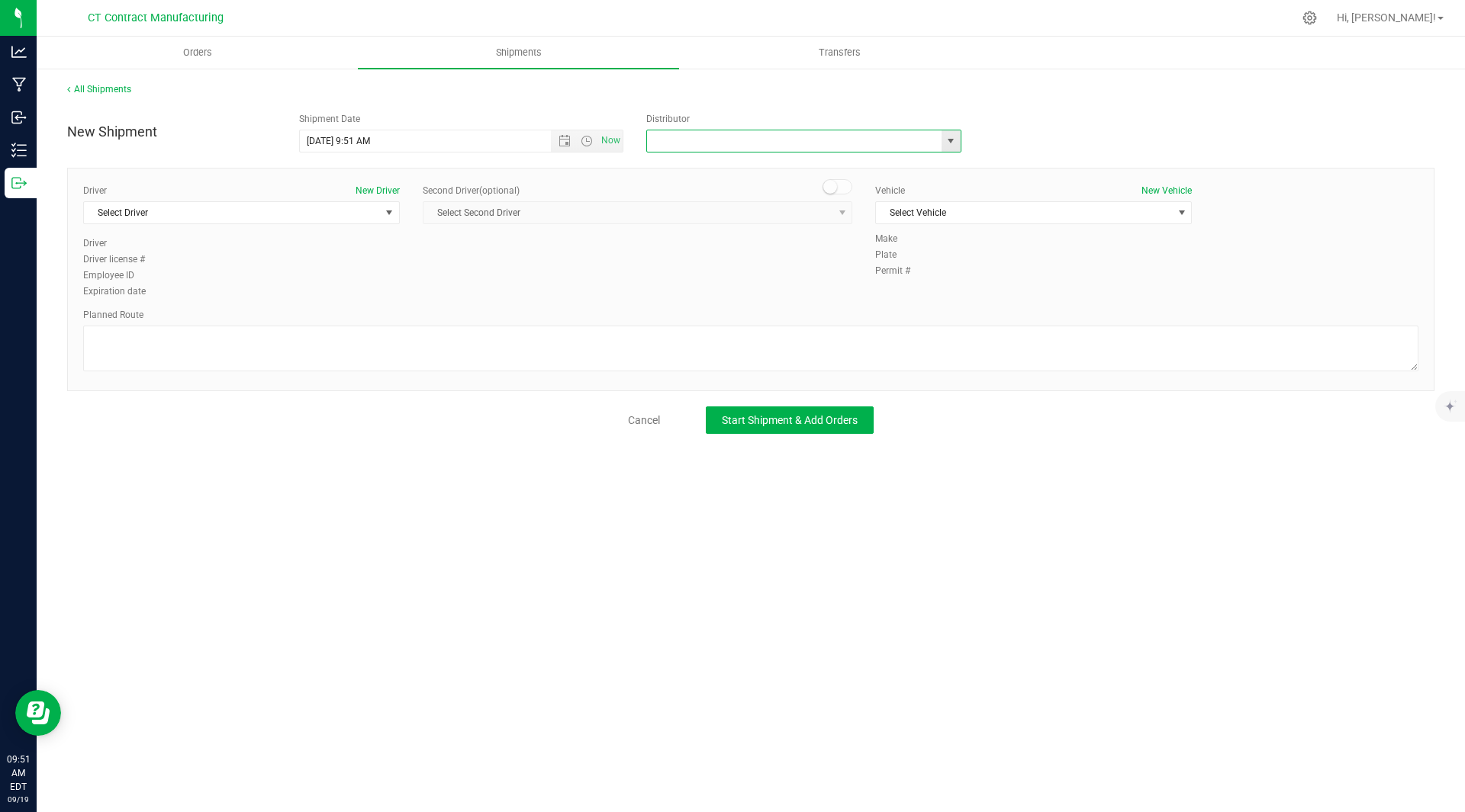
click at [804, 135] on input "text" at bounding box center [789, 141] width 285 height 21
click at [955, 139] on span "select" at bounding box center [951, 140] width 12 height 12
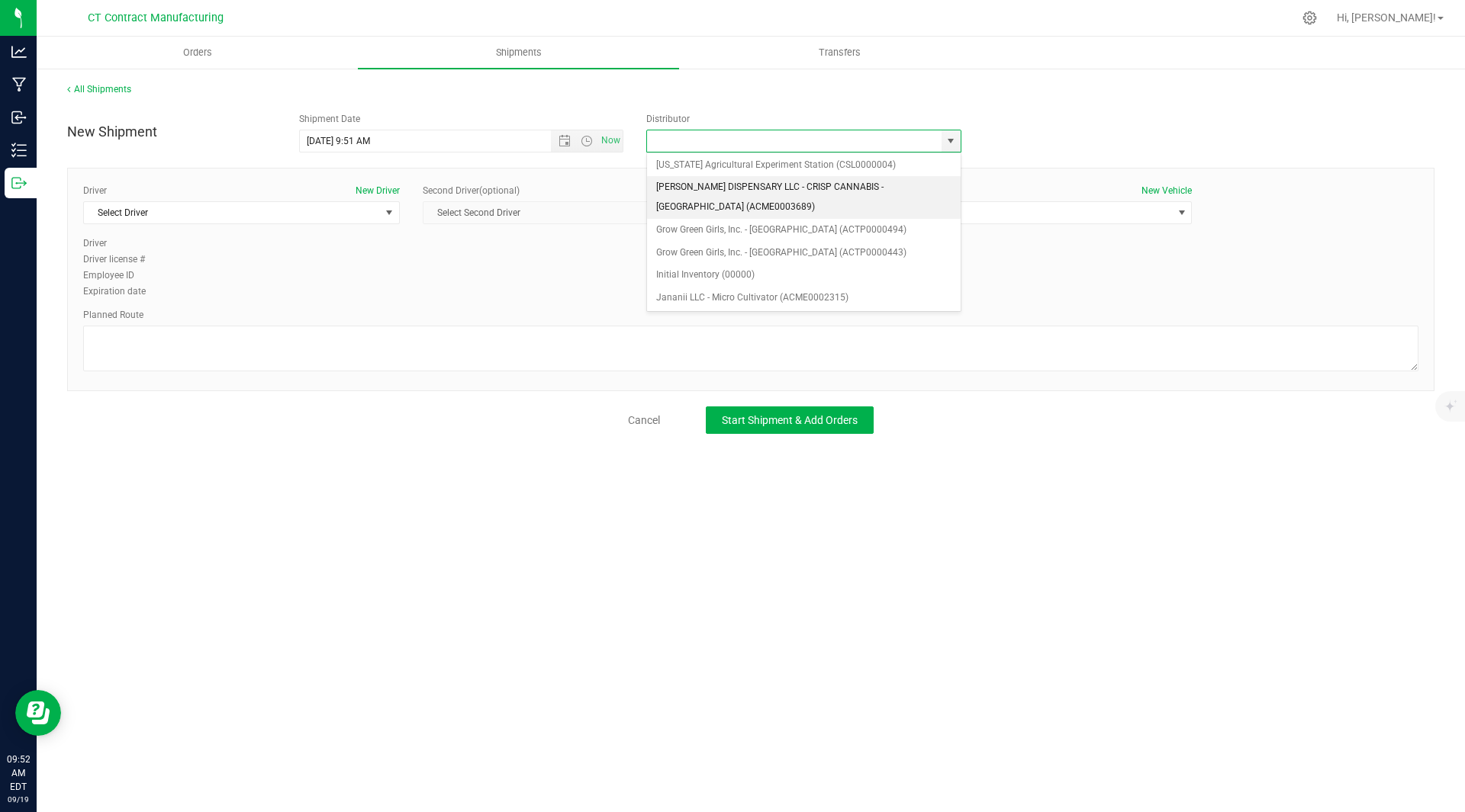
scroll to position [138, 0]
click at [841, 246] on li "Grow Green Girls, Inc. - Westbrook (ACTP0000443)" at bounding box center [804, 253] width 314 height 23
type input "Grow Green Girls, Inc. - Westbrook (ACTP0000443)"
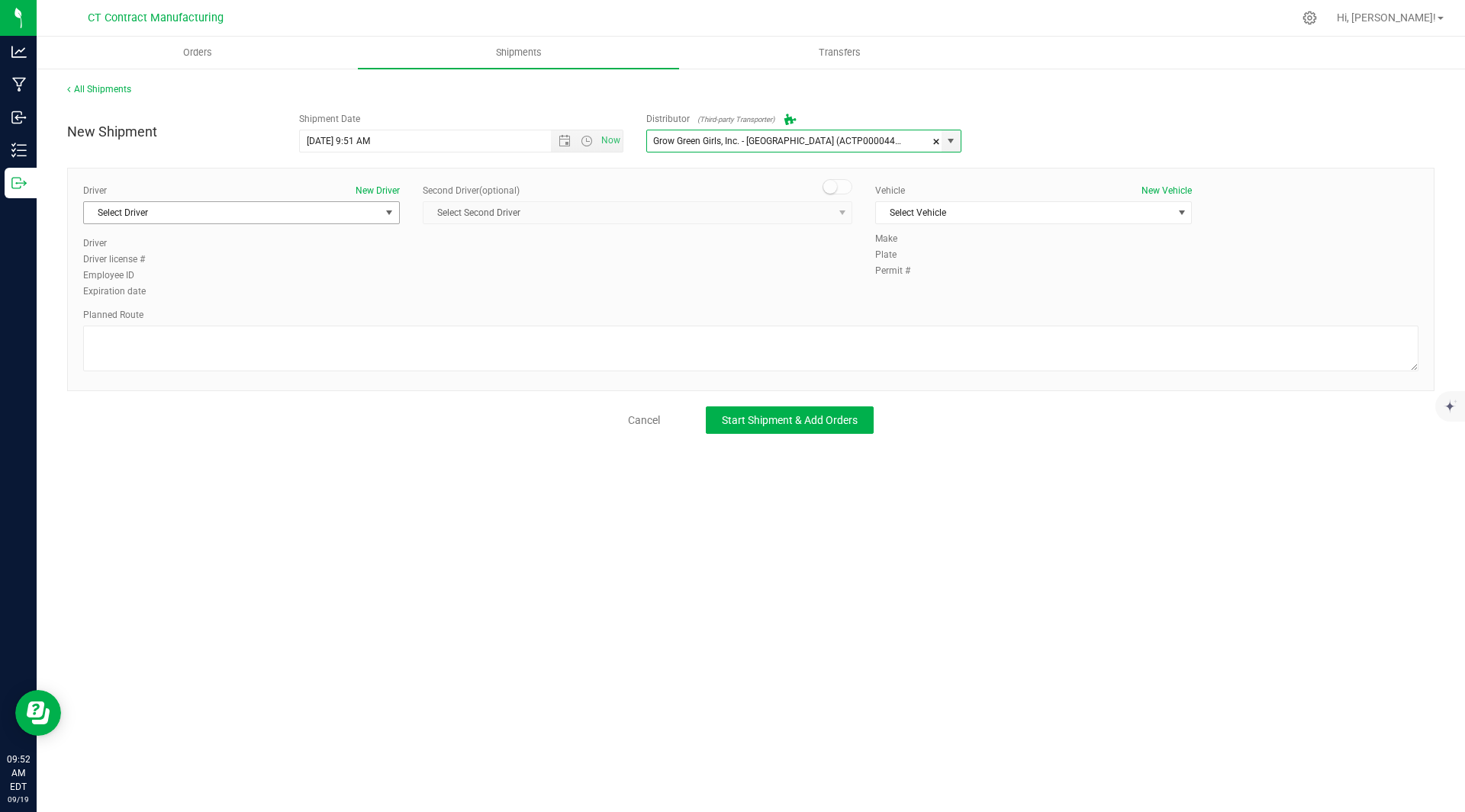
click at [175, 213] on span "Select Driver" at bounding box center [231, 213] width 296 height 21
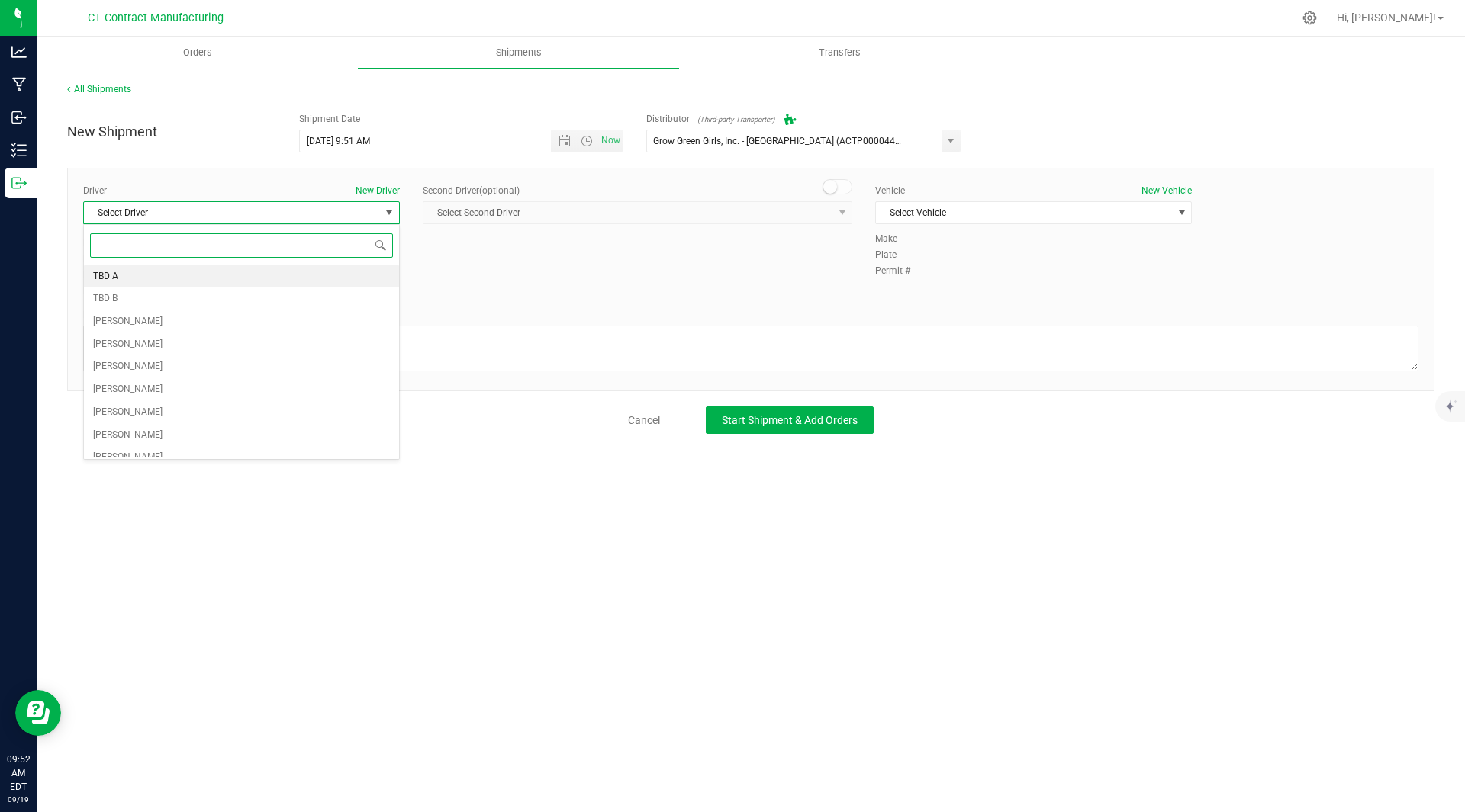
click at [134, 274] on li "TBD A" at bounding box center [240, 277] width 315 height 23
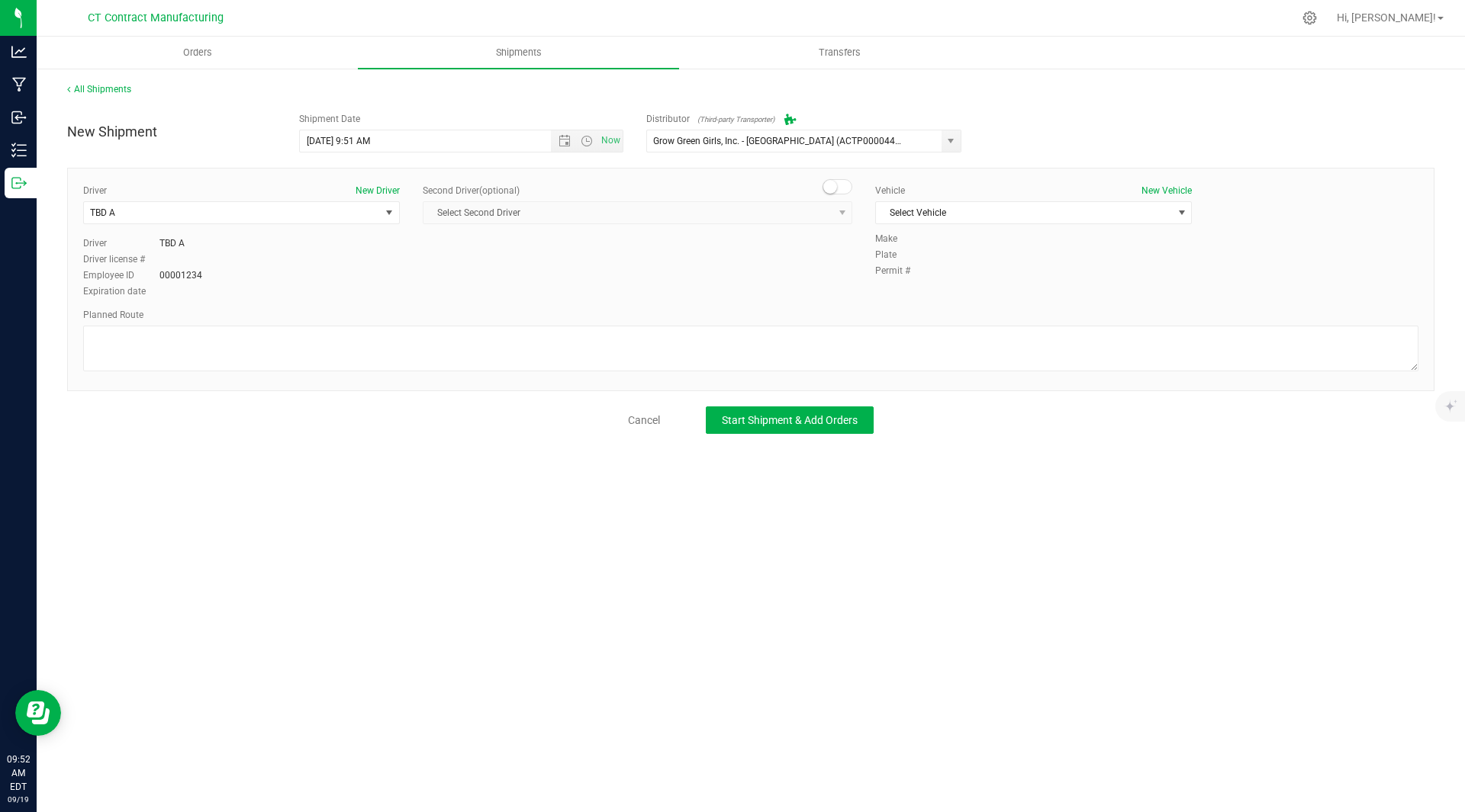
click at [832, 187] on small at bounding box center [830, 187] width 14 height 14
click at [743, 215] on span "Select Second Driver" at bounding box center [628, 213] width 409 height 21
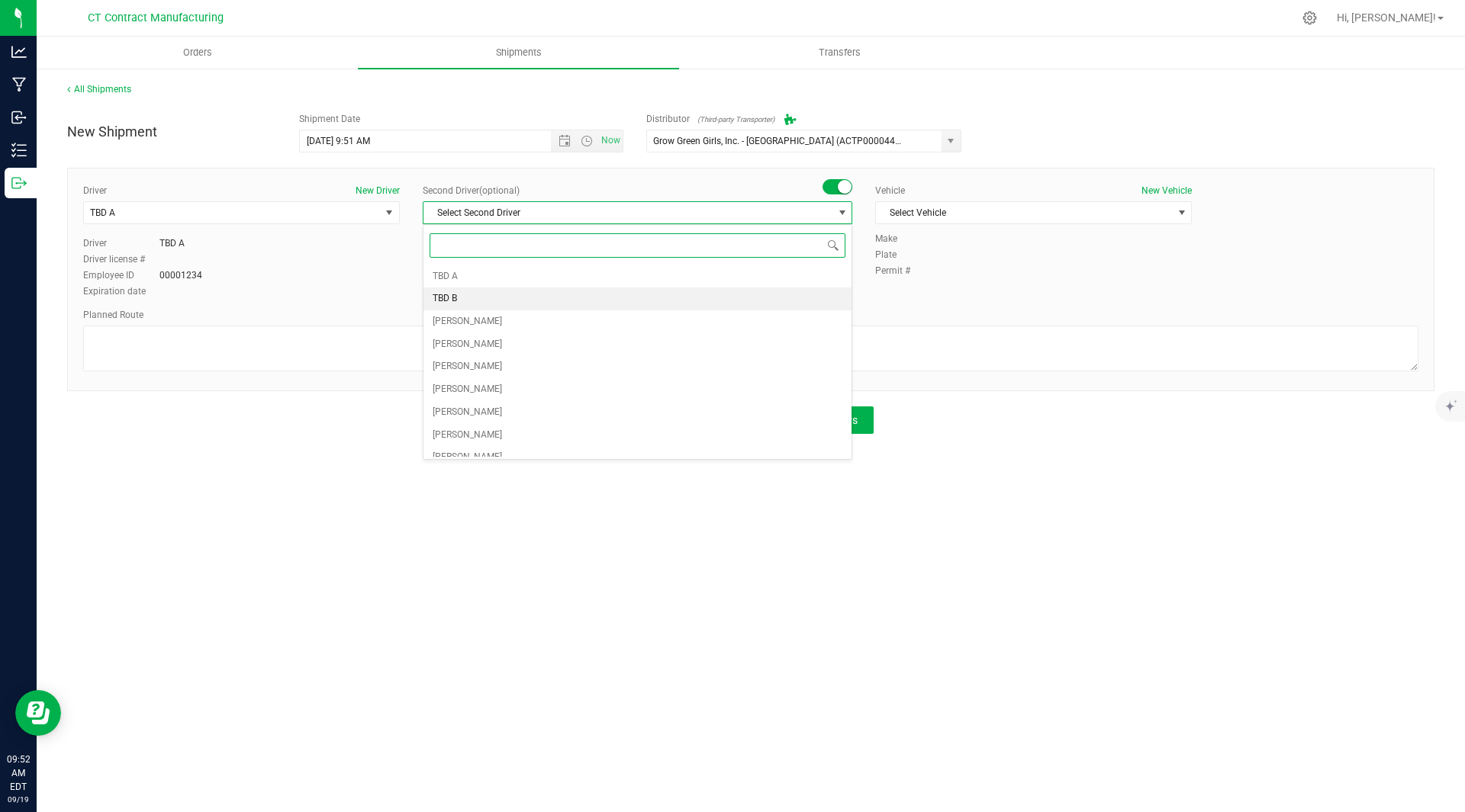
click at [486, 298] on li "TBD B" at bounding box center [637, 299] width 428 height 23
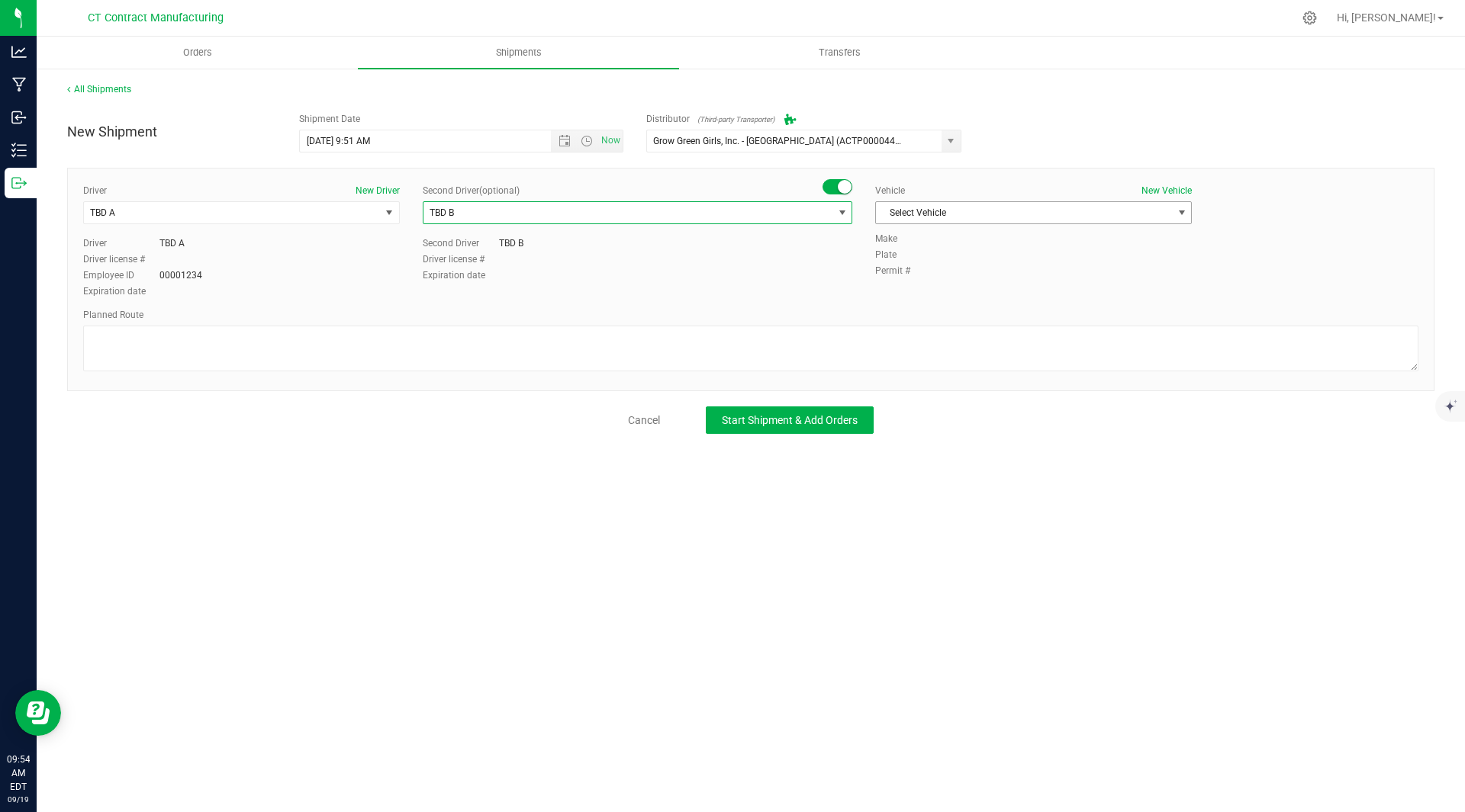
click at [1052, 197] on div "Vehicle New Vehicle" at bounding box center [1033, 190] width 317 height 14
click at [1051, 206] on span "Select Vehicle" at bounding box center [1024, 213] width 296 height 21
click at [933, 277] on li "MMM Transport" at bounding box center [1033, 284] width 315 height 23
click at [209, 354] on textarea at bounding box center [751, 348] width 1335 height 45
type textarea "randomized route by third party"
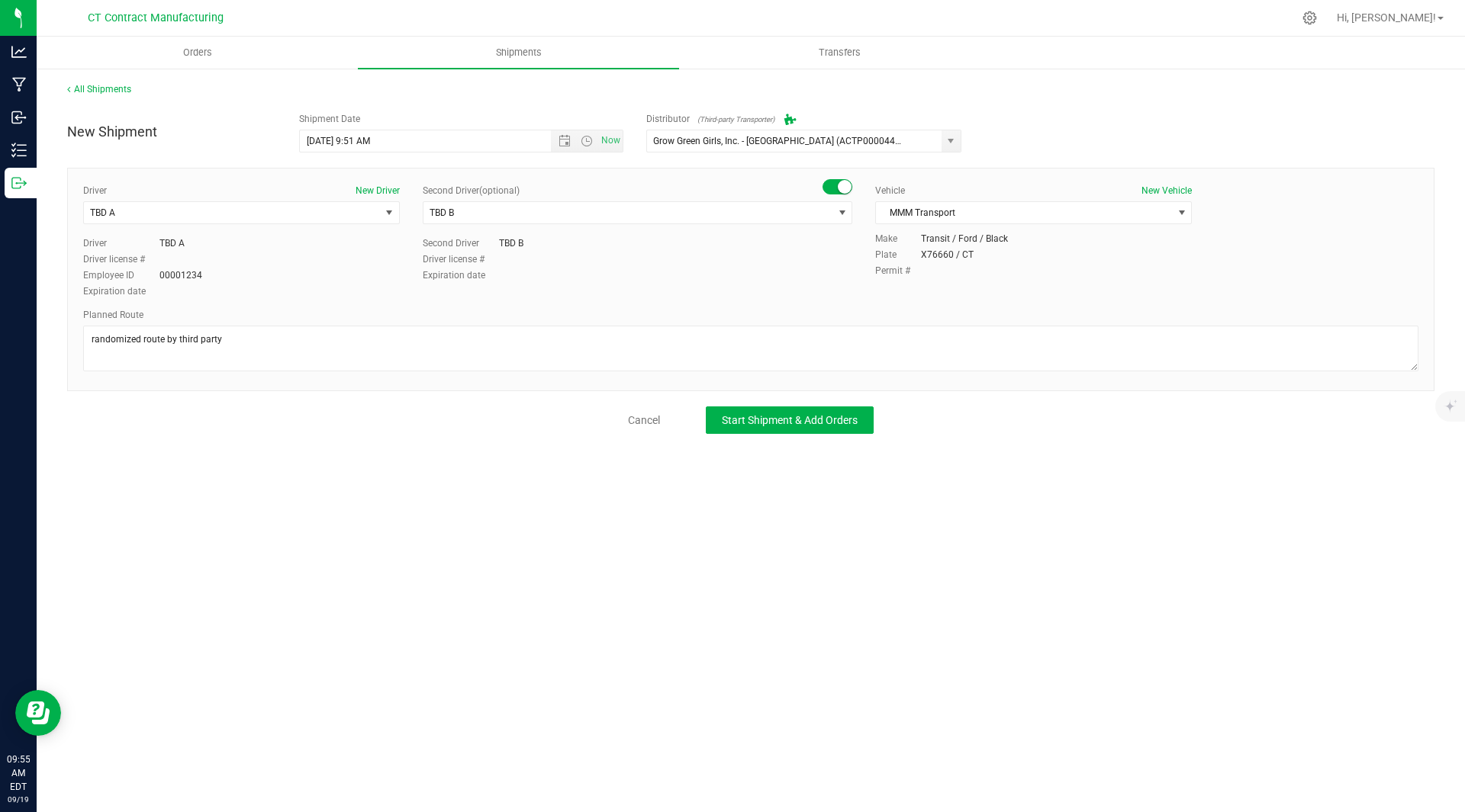
click at [221, 504] on div "Orders Shipments Transfers All Shipments New Shipment Shipment Date 9/19/2025 9…" at bounding box center [750, 424] width 1429 height 776
click at [771, 422] on span "Start Shipment & Add Orders" at bounding box center [790, 419] width 136 height 12
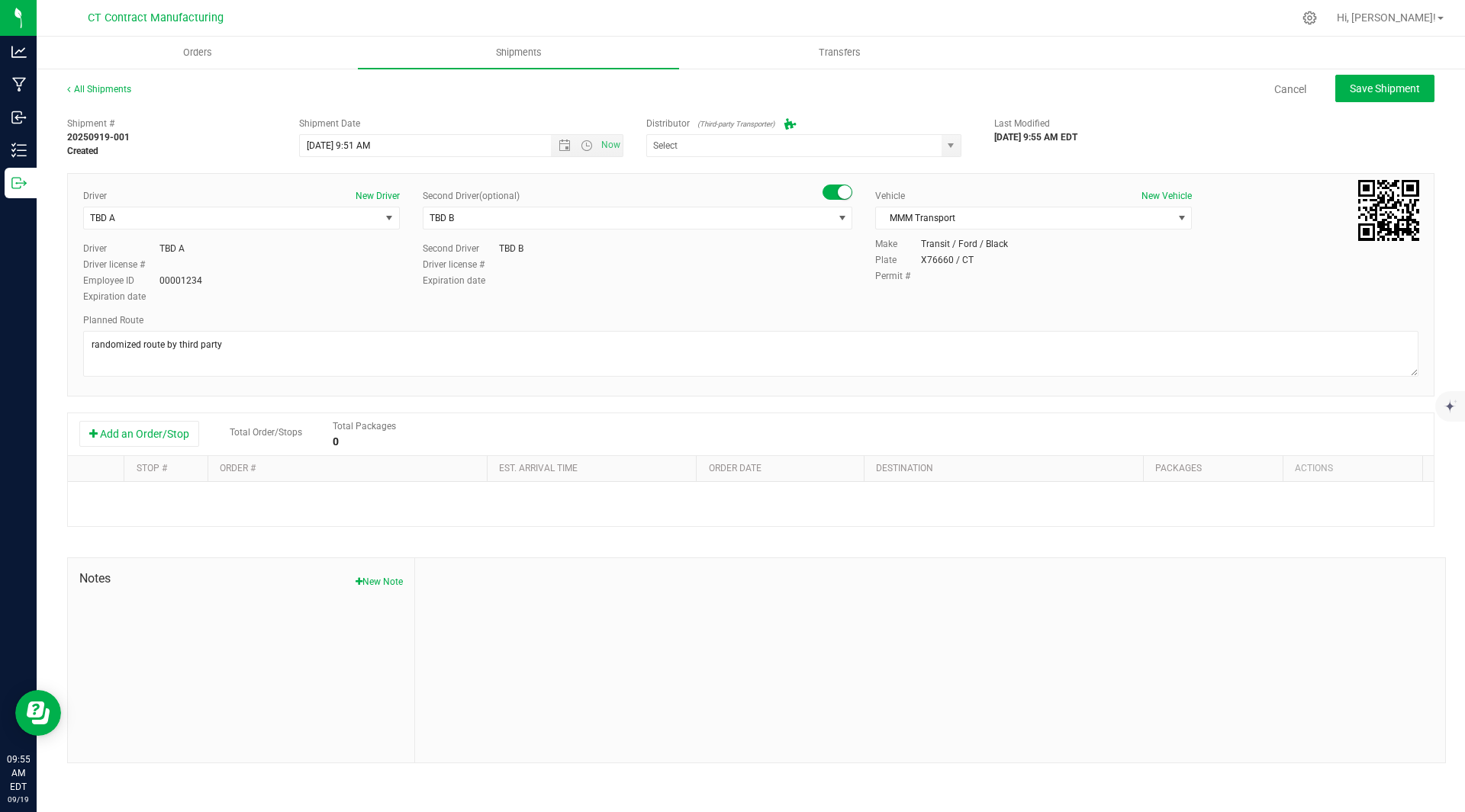
type input "Grow Green Girls, Inc. - Westbrook (ACTP0000443)"
click at [118, 438] on button "Add an Order/Stop" at bounding box center [138, 434] width 120 height 26
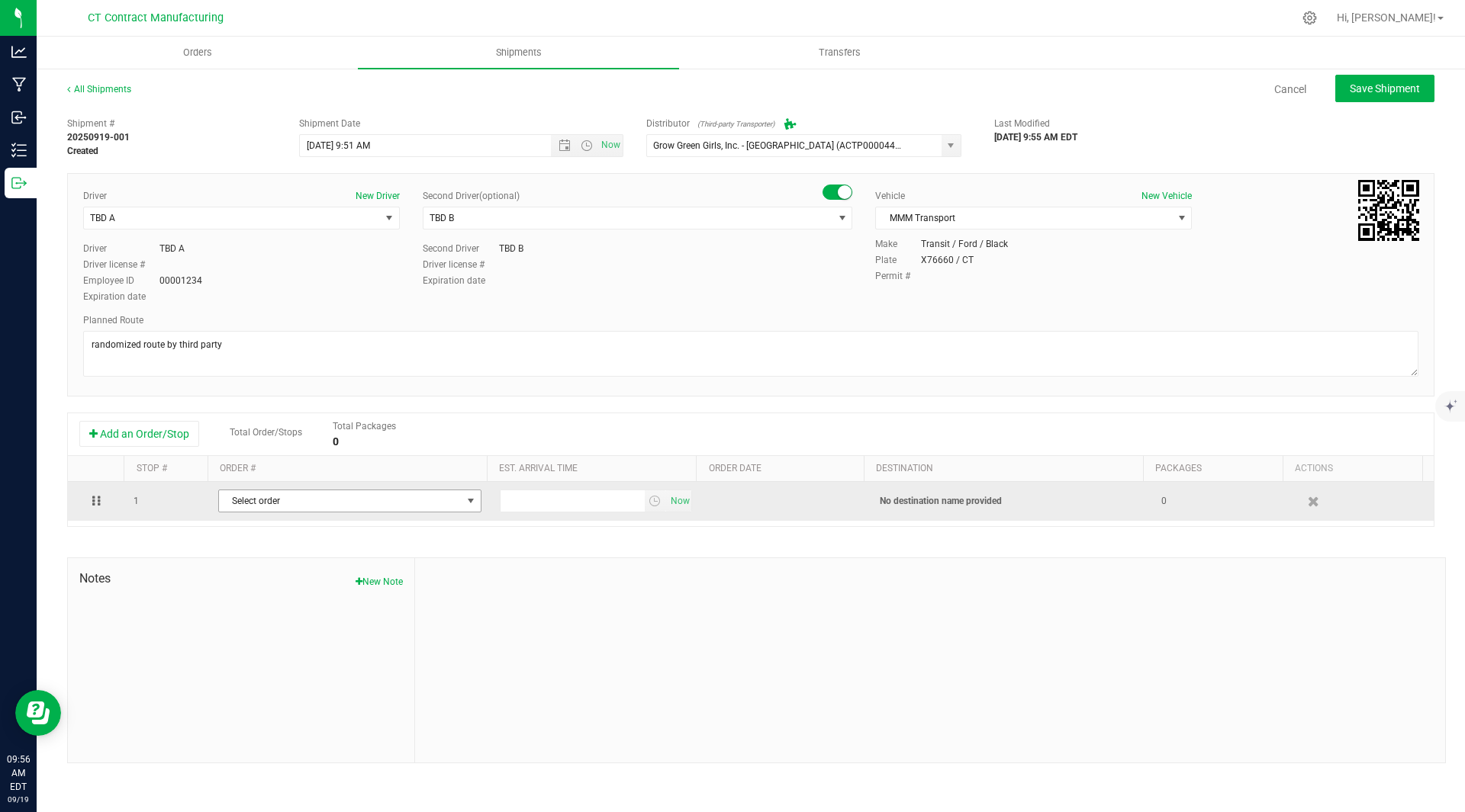
click at [373, 495] on span "Select order" at bounding box center [340, 501] width 242 height 21
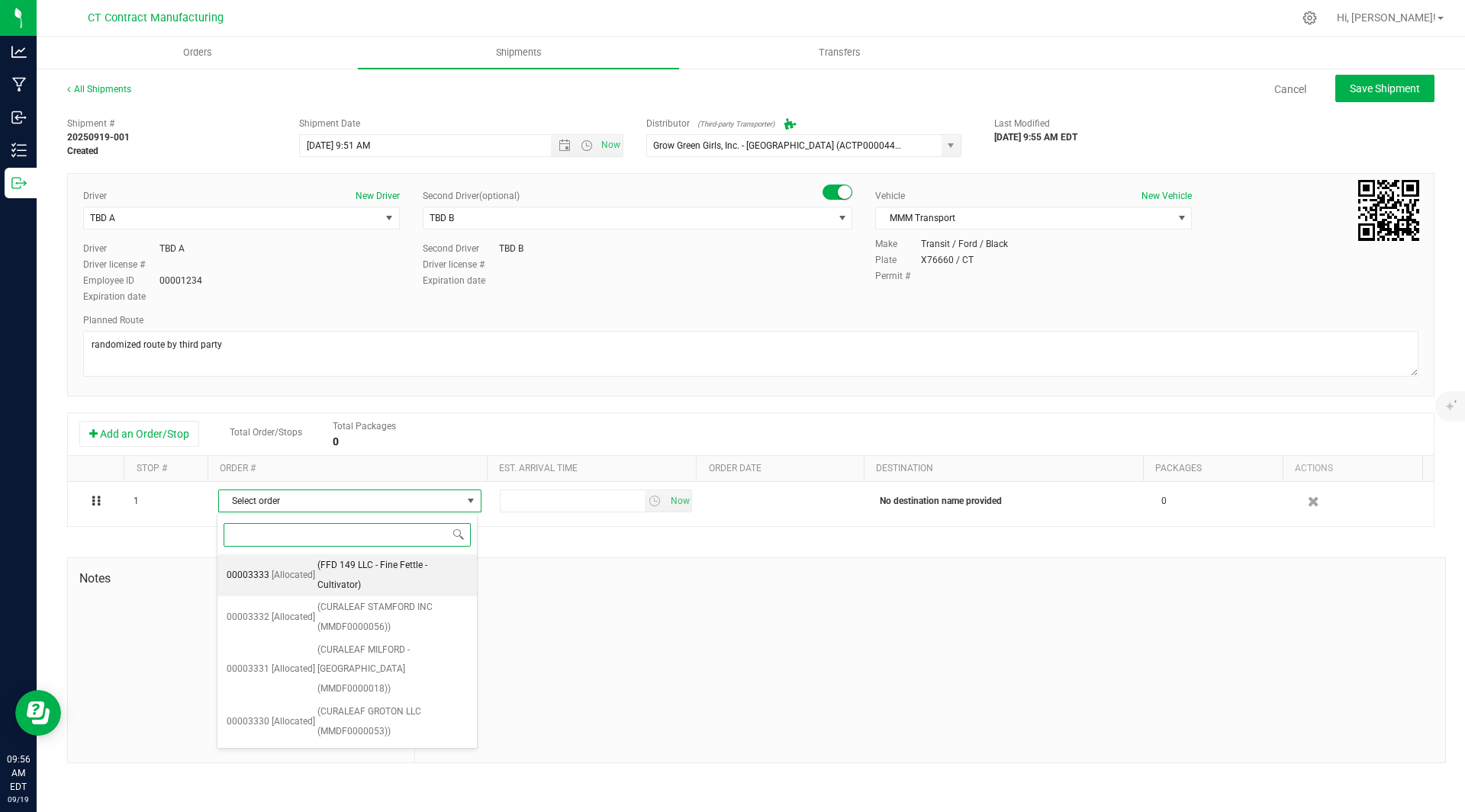
click at [377, 571] on span "(FFD 149 LLC - Fine Fettle - Cultivator)" at bounding box center [393, 575] width 150 height 39
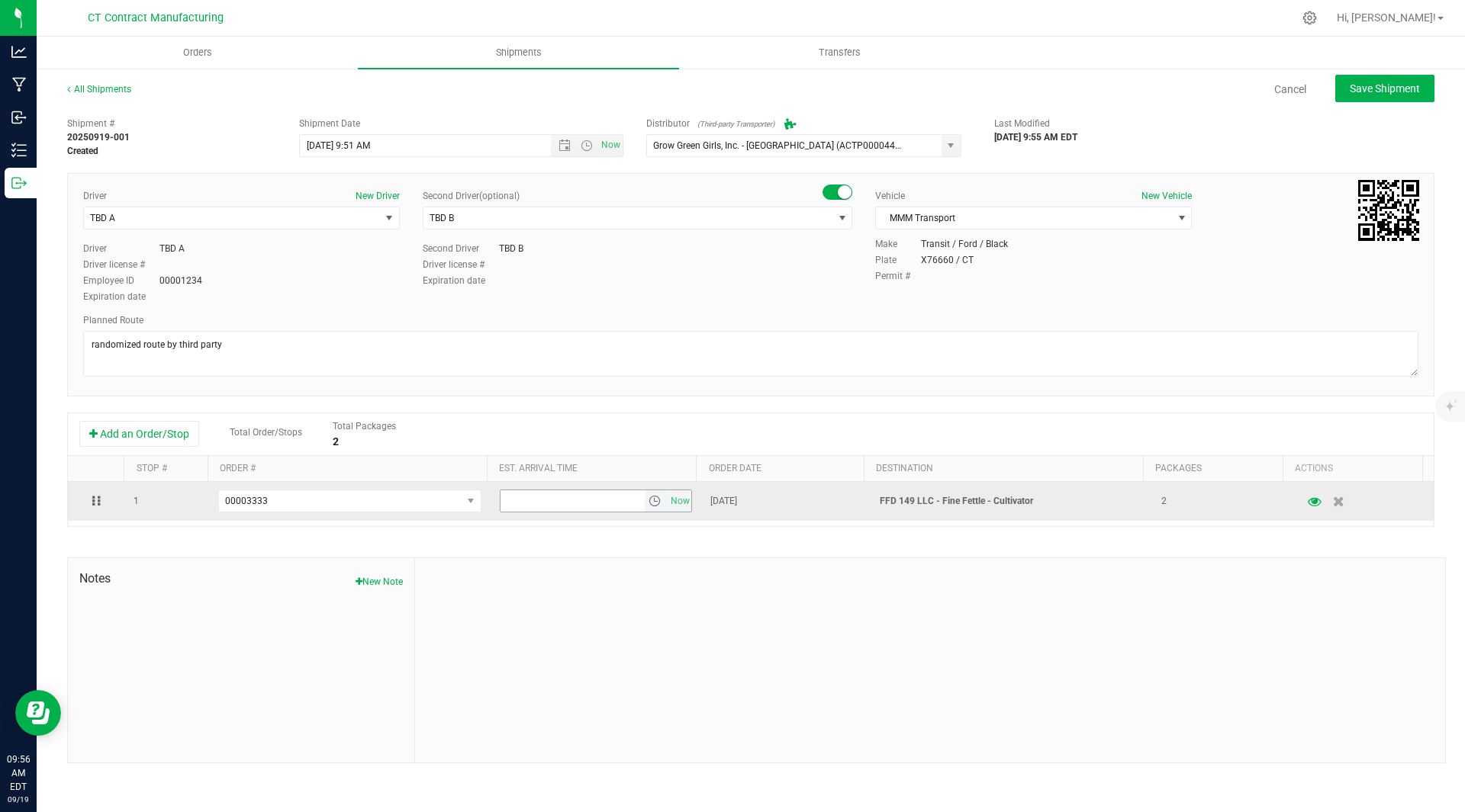
click at [649, 502] on span "select" at bounding box center [655, 500] width 12 height 12
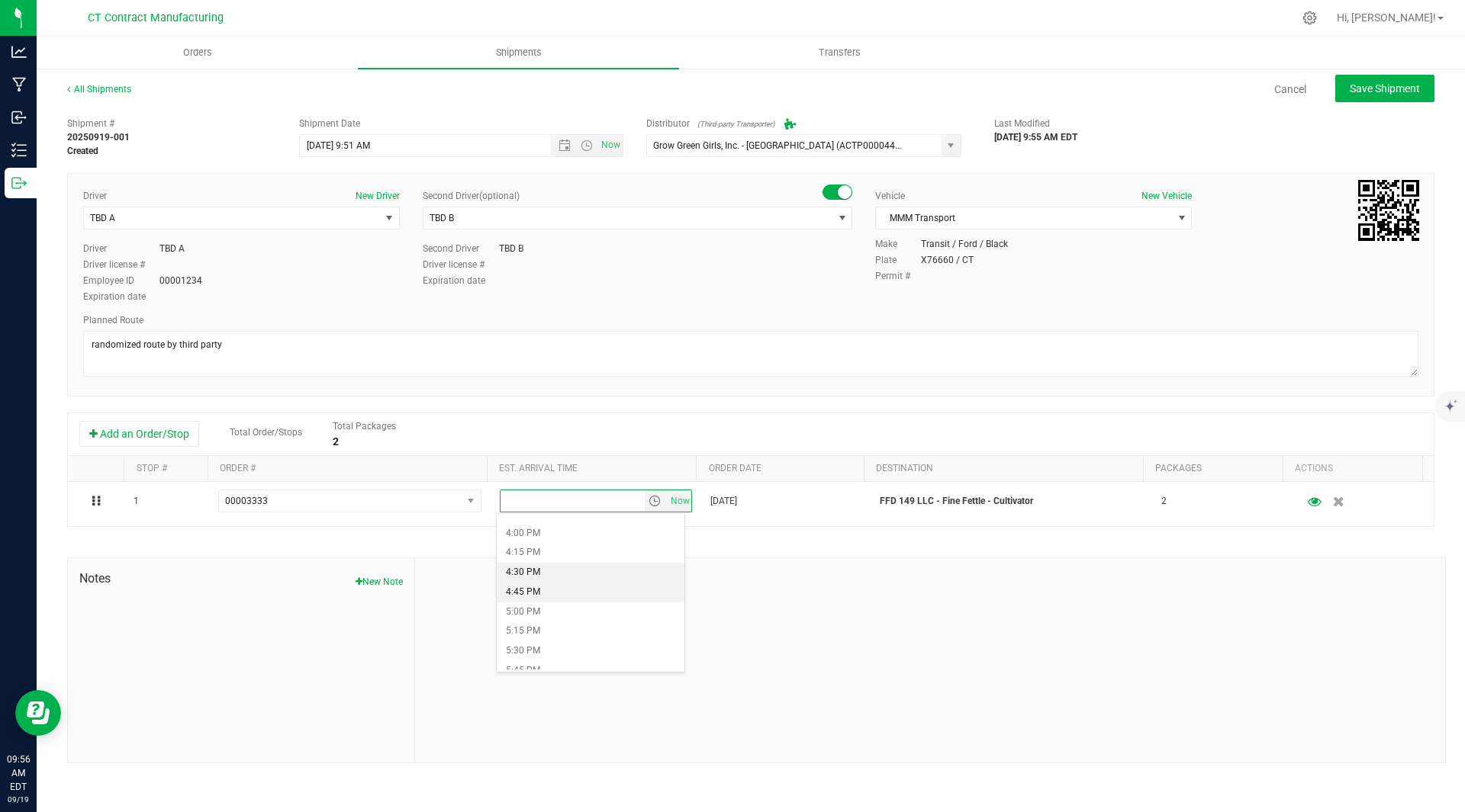
scroll to position [1246, 0]
click at [557, 536] on li "4:00 PM" at bounding box center [590, 535] width 188 height 19
click at [932, 641] on div at bounding box center [930, 661] width 1031 height 204
click at [1382, 83] on span "Save Shipment" at bounding box center [1385, 88] width 71 height 12
type input "9/19/2025 1:51 PM"
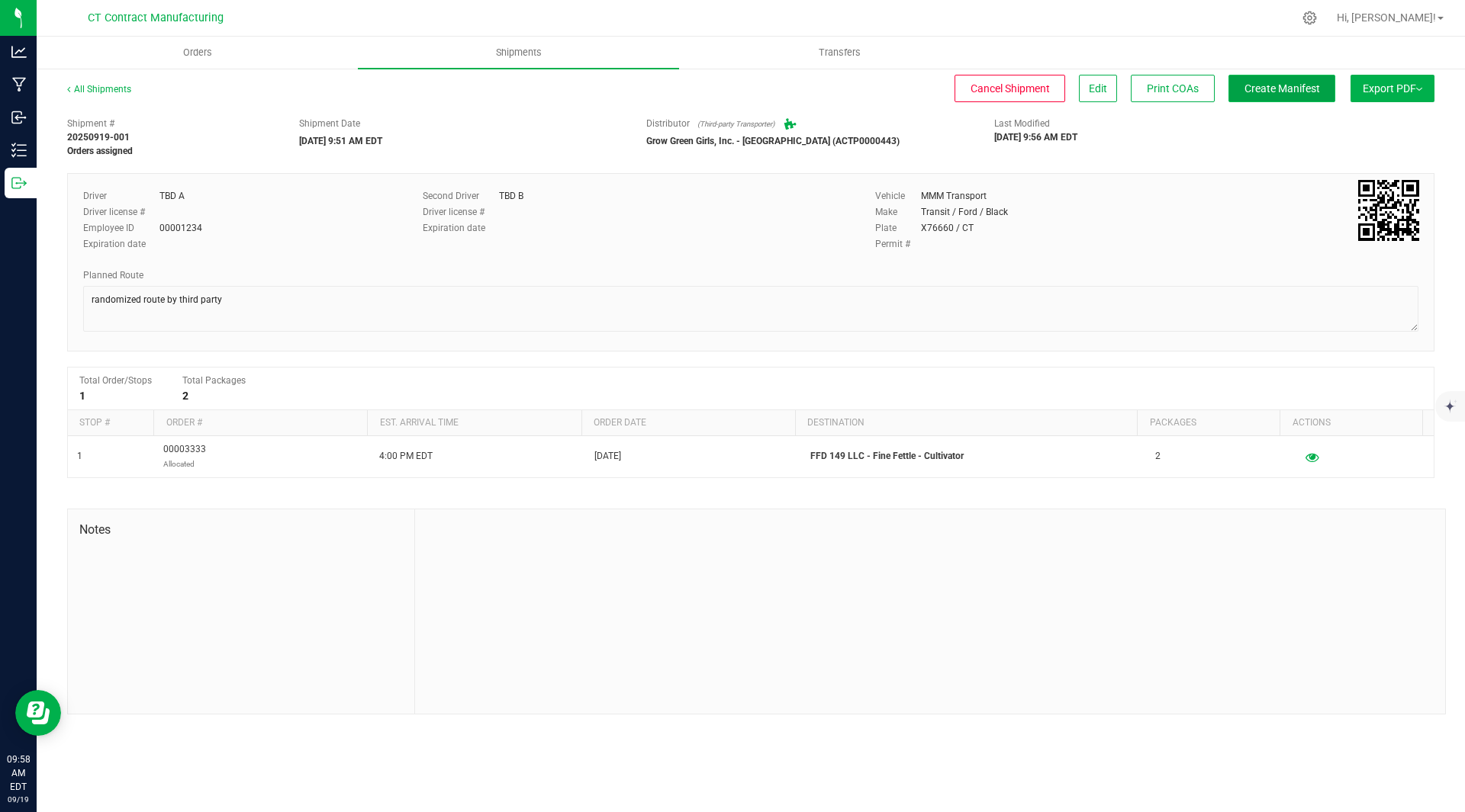
click at [1288, 94] on span "Create Manifest" at bounding box center [1282, 88] width 75 height 12
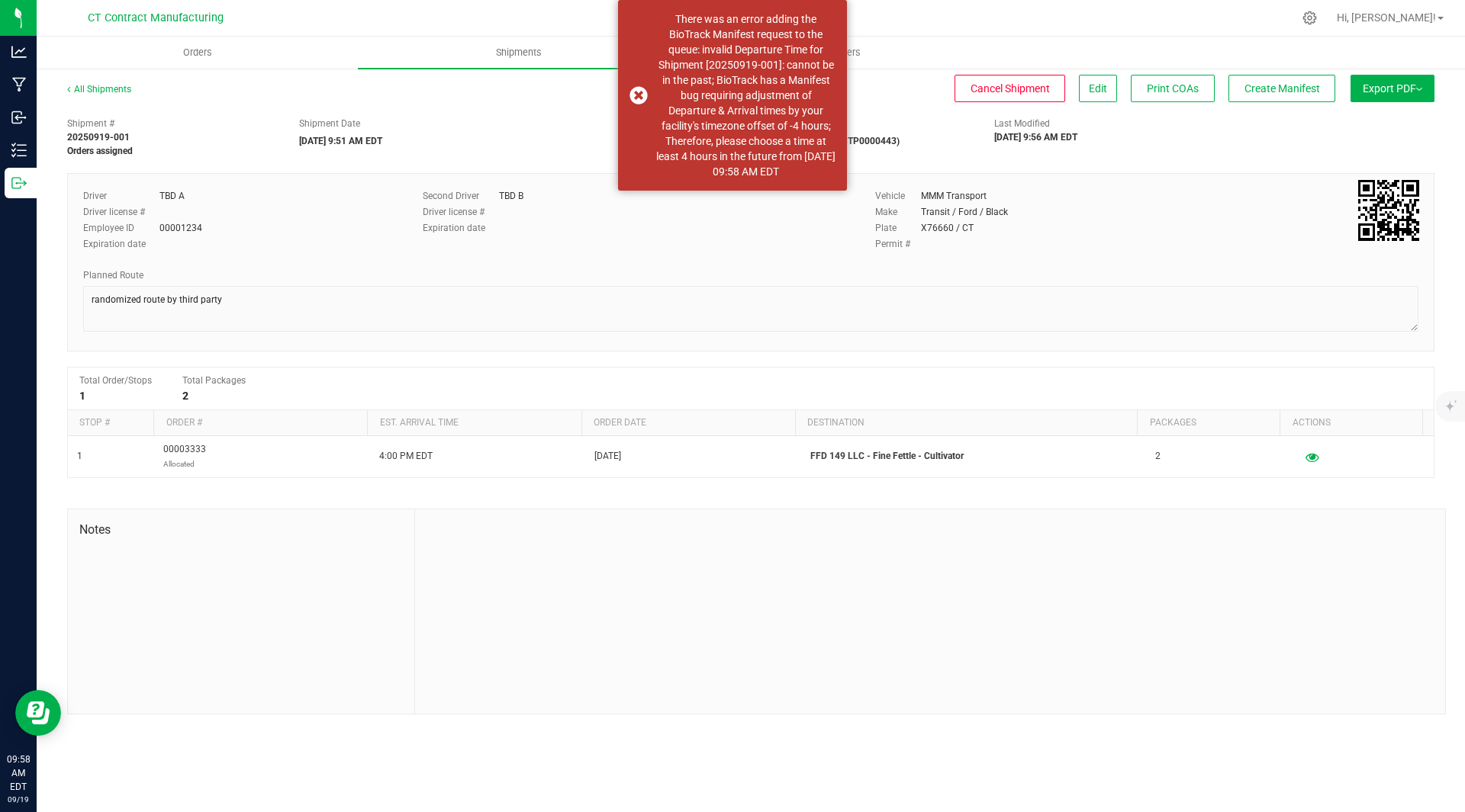
click at [643, 348] on div "Driver TBD A Driver license # Employee ID 00001234 Expiration date Second Drive…" at bounding box center [750, 263] width 1368 height 178
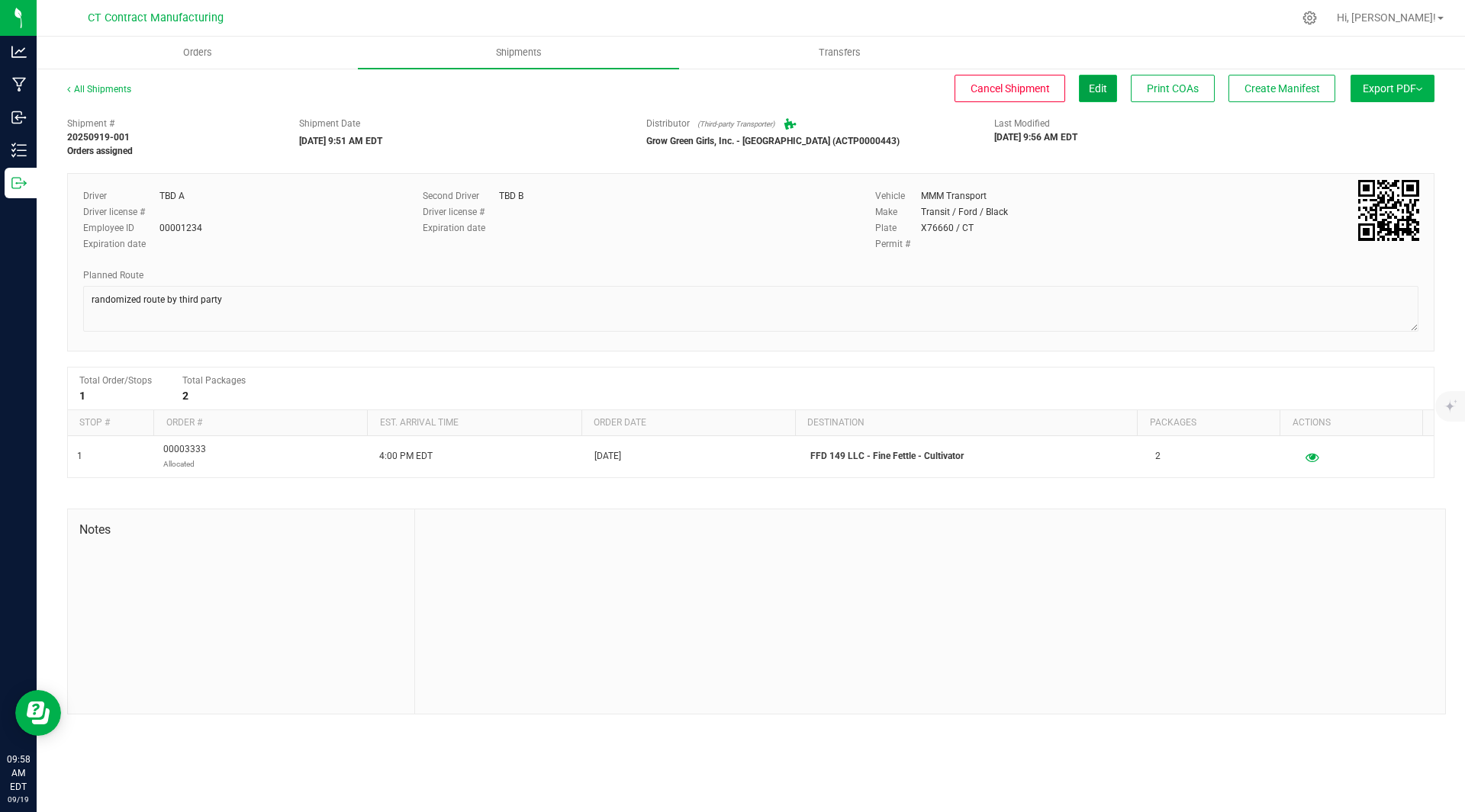
click at [1100, 90] on span "Edit" at bounding box center [1098, 88] width 19 height 12
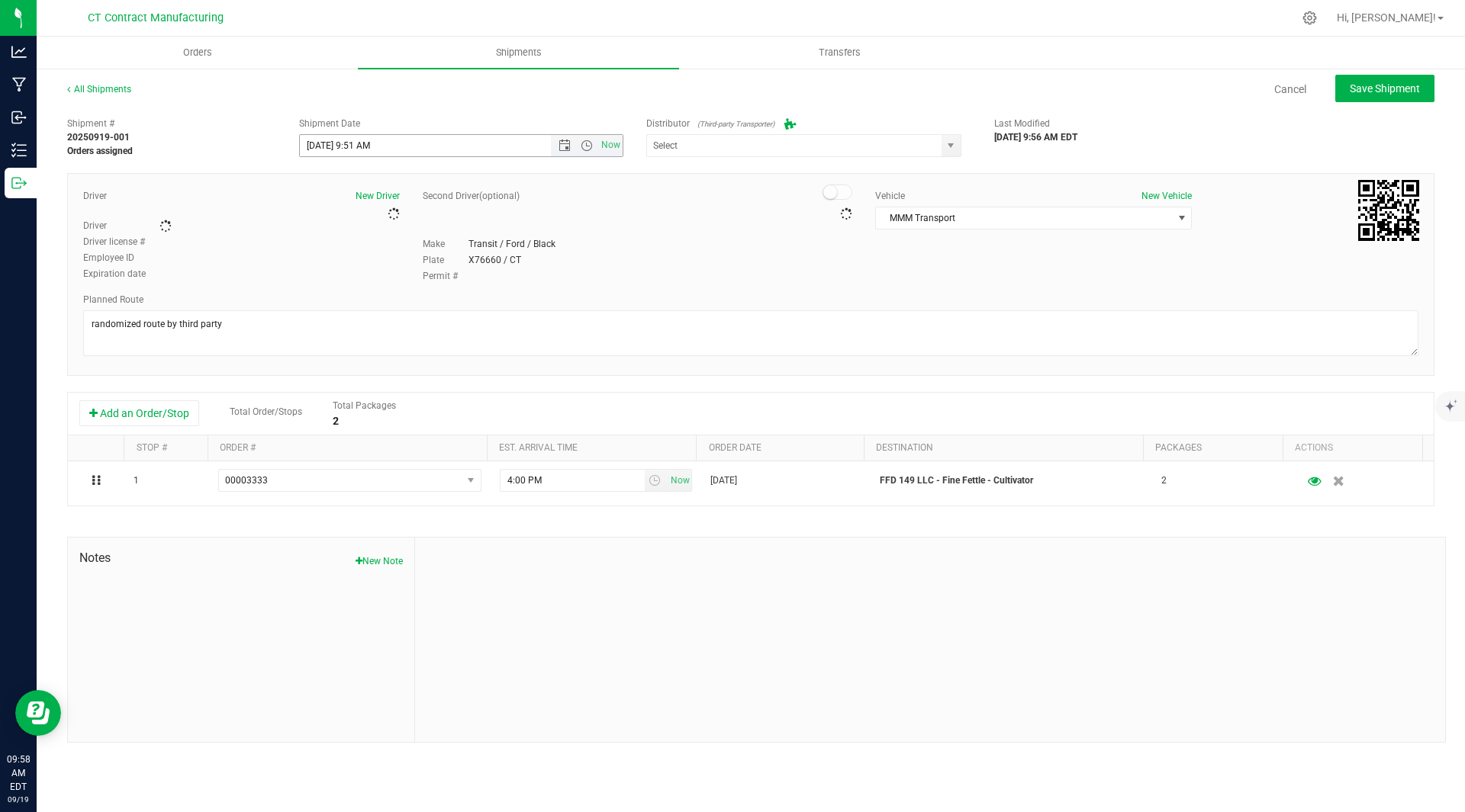
type input "Grow Green Girls, Inc. - Westbrook (ACTP0000443)"
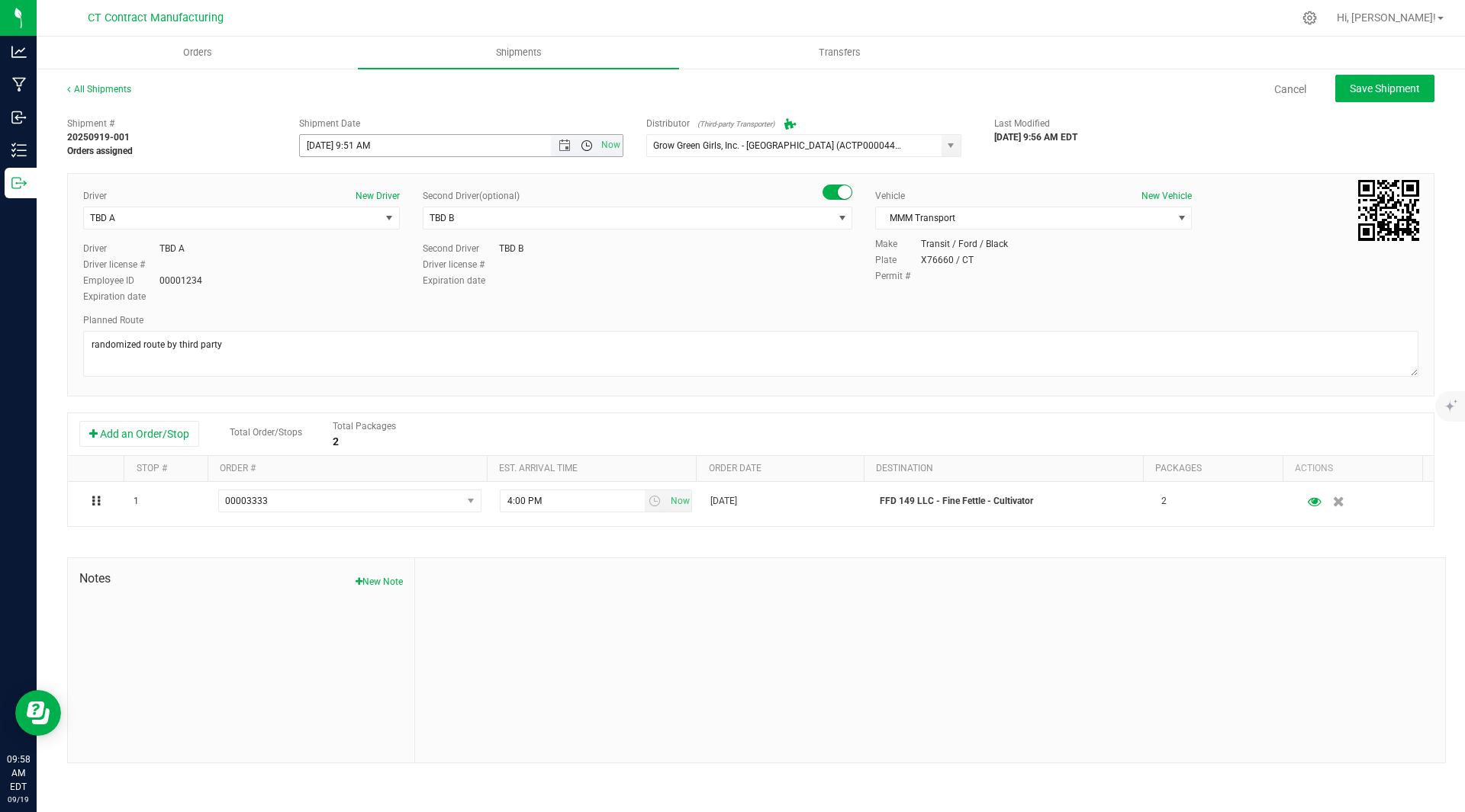
click at [585, 148] on span "Open the time view" at bounding box center [587, 145] width 12 height 12
click at [344, 190] on li "3:00 PM" at bounding box center [460, 187] width 322 height 19
click at [1405, 84] on span "Save Shipment" at bounding box center [1385, 88] width 71 height 12
type input "9/19/2025 7:00 PM"
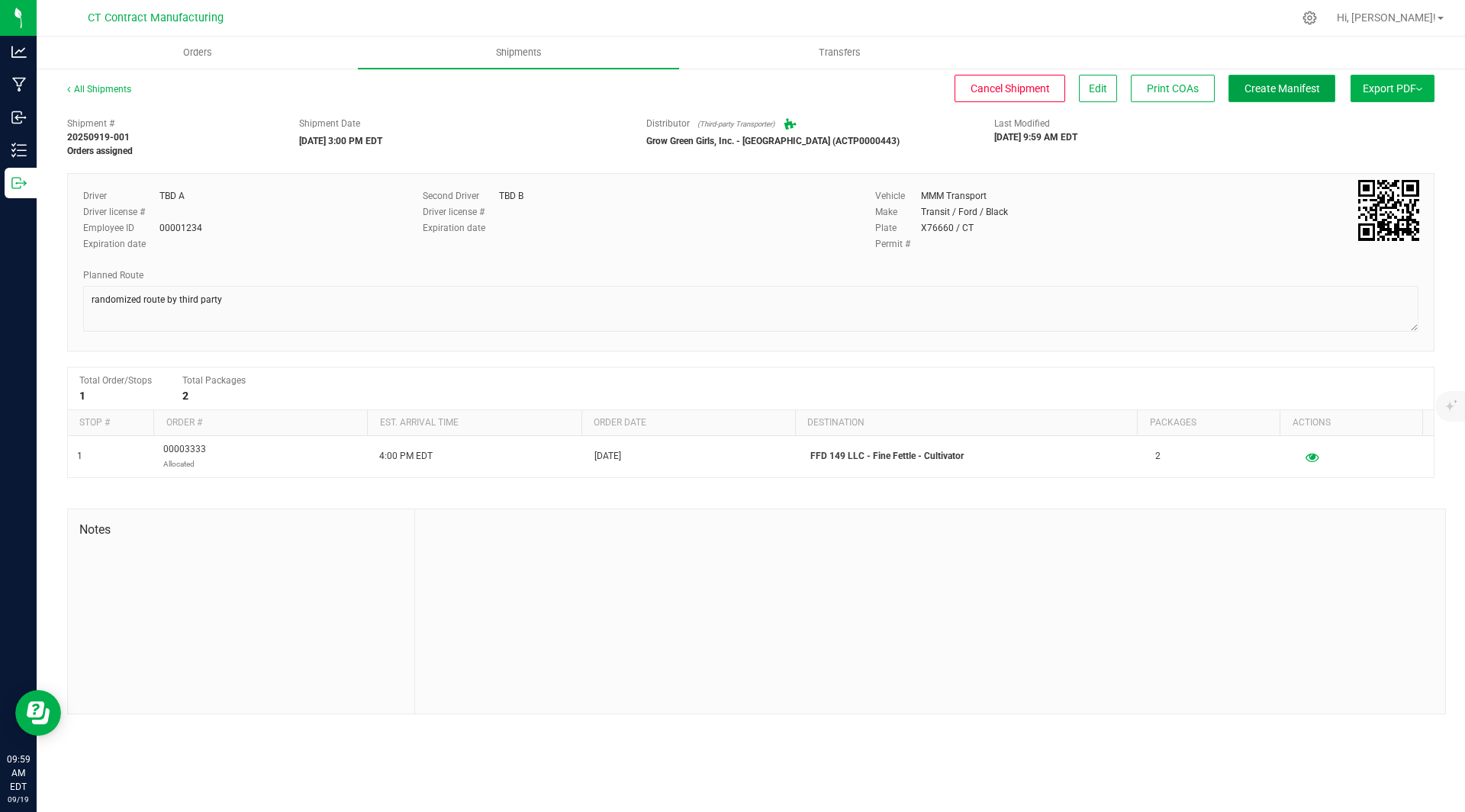
click at [1312, 96] on button "Create Manifest" at bounding box center [1281, 89] width 107 height 28
click at [1033, 137] on icon at bounding box center [1031, 141] width 7 height 9
